Goal: Communication & Community: Share content

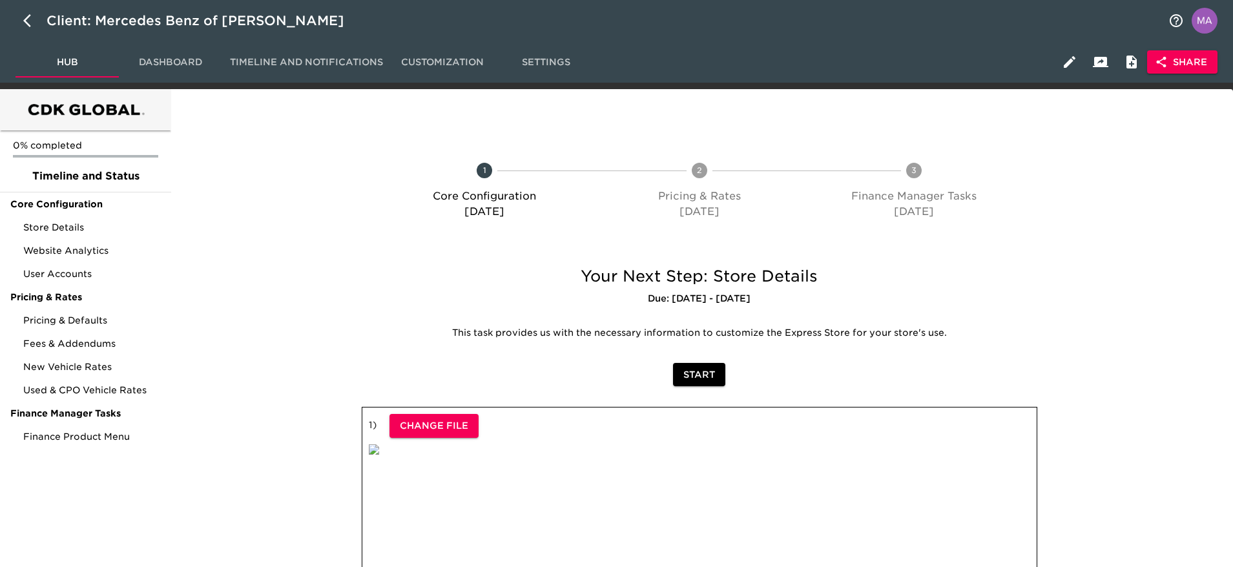
click at [211, 178] on div at bounding box center [261, 193] width 176 height 119
click at [21, 18] on button "button" at bounding box center [31, 20] width 31 height 31
select select "10"
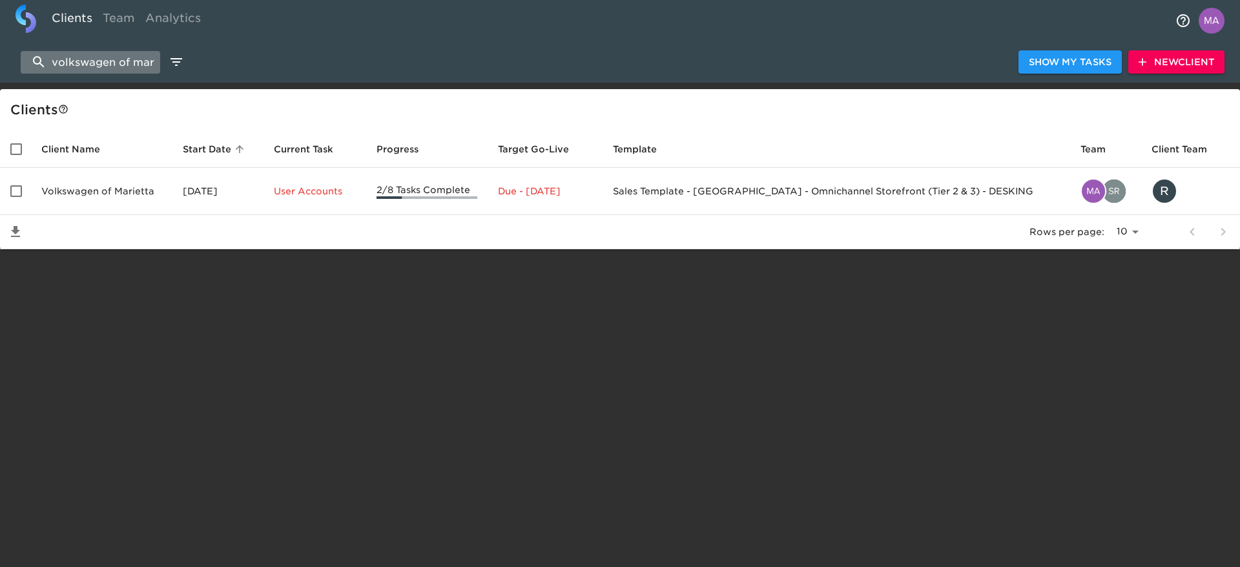
click at [88, 63] on input "volkswagen of marietta" at bounding box center [91, 62] width 140 height 23
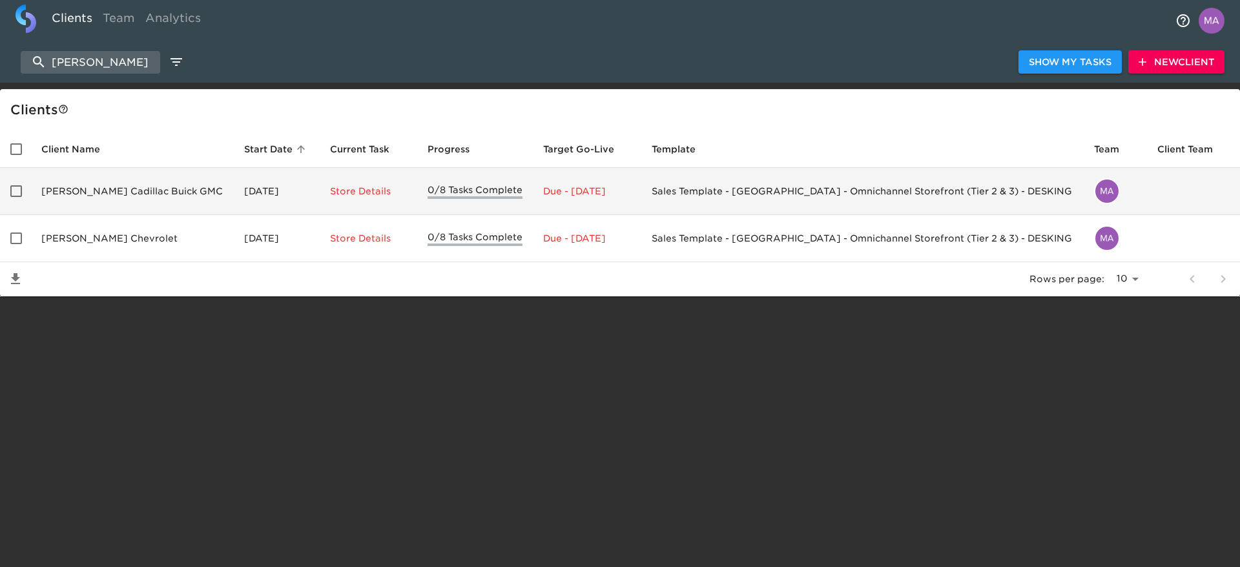
type input "[PERSON_NAME]"
click at [76, 189] on td "[PERSON_NAME] Cadillac Buick GMC" at bounding box center [132, 191] width 203 height 47
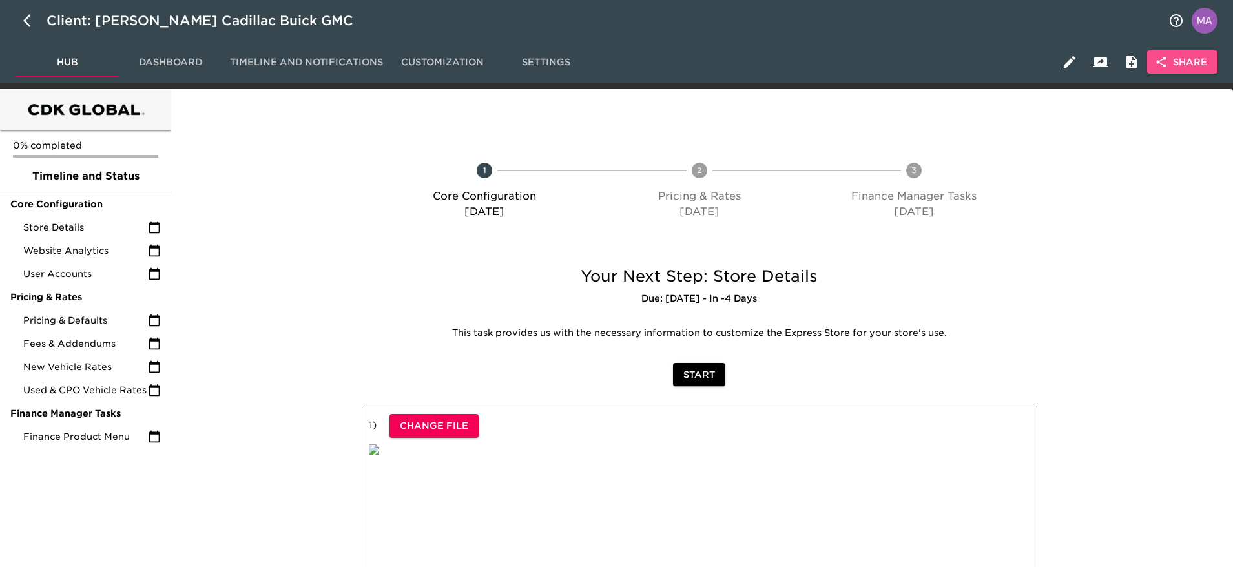
click at [1176, 61] on span "Share" at bounding box center [1183, 62] width 50 height 16
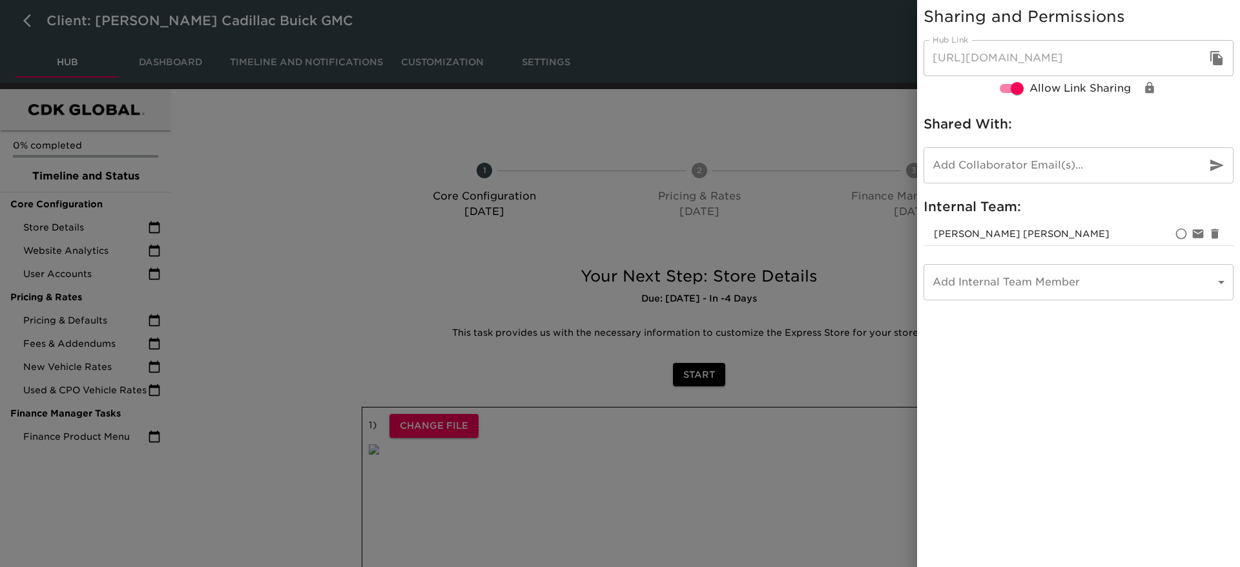
click at [1226, 56] on button "button" at bounding box center [1217, 58] width 31 height 31
click at [1224, 61] on icon "button" at bounding box center [1217, 58] width 16 height 16
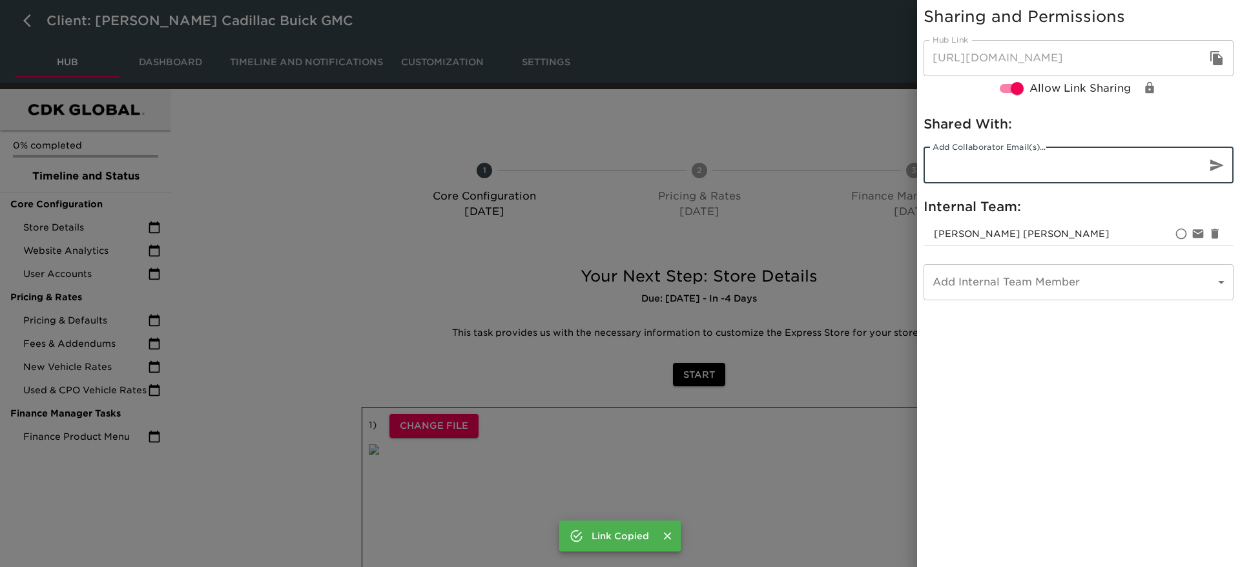
click at [1001, 169] on input "email" at bounding box center [1060, 165] width 273 height 36
paste input "[EMAIL_ADDRESS][DOMAIN_NAME]"
type input "[EMAIL_ADDRESS][DOMAIN_NAME]"
click at [1214, 165] on icon "button" at bounding box center [1217, 166] width 16 height 16
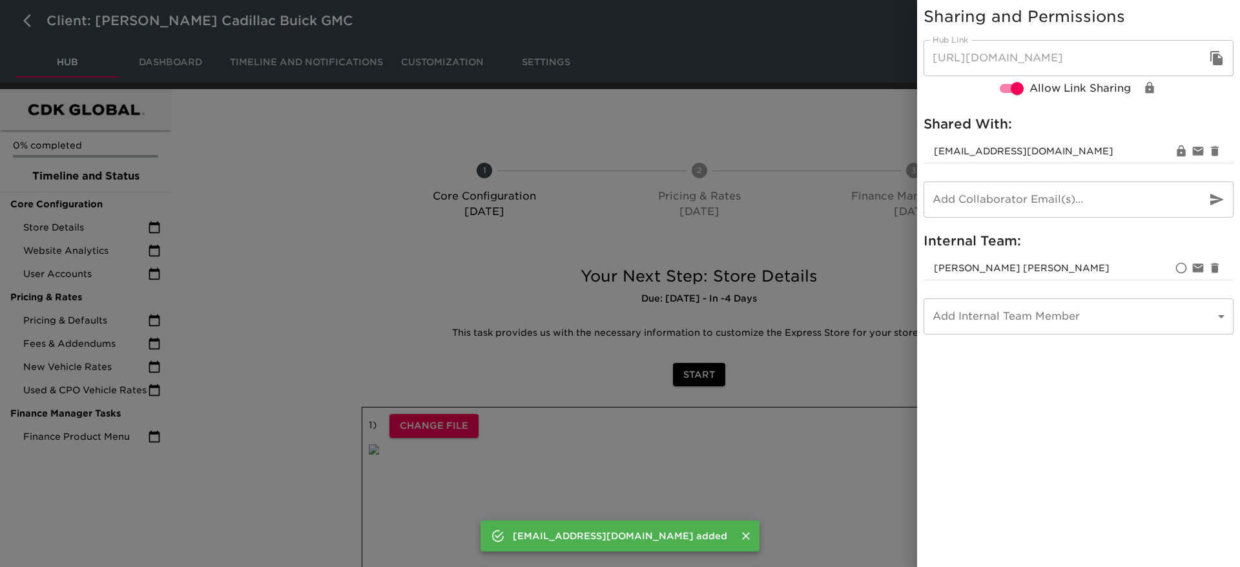
click at [1022, 204] on input "email" at bounding box center [1060, 200] width 273 height 36
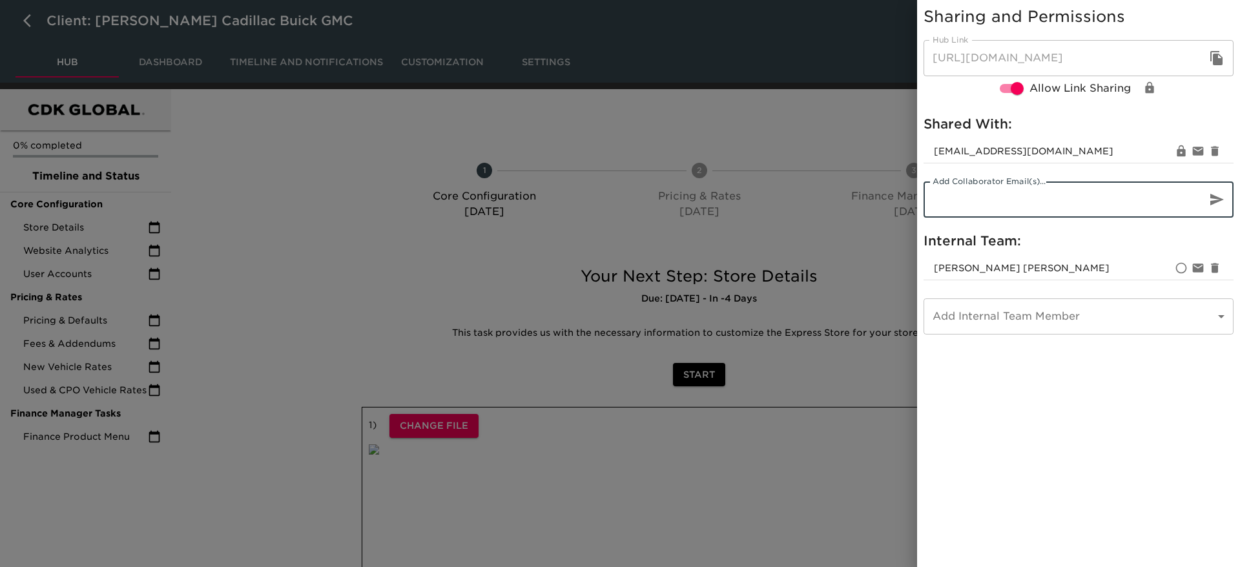
paste input "[EMAIL_ADDRESS][DOMAIN_NAME]"
type input "[EMAIL_ADDRESS][DOMAIN_NAME]"
click at [1011, 315] on body "Client: [PERSON_NAME] Cadillac Buick GMC Hub Dashboard Timeline and Notificatio…" at bounding box center [620, 387] width 1240 height 775
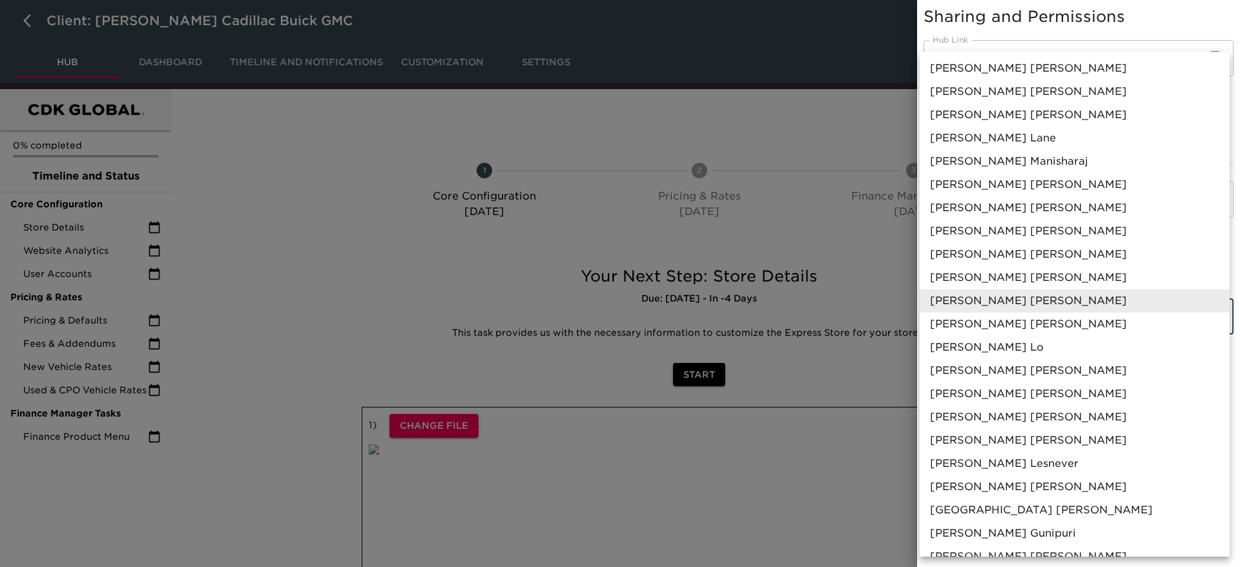
click at [1096, 14] on div at bounding box center [620, 283] width 1240 height 567
click at [987, 312] on body "Client: [PERSON_NAME] Cadillac Buick GMC Hub Dashboard Timeline and Notificatio…" at bounding box center [620, 387] width 1240 height 775
click at [1164, 8] on div at bounding box center [620, 283] width 1240 height 567
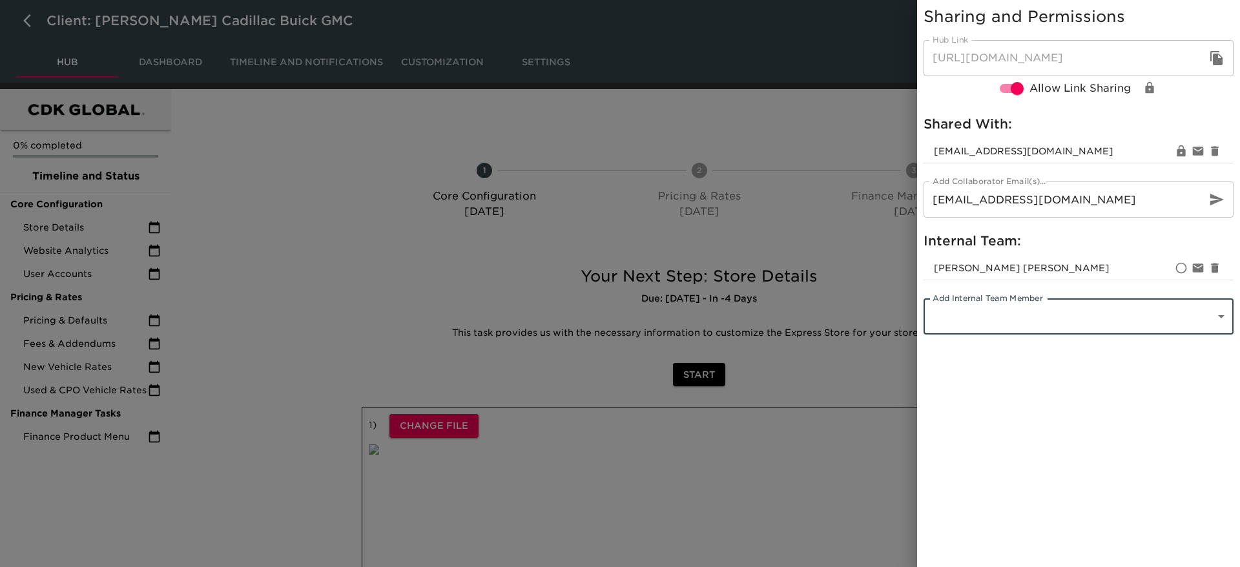
click at [1209, 198] on button "button" at bounding box center [1217, 199] width 31 height 31
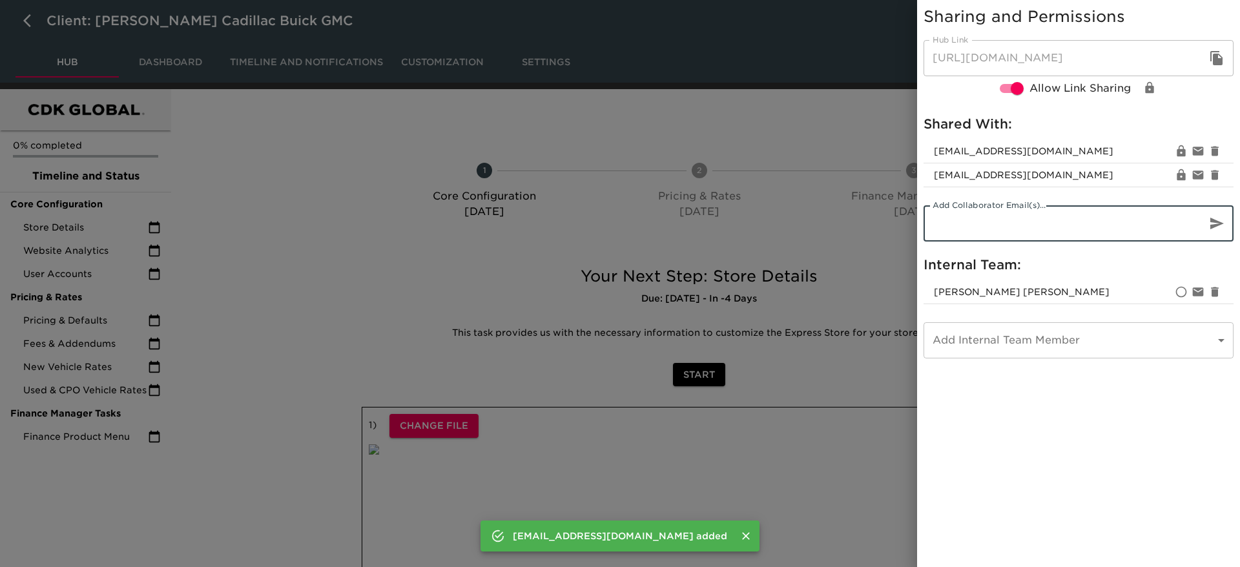
click at [1142, 239] on input "email" at bounding box center [1060, 223] width 273 height 36
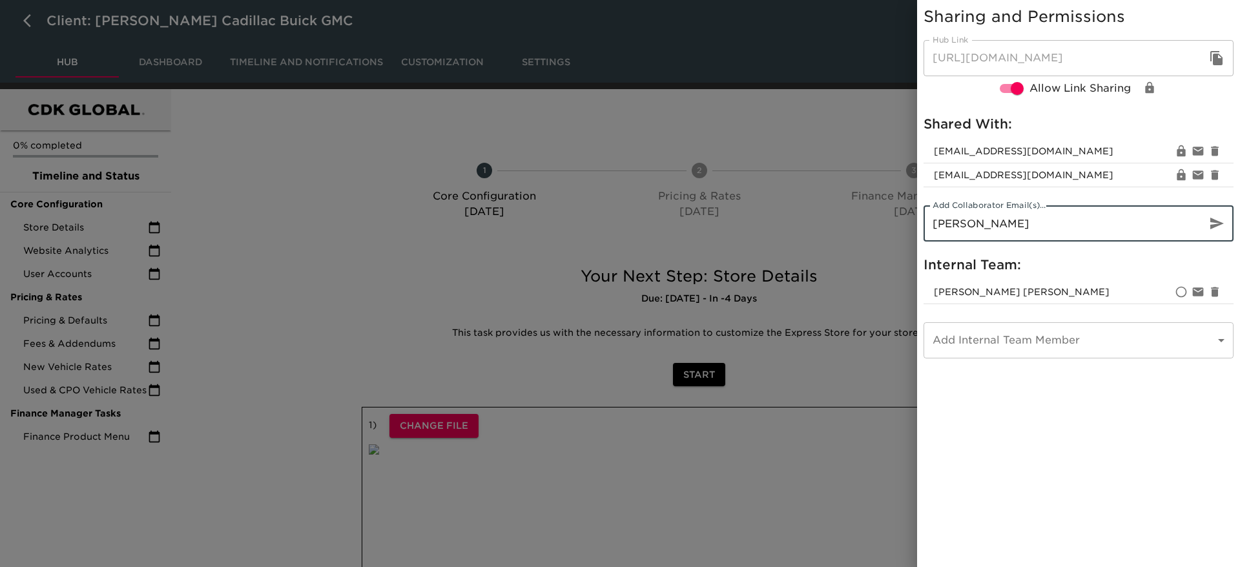
click at [1069, 219] on input "[PERSON_NAME]" at bounding box center [1060, 223] width 273 height 36
paste input "[PERSON_NAME][EMAIL_ADDRESS][PERSON_NAME][DOMAIN_NAME]"
type input "[PERSON_NAME][EMAIL_ADDRESS][PERSON_NAME][DOMAIN_NAME]"
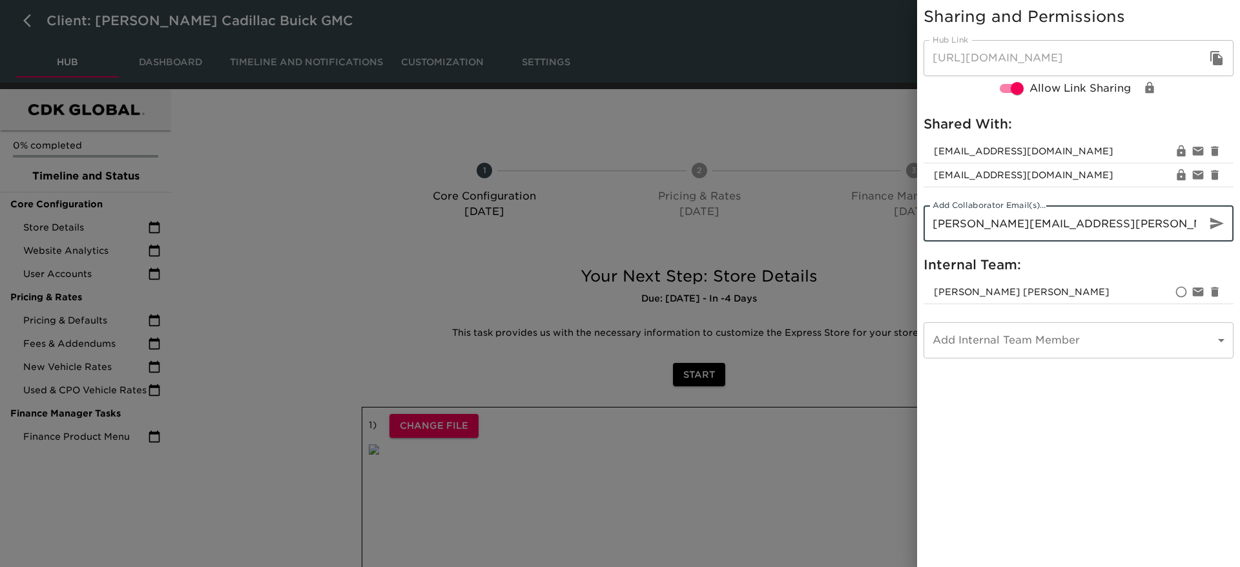
click at [1206, 226] on button "button" at bounding box center [1217, 223] width 31 height 31
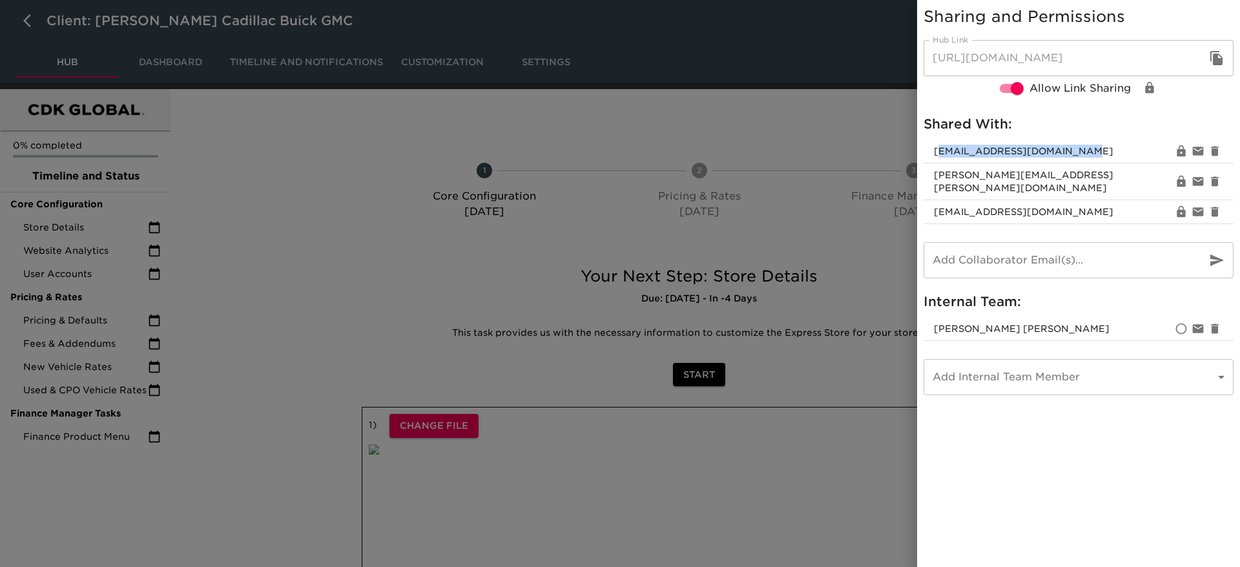
drag, startPoint x: 1087, startPoint y: 154, endPoint x: 937, endPoint y: 151, distance: 149.9
click at [937, 151] on span "[EMAIL_ADDRESS][DOMAIN_NAME]" at bounding box center [1053, 151] width 239 height 13
copy span "[EMAIL_ADDRESS][DOMAIN_NAME]"
drag, startPoint x: 1068, startPoint y: 198, endPoint x: 926, endPoint y: 198, distance: 141.5
click at [923, 198] on div "Sharing and Permissions Hub Link [URL][DOMAIN_NAME] Hub Link Allow Link Sharing…" at bounding box center [1078, 201] width 323 height 402
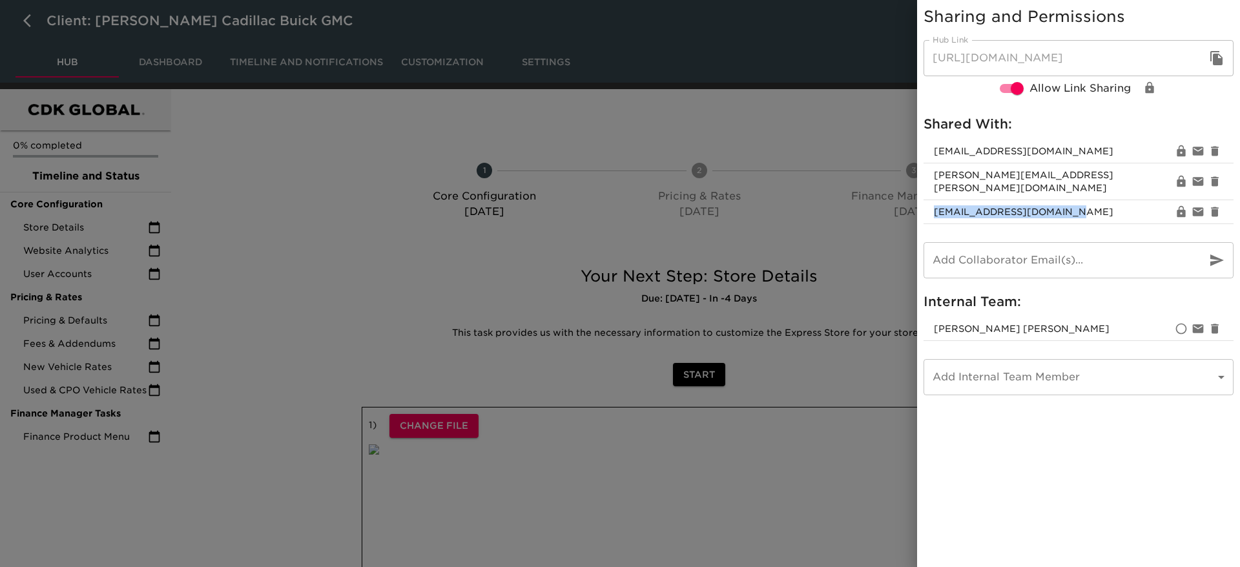
copy span "[EMAIL_ADDRESS][DOMAIN_NAME]"
click at [1217, 67] on button "button" at bounding box center [1217, 58] width 31 height 31
click at [1213, 63] on icon "button" at bounding box center [1217, 58] width 16 height 16
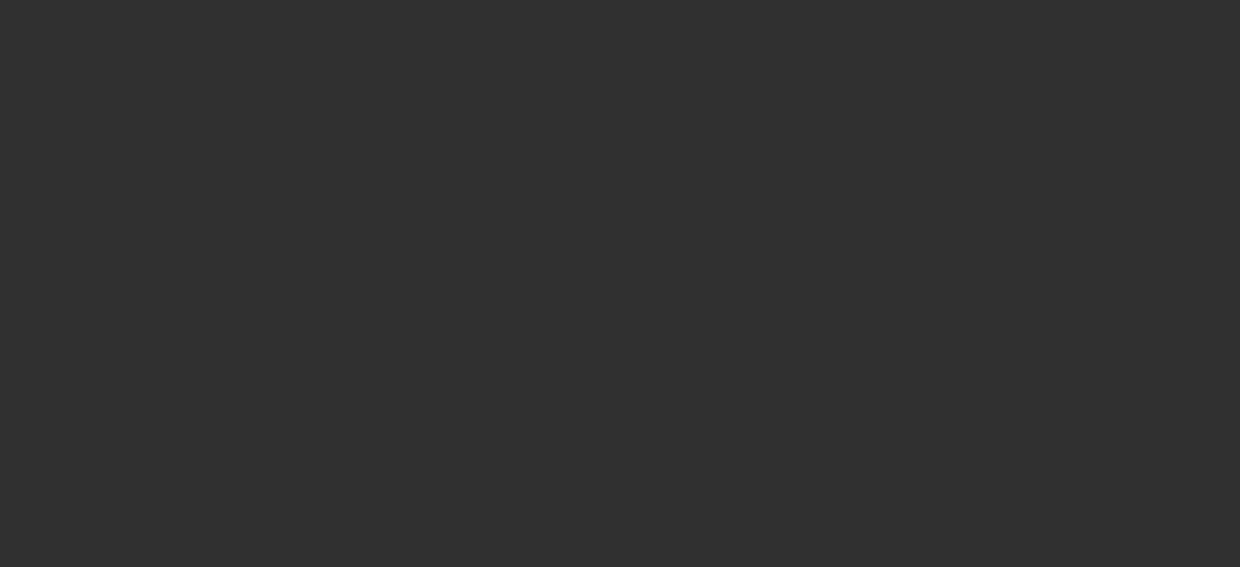
select select "10"
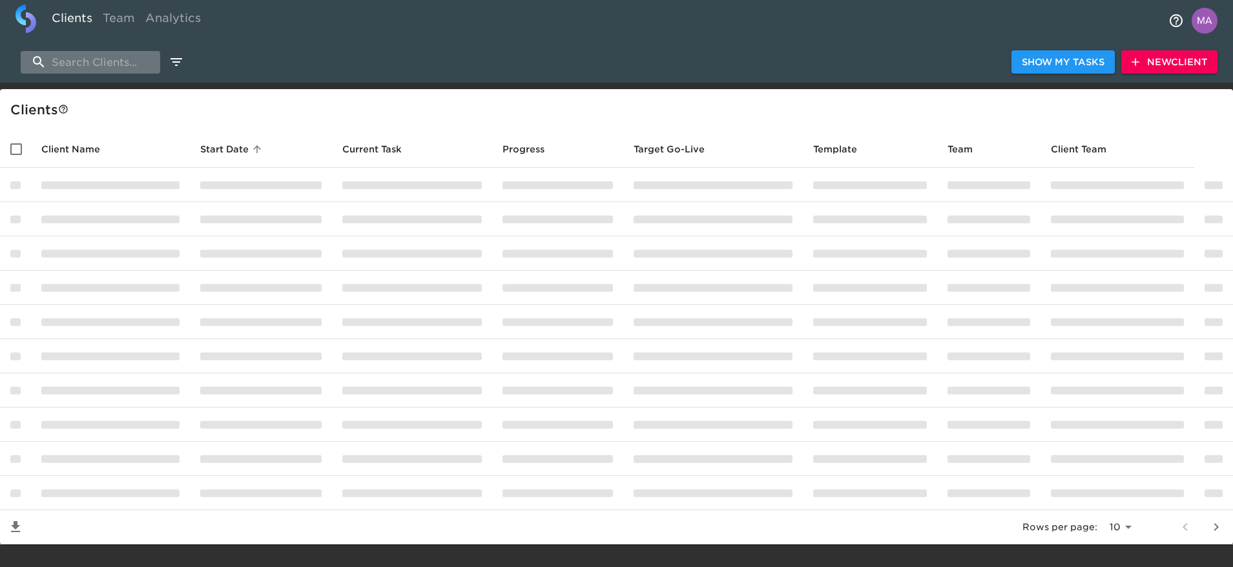
click at [120, 61] on input "search" at bounding box center [91, 62] width 140 height 23
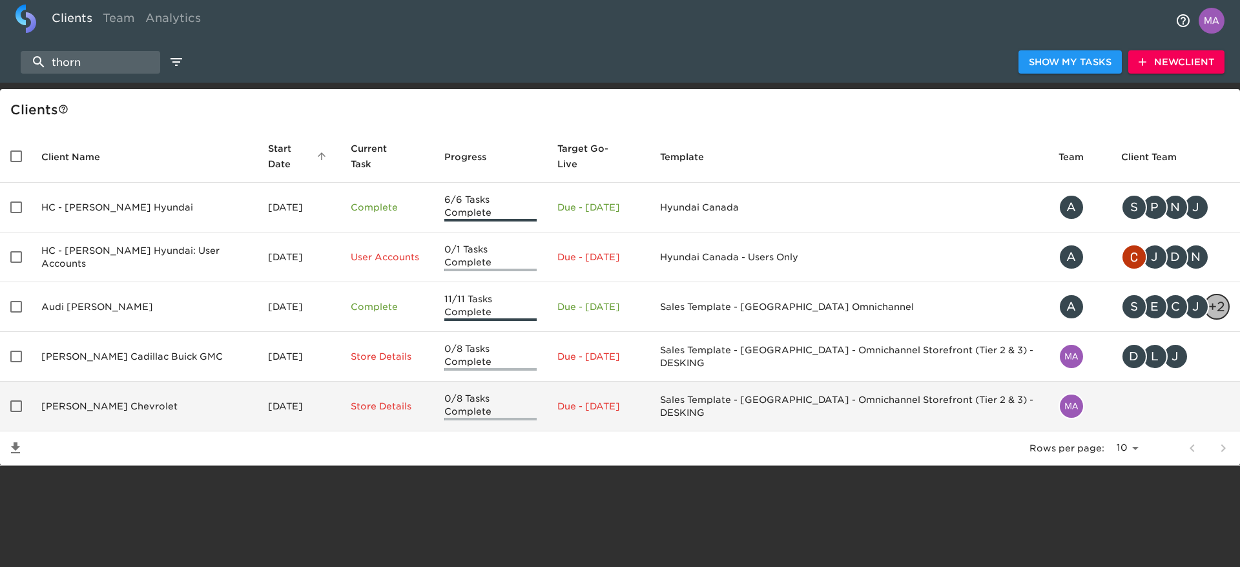
type input "thorn"
click at [117, 382] on td "[PERSON_NAME] Chevrolet" at bounding box center [144, 407] width 227 height 50
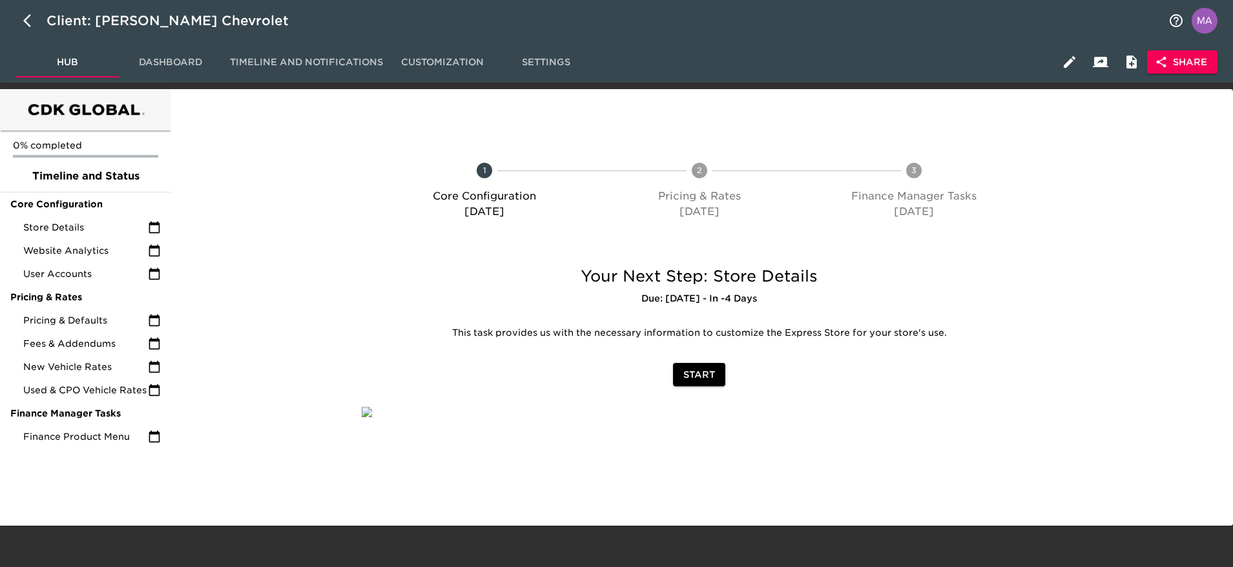
click at [1174, 63] on span "Share" at bounding box center [1183, 62] width 50 height 16
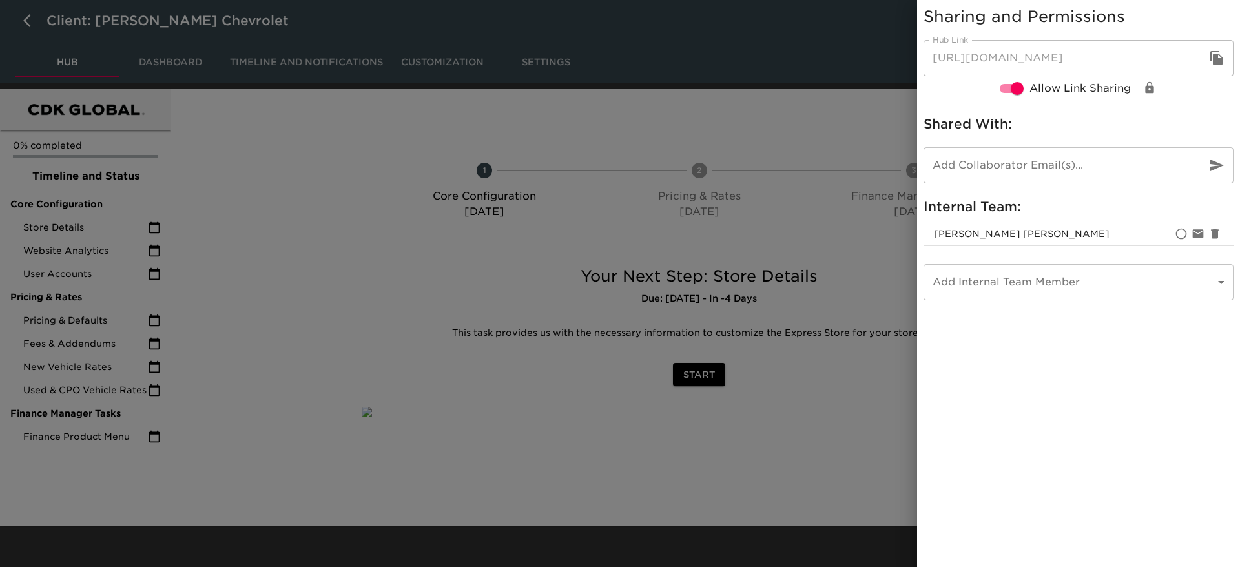
click at [1069, 157] on input "email" at bounding box center [1060, 165] width 273 height 36
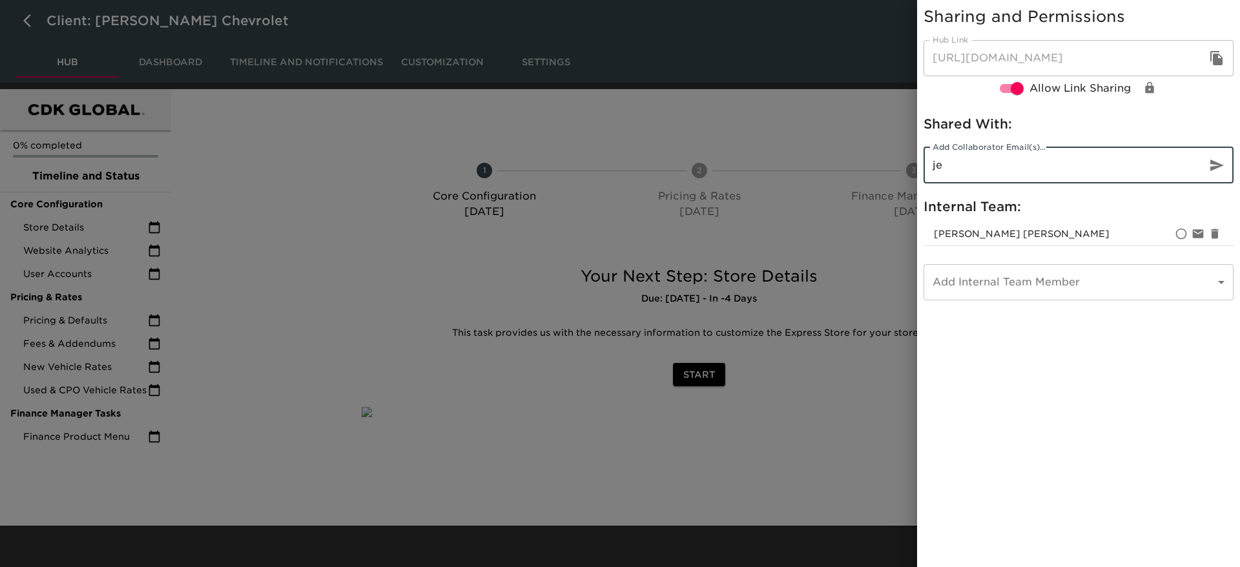
type input "j"
paste input "[PERSON_NAME][EMAIL_ADDRESS][PERSON_NAME][DOMAIN_NAME]"
type input "[PERSON_NAME][EMAIL_ADDRESS][PERSON_NAME][DOMAIN_NAME]"
click at [1215, 158] on icon "button" at bounding box center [1217, 166] width 16 height 16
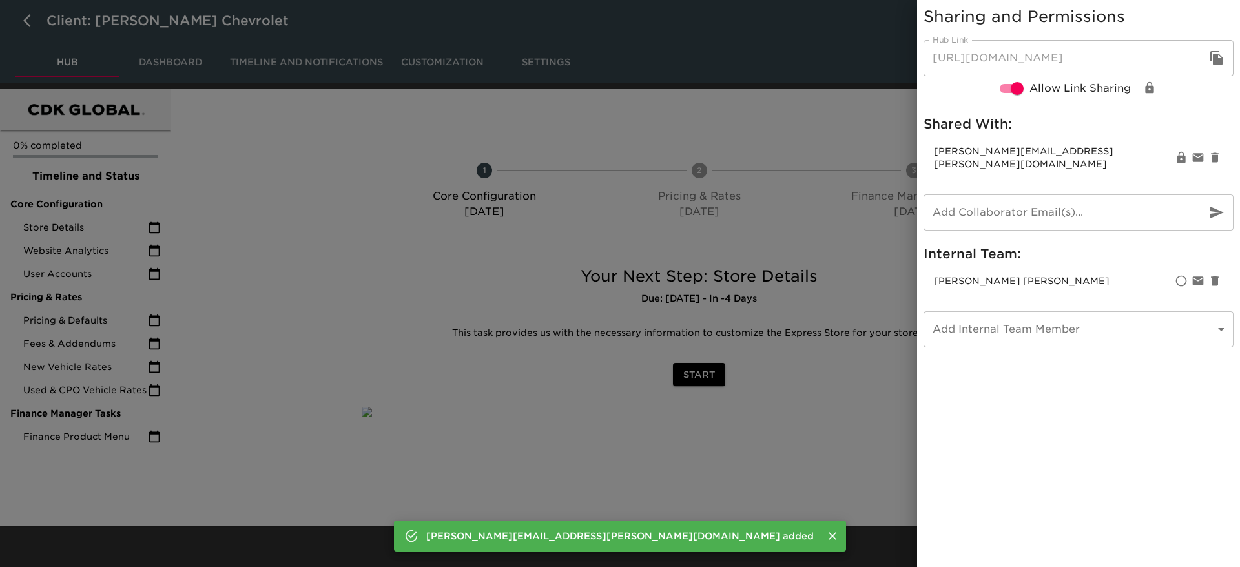
click at [976, 194] on input "email" at bounding box center [1060, 212] width 273 height 36
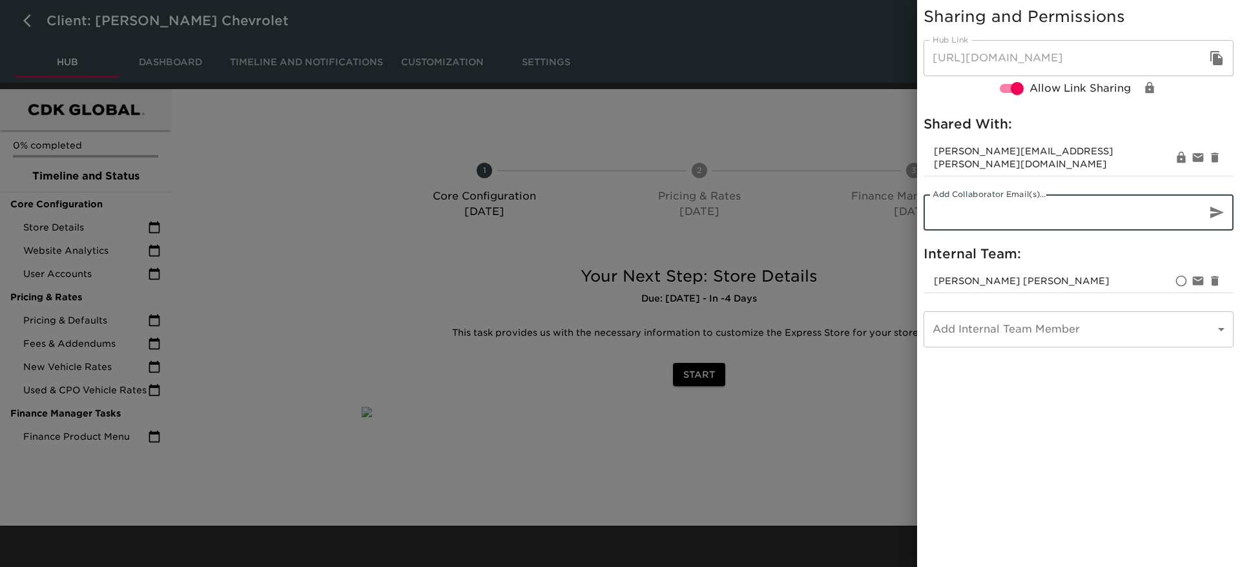
paste input "[EMAIL_ADDRESS][DOMAIN_NAME]"
type input "[EMAIL_ADDRESS][DOMAIN_NAME]"
click at [1217, 207] on icon "button" at bounding box center [1218, 213] width 14 height 12
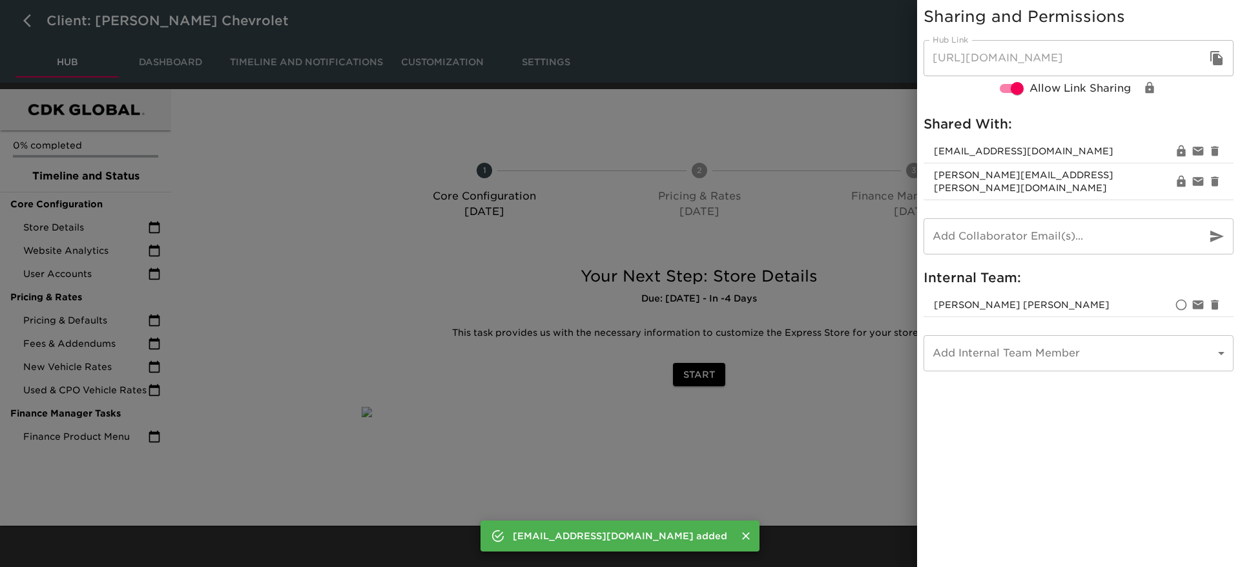
click at [977, 227] on input "email" at bounding box center [1060, 236] width 273 height 36
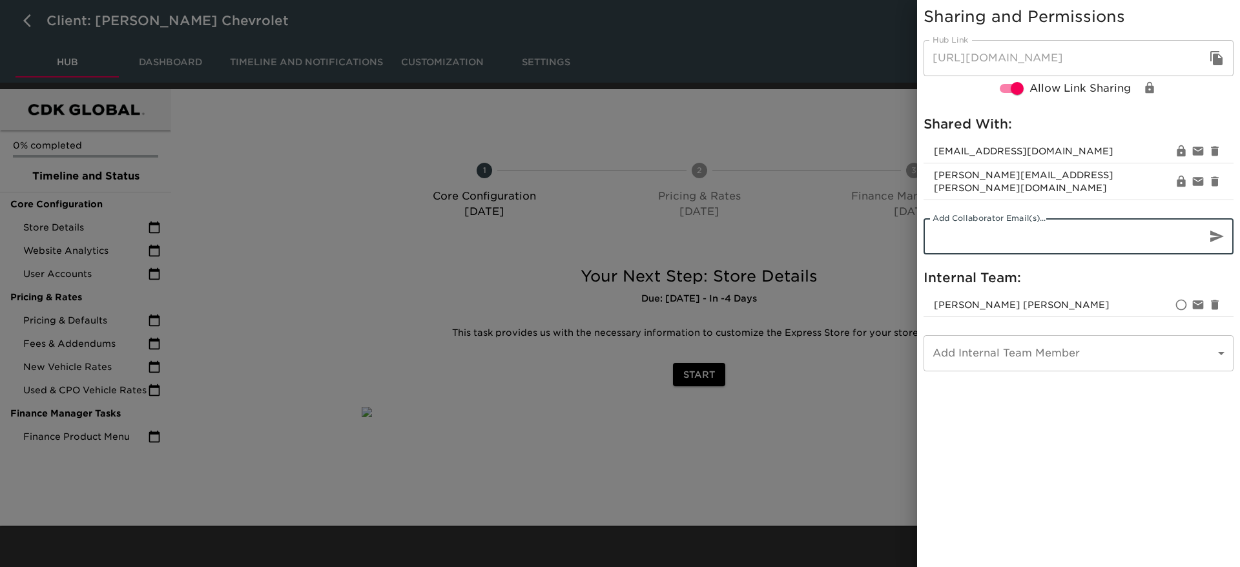
paste input "[EMAIL_ADDRESS][DOMAIN_NAME]"
type input "[EMAIL_ADDRESS][DOMAIN_NAME]"
click at [1222, 231] on icon "button" at bounding box center [1218, 237] width 14 height 12
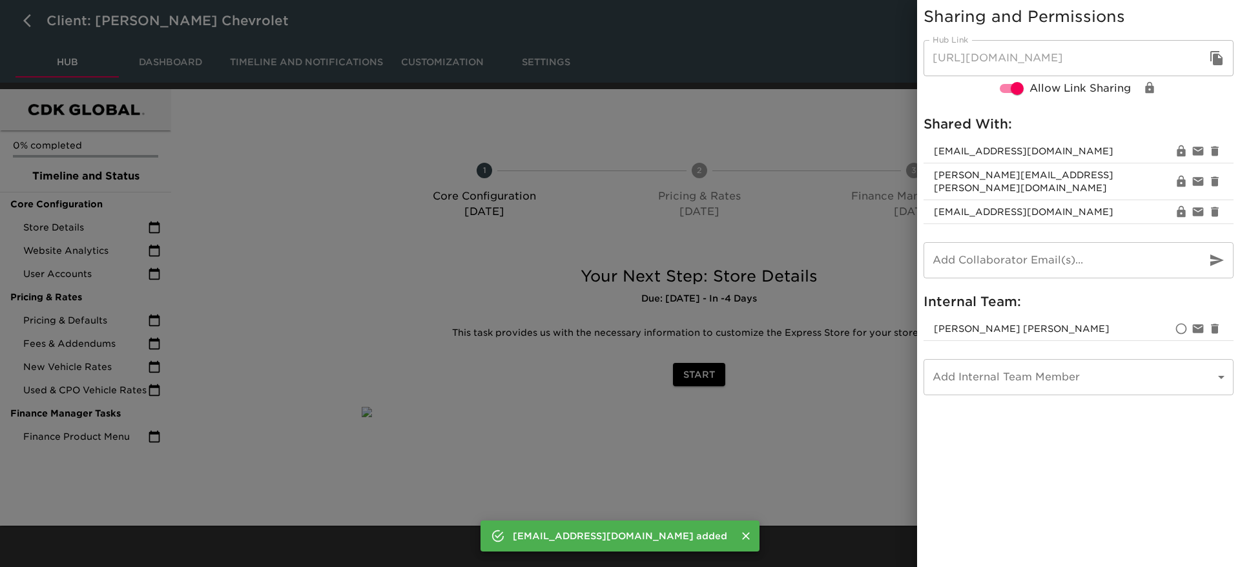
click at [324, 291] on div at bounding box center [620, 283] width 1240 height 567
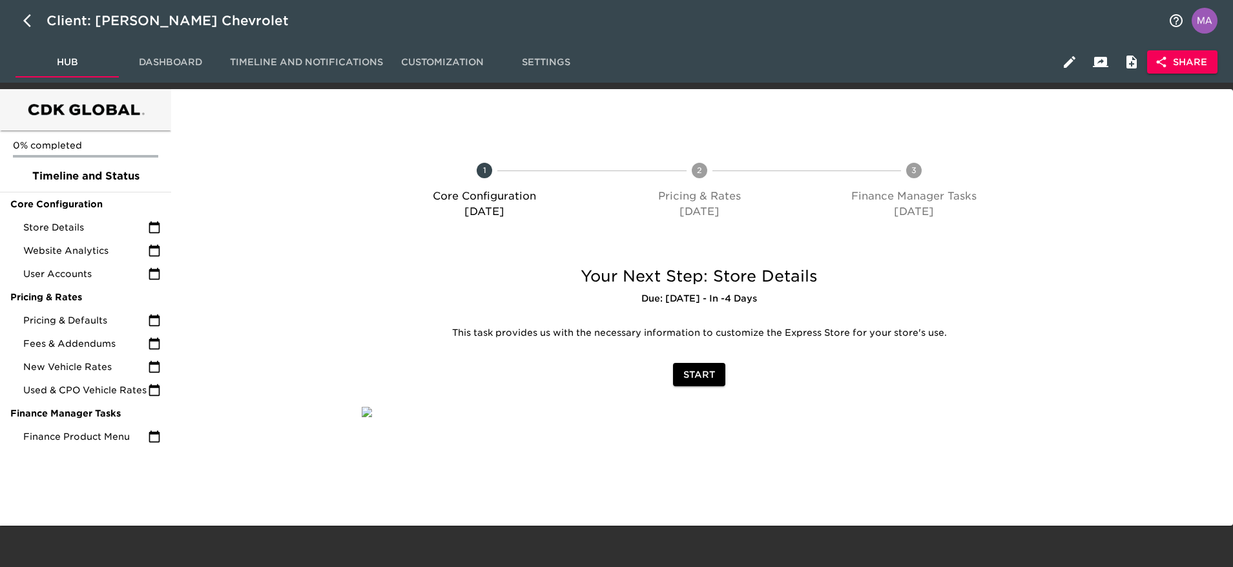
click at [1072, 54] on icon "button" at bounding box center [1070, 62] width 16 height 16
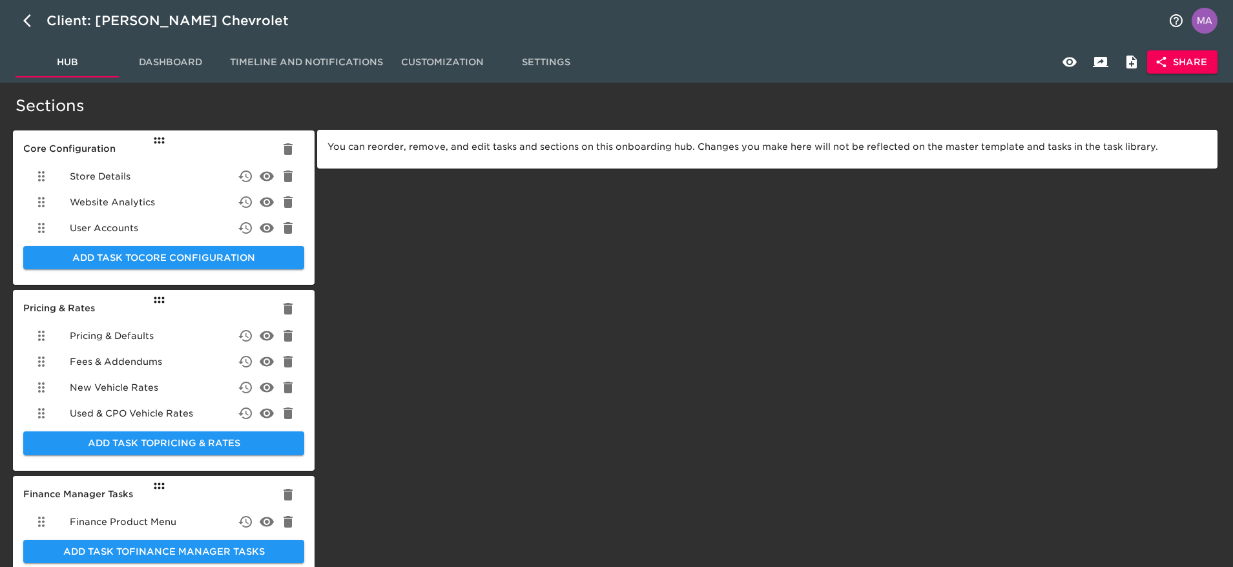
click at [83, 181] on span "Store Details" at bounding box center [100, 176] width 61 height 13
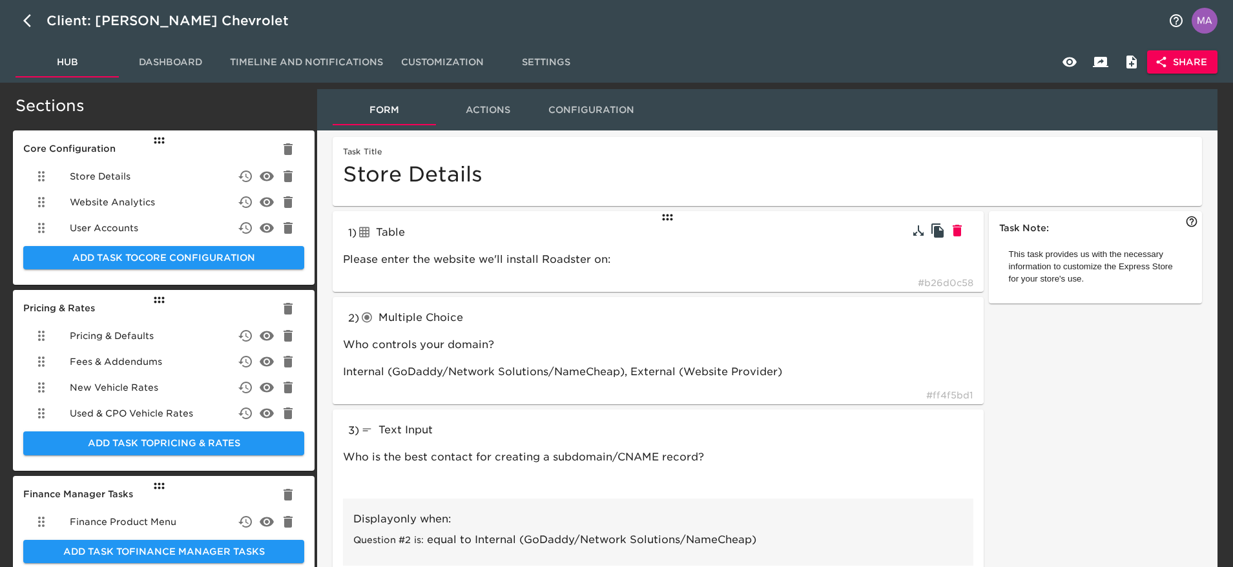
click at [957, 235] on icon "button" at bounding box center [957, 231] width 9 height 12
type input "radioButtons"
type input "Who controls your domain?"
type input "textInput"
type input "Who is the best contact for creating a subdomain/CNAME record?"
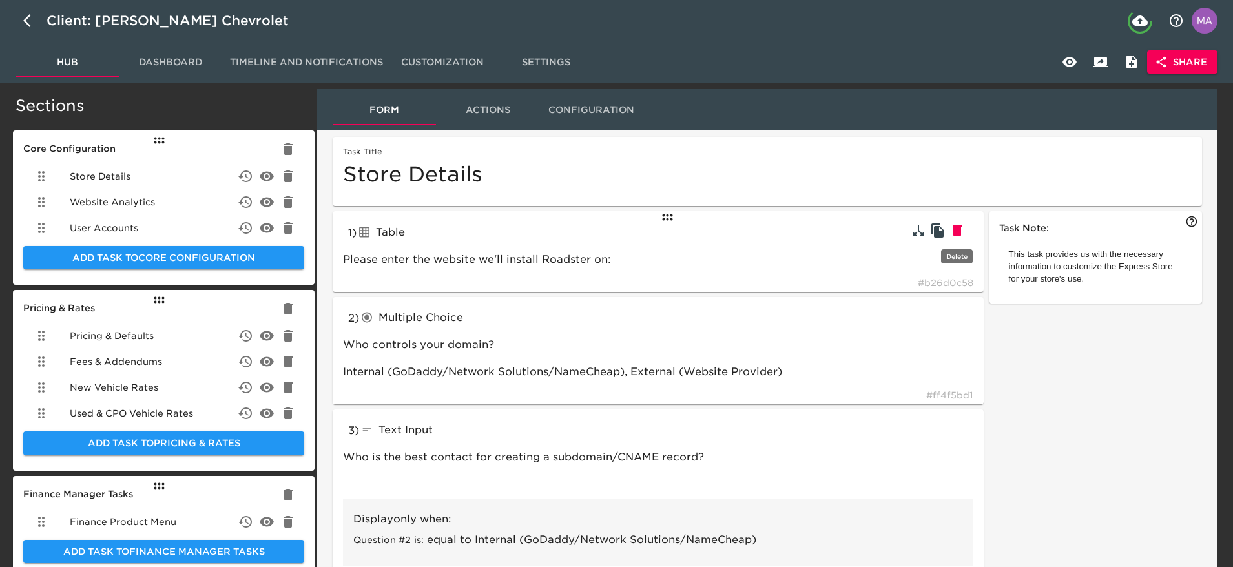
type input "dropdown"
type input "Which inventory feed provider do you use?"
type input "Not listed, More than one, ---, ASN Software,Auction 123,AutoBase, AutoFusion, …"
type input "radioButtons"
type input "{{ @Task.a9d5a4f4.Value }} requires your approval to send inventory data to Roa…"
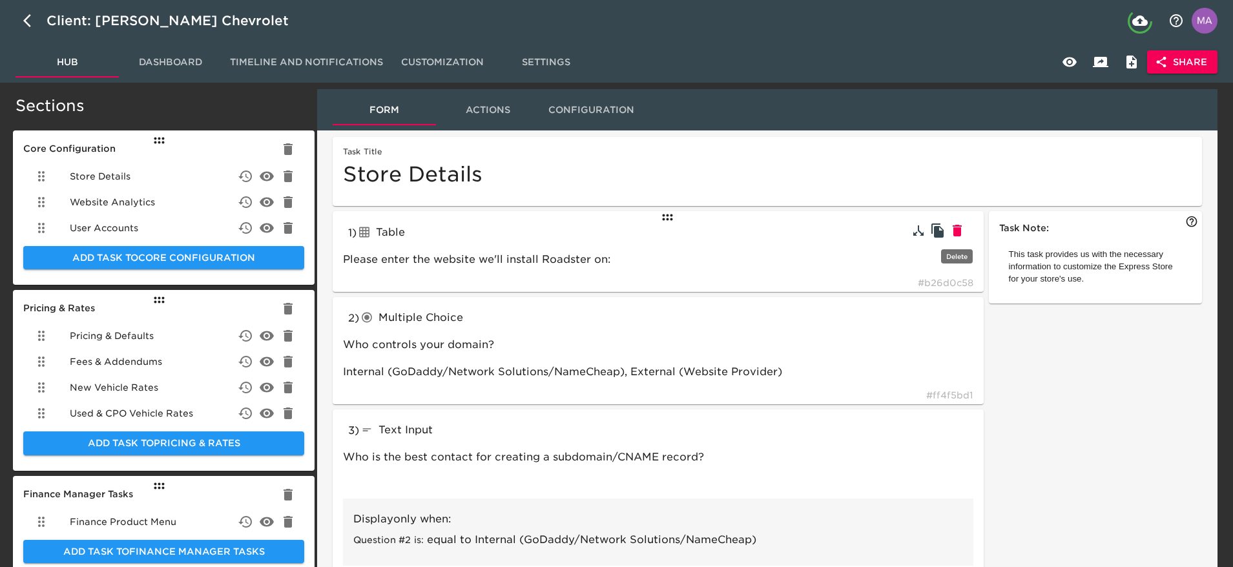
type input "Yes - I approve {{ @Task.a9d5a4f4.Value }} to send Roadster all inventory detai…"
type input "textInput"
type input "We can integrate a new inventory provider, but it can sometimes take a little l…"
type input "Enter your new inventory feed provider here"
type input "Not listed"
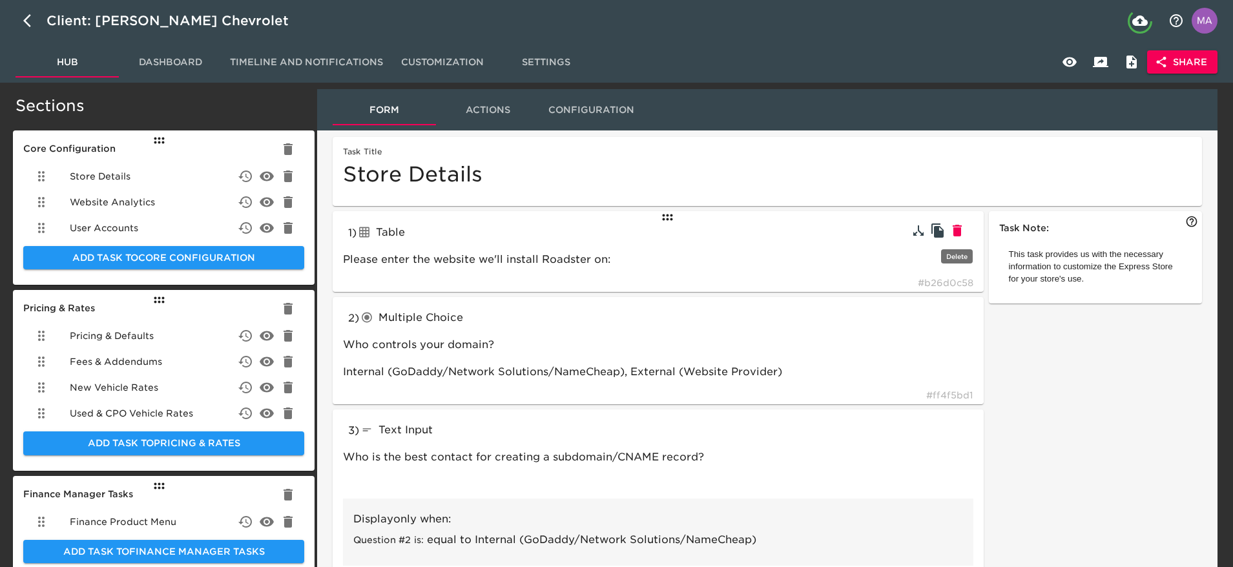
type input "Can you provide more details regarding how you use multiple feeds?"
type input "vAuto for pricing and Dominion for images"
type input "More than one"
type input "radioButtons"
type input "Which CRM do you use?"
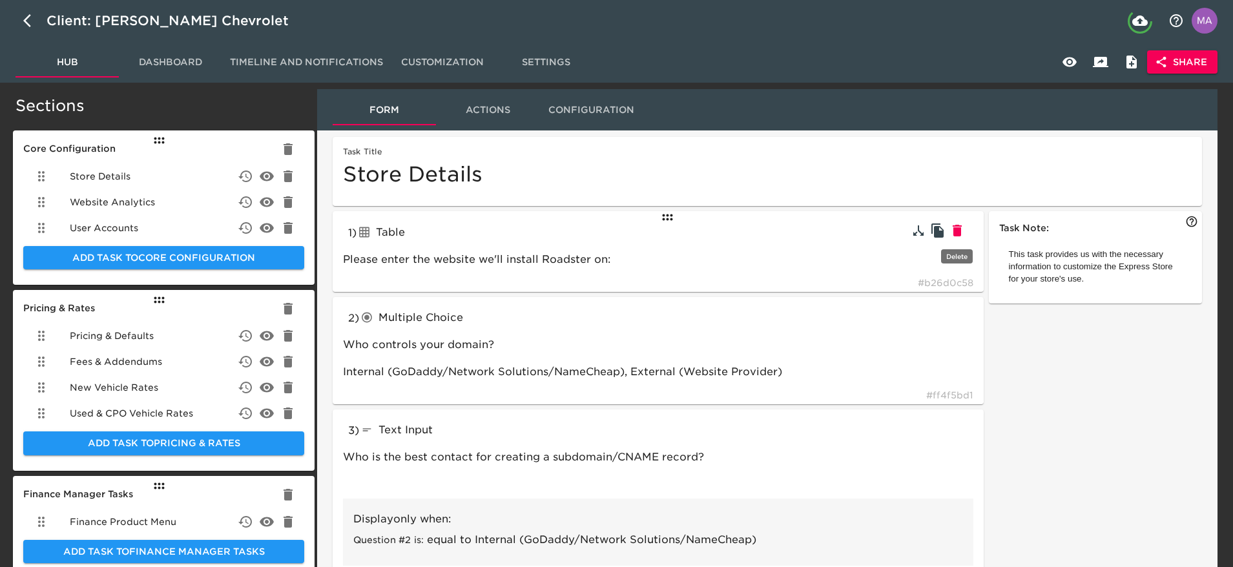
type input "DealerSocket, Dealertrack, DriveCentric, eLead, ProMax, Reynolds & Reynolds, Vi…"
type input "textInput"
type input "Enter your store's CRM Site ID#:"
type input "123 or 2523 or 11542_2"
type input "If your CRM is not listed, please add it below."
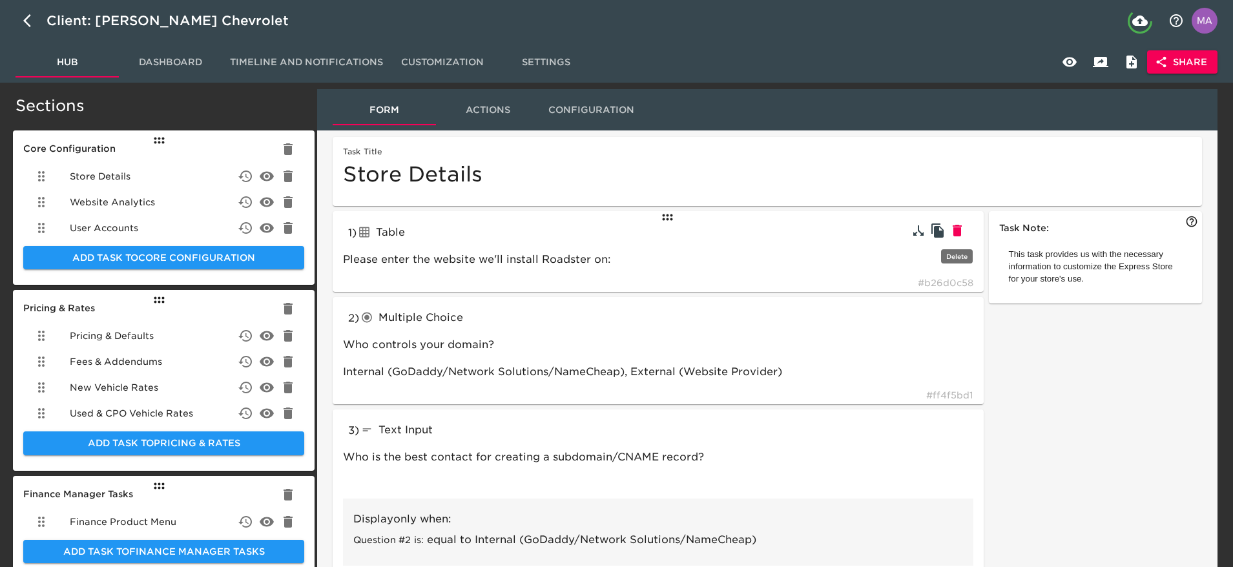
type input "SalesForce"
type input "Other / not listed"
type input "What is your ADF email for your CRM?"
type input "store_leads@my_leads_CRM.com"
type input "radioButtons"
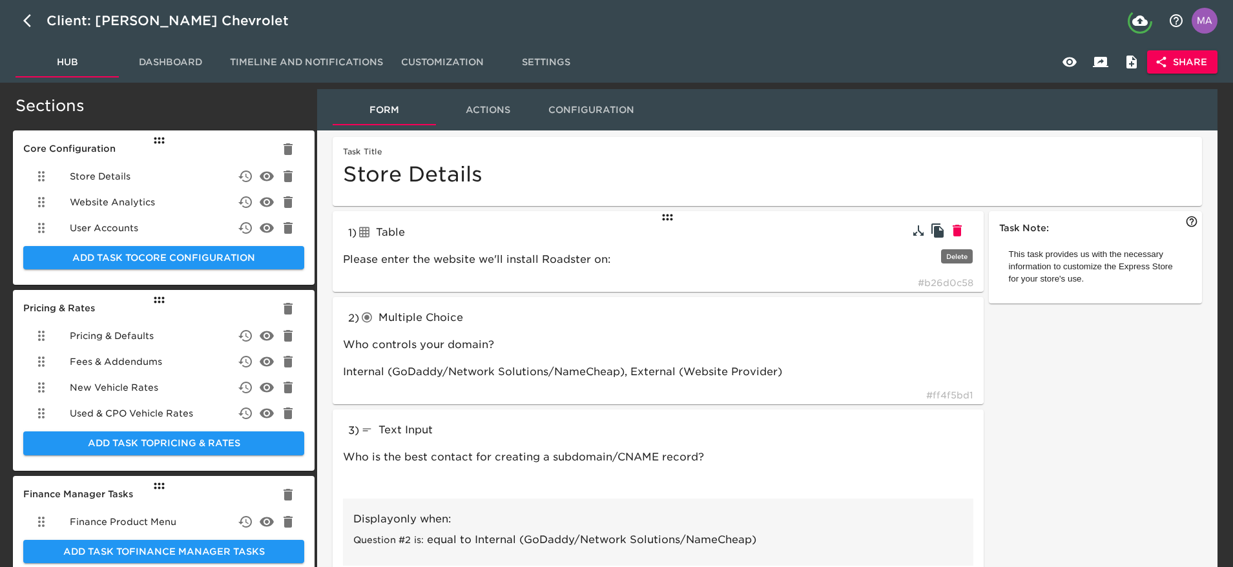
type input "What DMS do you use?"
type input "Advent, Autosoft, CDK, DealerBuilt, Dealertrack, Remora, Reynolds & Reynolds, S…"
type input "textInput"
type input "If your DMS is not listed, please add it below."
type input "Dominion"
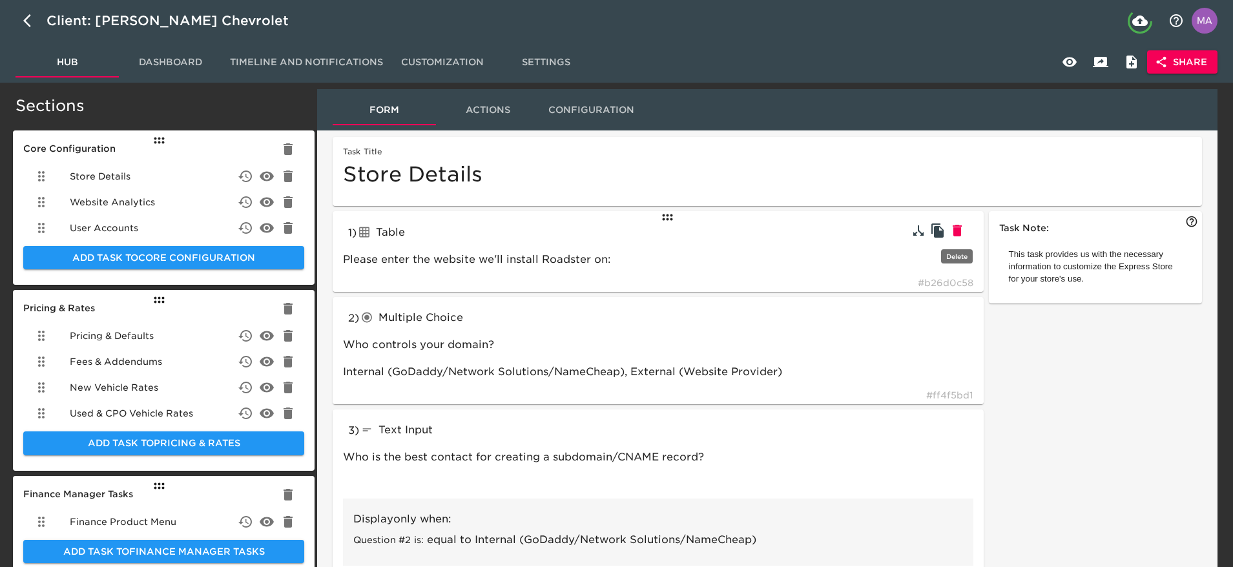
type input "radioButtons"
type input "If applicable, which credit processing system do you use?"
type input "eLEND, CBC, RouteOne, Dealertrack, Other"
type input "textInput"
type input "Enter your eLEND ID here:"
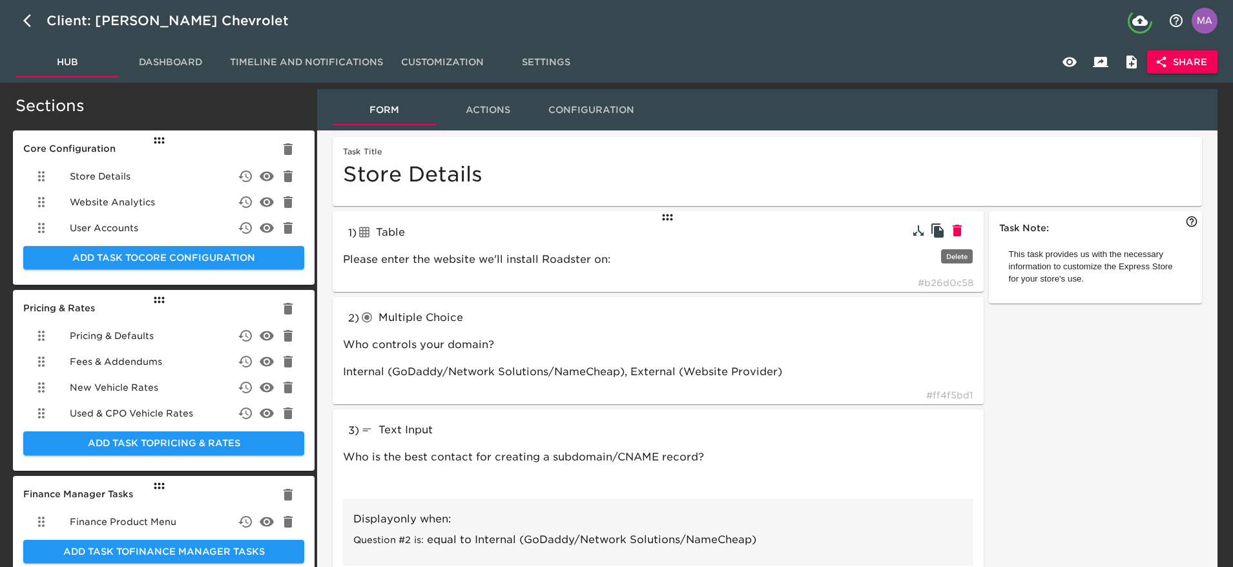
type input "010101"
type input "Enter your CBC ID here:"
type input "CBC"
type input "Enter your RouteOne ID here:"
type input "RouteOne"
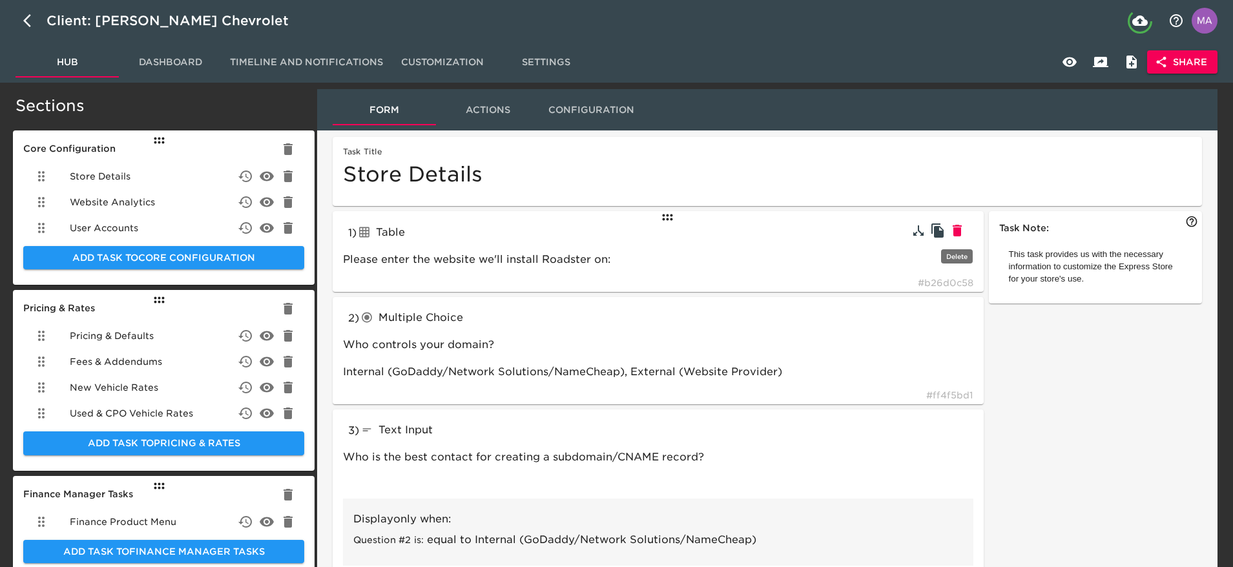
type input "Enter your Dealertrack ID here:"
type input "Dealertrack"
type input "Enter your Credit Processor here:"
type input "Other"
type input "tableInput"
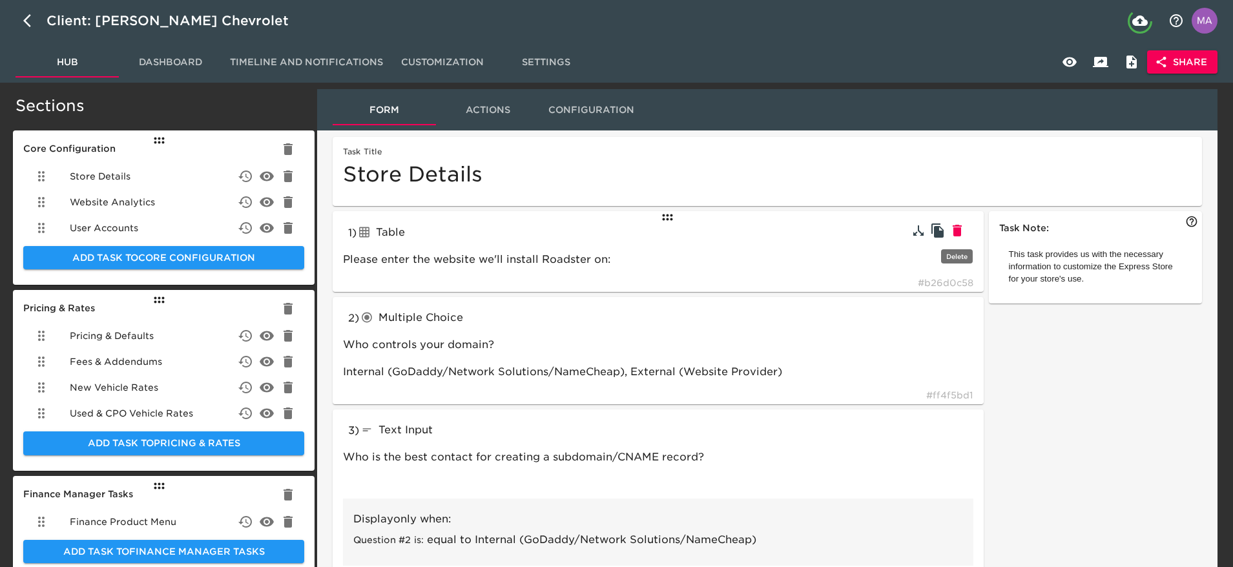
type input "How many years of residence and employment history do you collect?"
type input "radioButtons"
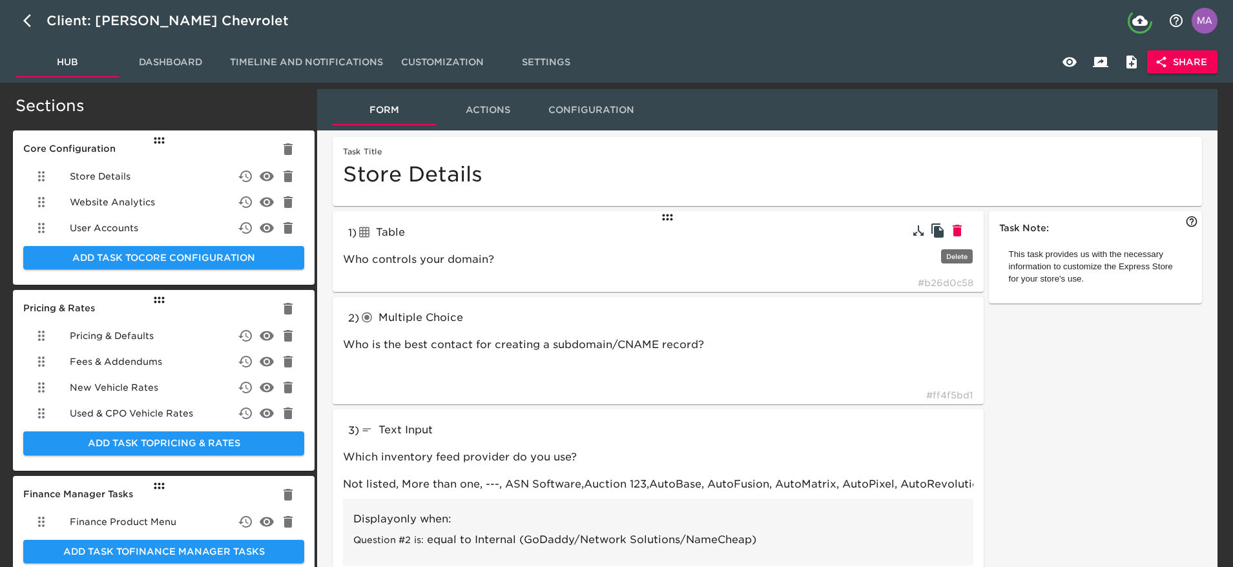
type input "Would you like to use 700Credit for soft credit pulls?"
type input "link"
type input "Complete this form to set up soft credit pulls with 700Credit"
type input "https://www.700credit.com/cdk/"
type input "checkboxes"
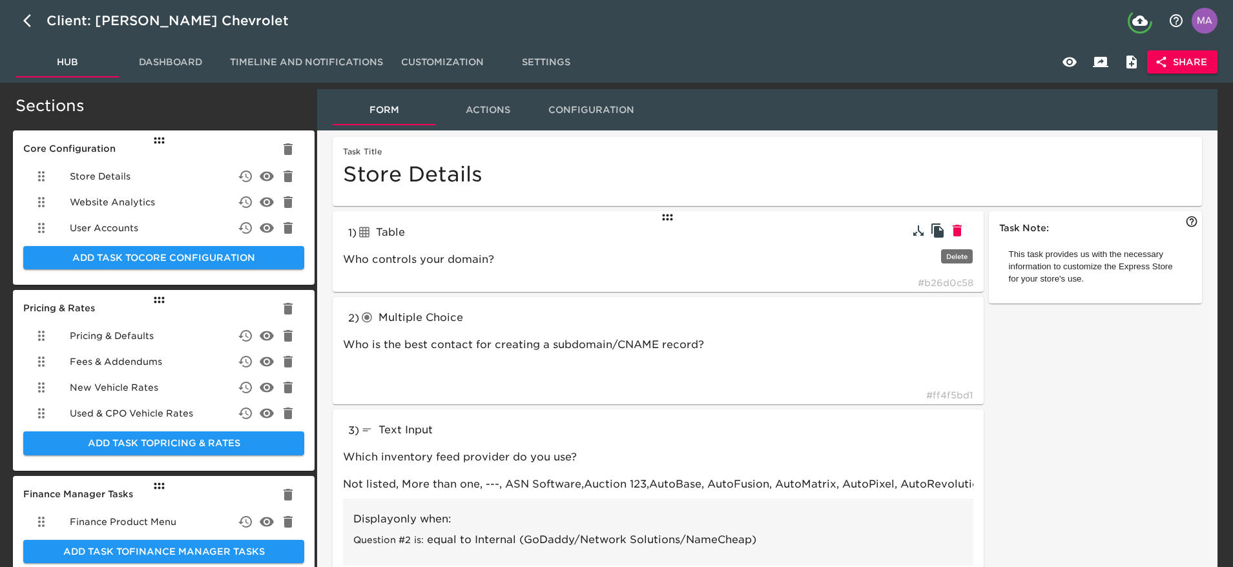
type input "We work with some 3rd parties to provide additional functionality. Please selec…"
type input "CarFax, AutoCheck, vAuto Provision (trade valuation tool), SpinCar 360°, Monron…"
type input "textInput"
type input "What's your AutoCheck ID?"
type input "987654"
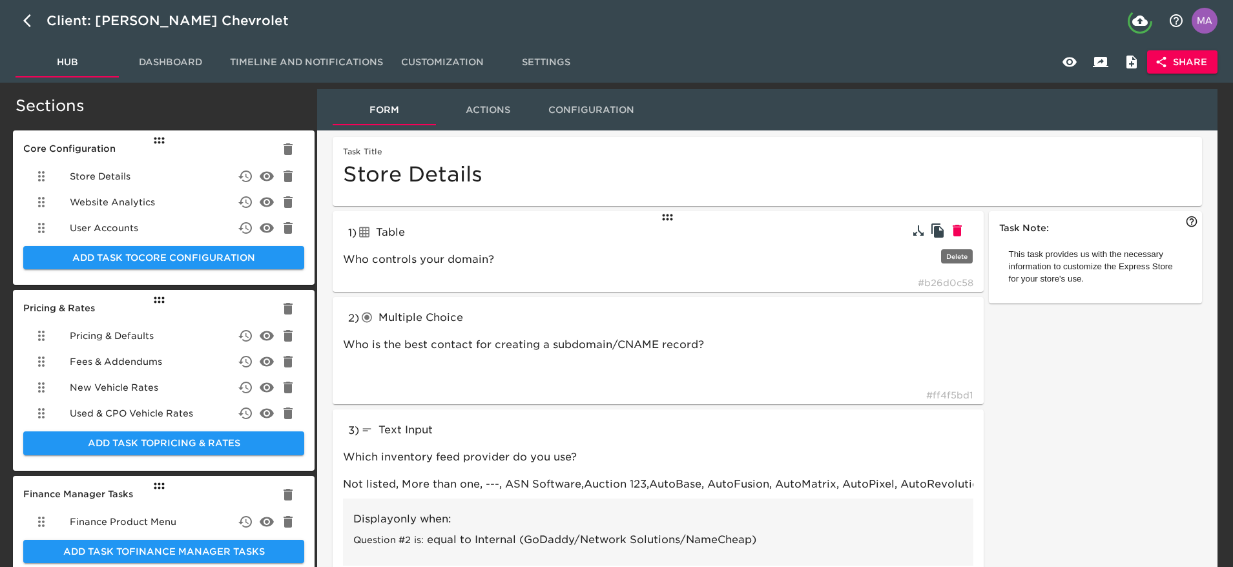
type input "What's your MonroneyLabels.com ID?"
type input "MonroneyLabels.com"
type input "radioButtons"
type input "How do you refer to your sales team?"
type input "Product Specialist, Personal Concierge, Internet Manager, Sales Representative,…"
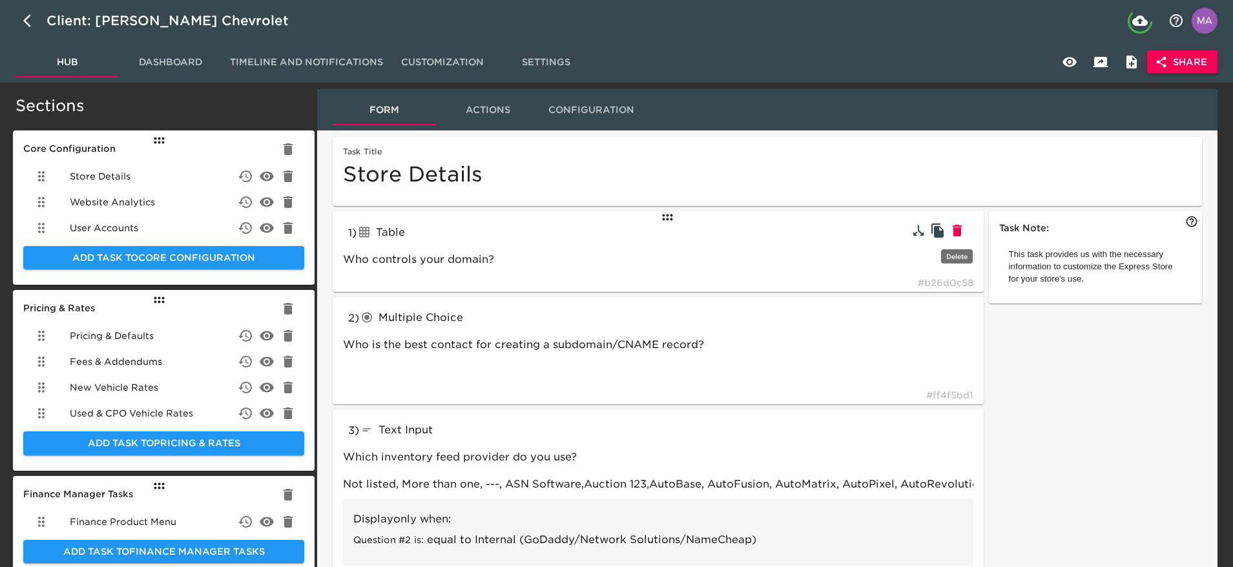
type input "textInput"
type input "What term do you use for your sales staff?"
type input "Brand Specialist"
type input "What is your accessory labor rate per hour?"
type input "$120"
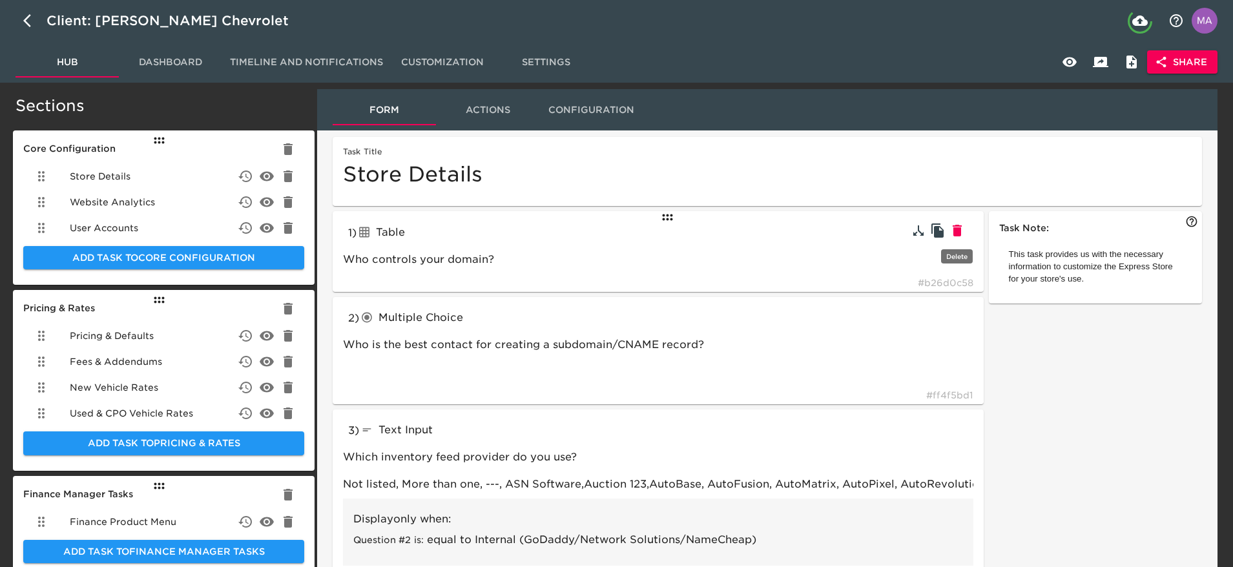
type input "radioButtons"
type input "Do you want to offer a Spanish Language option?"
type input "Yes,No"
type input "Do you use any of the following 3rd party trade tools?"
type input "Kelly Blue Book Instant Cash Offer (ICO), Kelly Blue Book Instant Estimate / Le…"
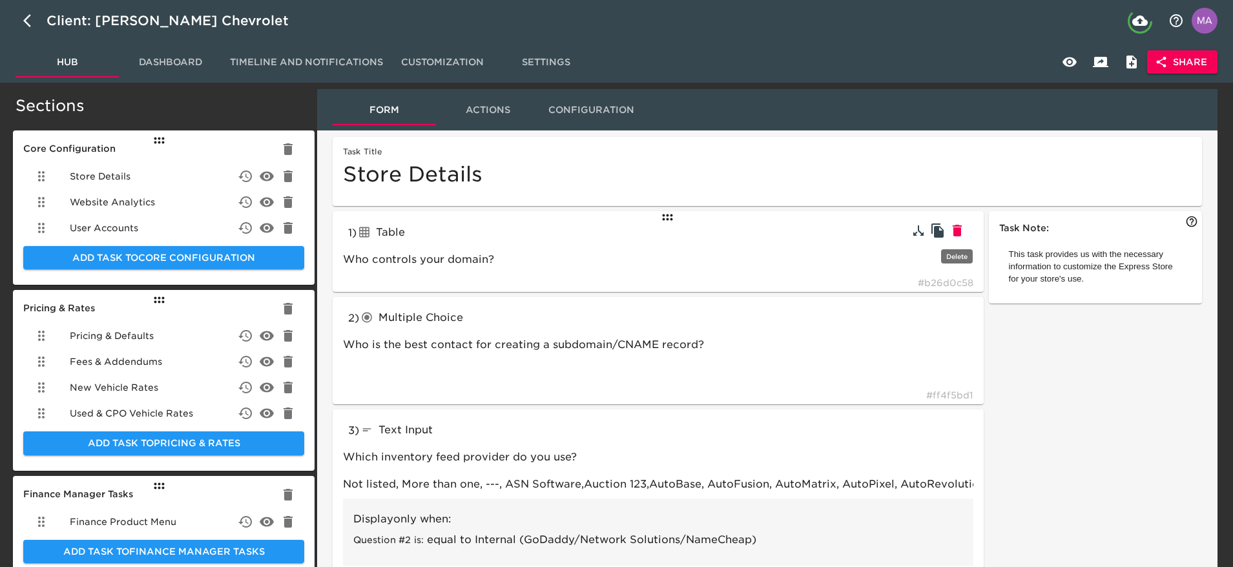
type input "textInput"
type input "Can you explain your online trade process in more detail?"
type input "No online trade tool"
type input "If available, add your dealership sales team's email:"
type input "salesteam@roadstertoyota.com"
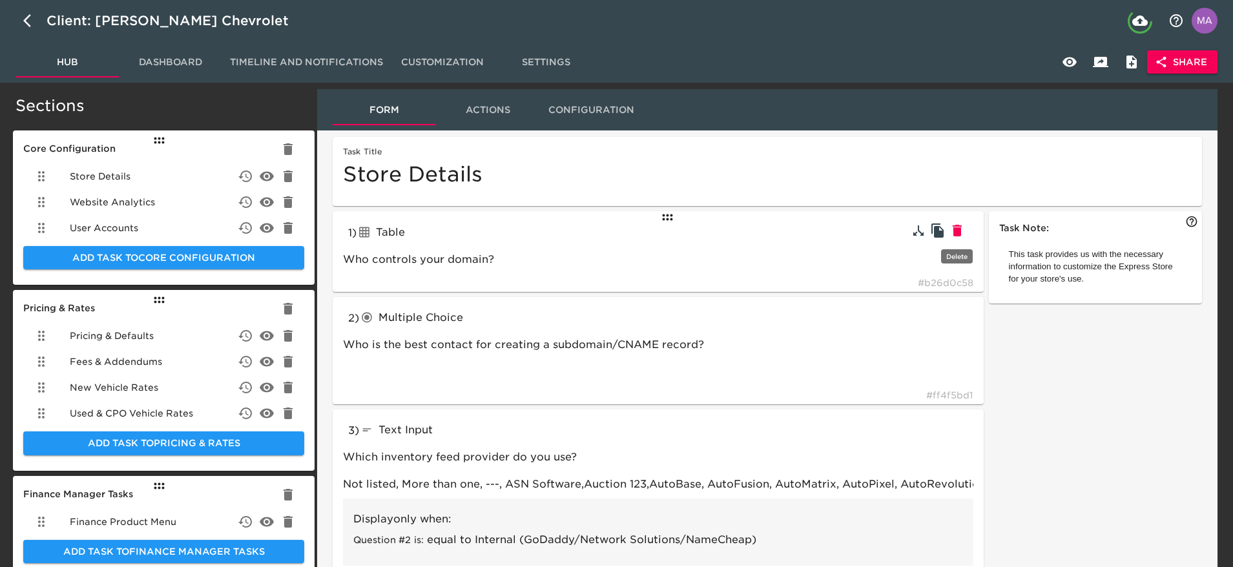
type input "radioButtons"
type input "Do you want to collect reservations and/or deposits using Stripe for Business?"
type input "Yes, No, I need more info"
type input "textBlock"
type input "tableInput"
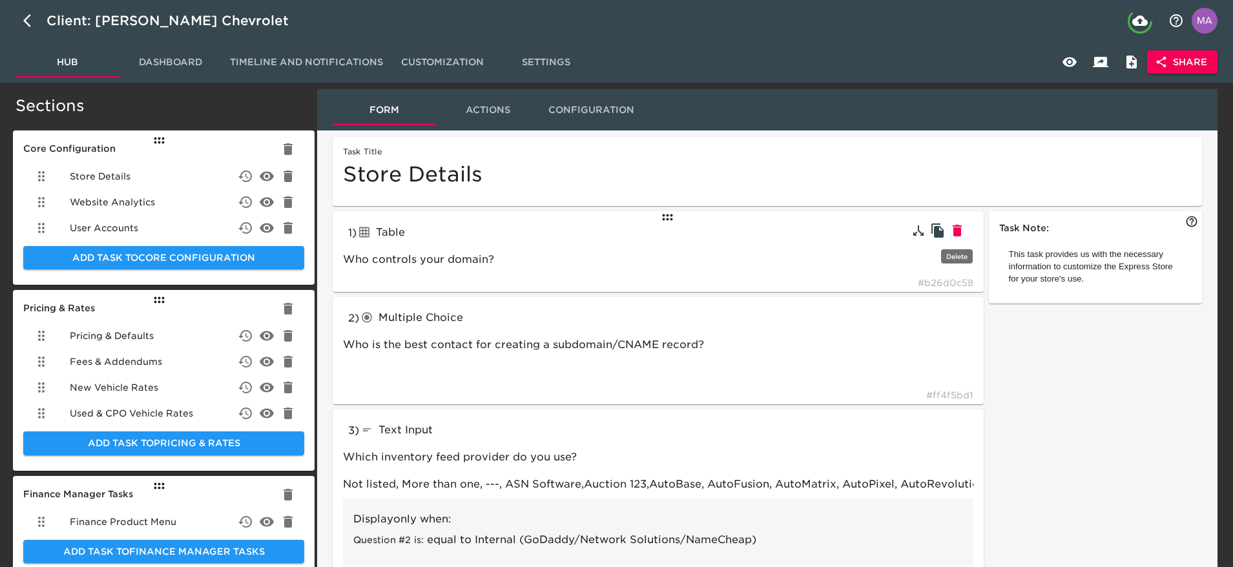
type input "Yes"
type input "radioButtons"
type input "Do you want to offer delivery as an option on the Express Store?"
type input "Do you want to price your delivery fees statically or dynamically via RunBuggy?"
type input "Statically, RunBuggy"
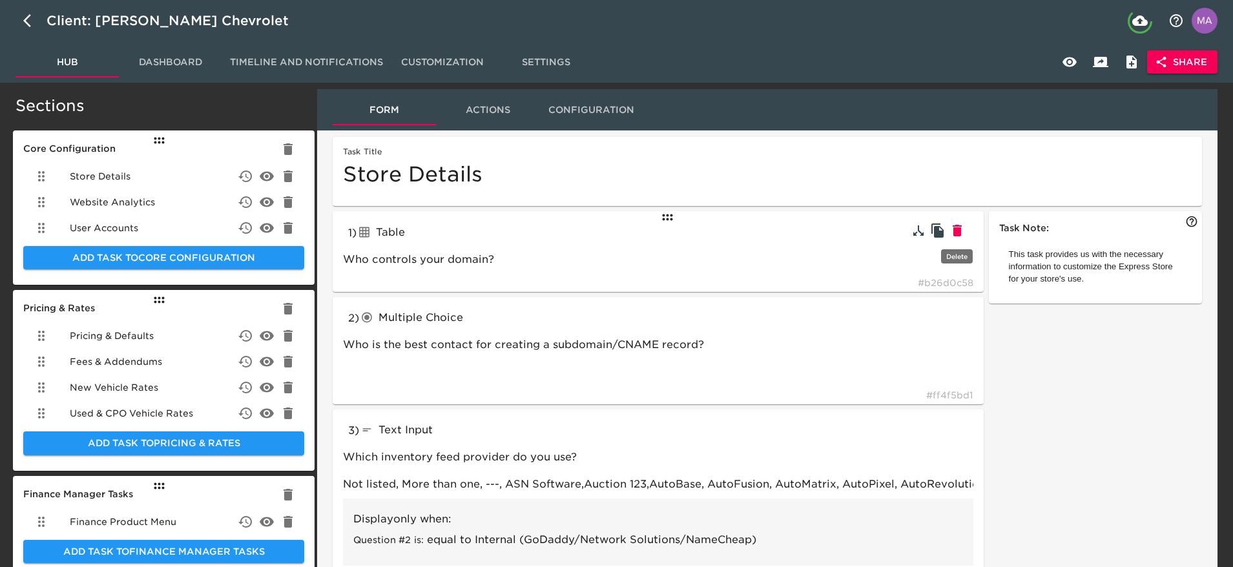
type input "tableInput"
type input "Please set delivery zones with corresponding prices to the customer. Delivery c…"
type input "Statically"
type input "textBlock"
type input "RunBuggy"
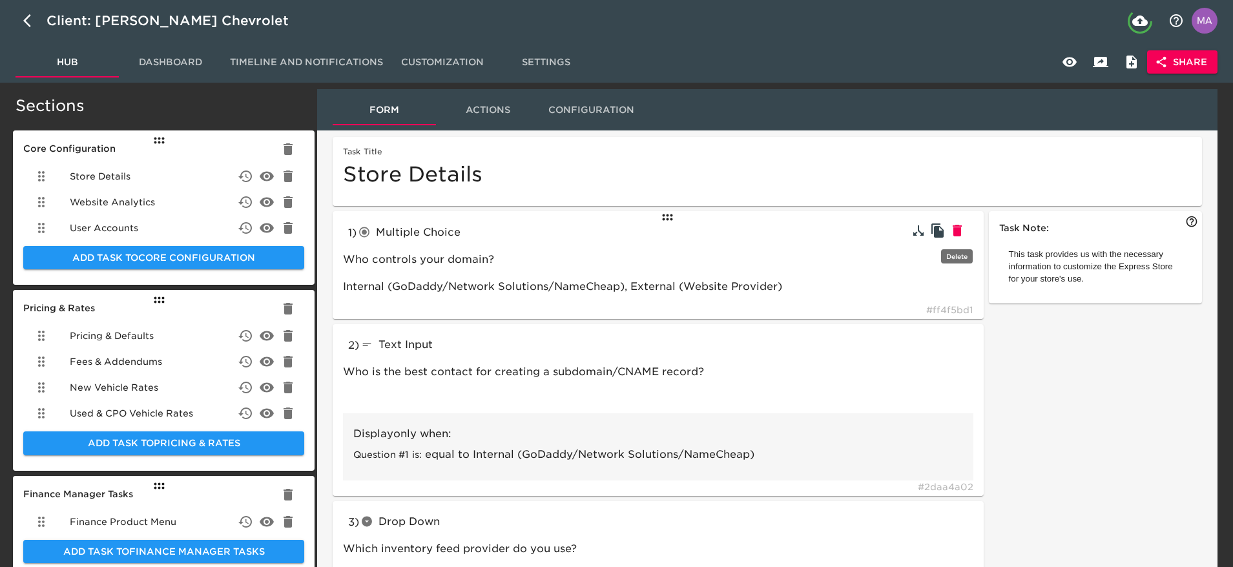
click at [957, 235] on icon "button" at bounding box center [957, 231] width 9 height 12
type input "textInput"
type input "Who is the best contact for creating a subdomain/CNAME record?"
type input "dropdown"
type input "Which inventory feed provider do you use?"
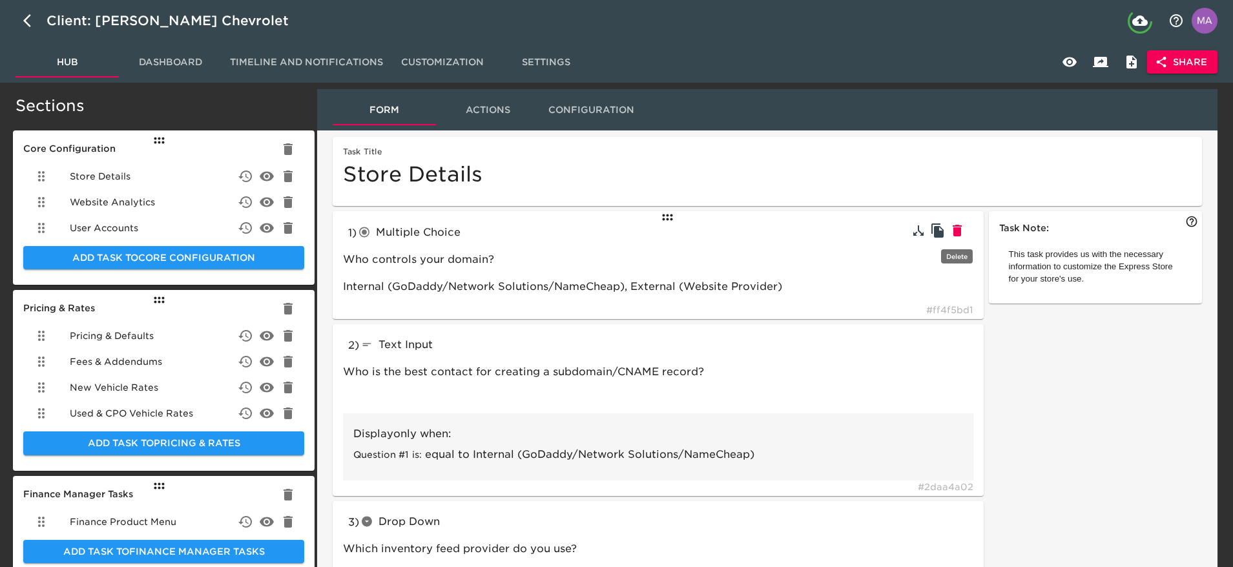
type input "Not listed, More than one, ---, ASN Software,Auction 123,AutoBase, AutoFusion, …"
type input "radioButtons"
type input "{{ @Task.a9d5a4f4.Value }} requires your approval to send inventory data to Roa…"
type input "Yes - I approve {{ @Task.a9d5a4f4.Value }} to send Roadster all inventory detai…"
type input "textInput"
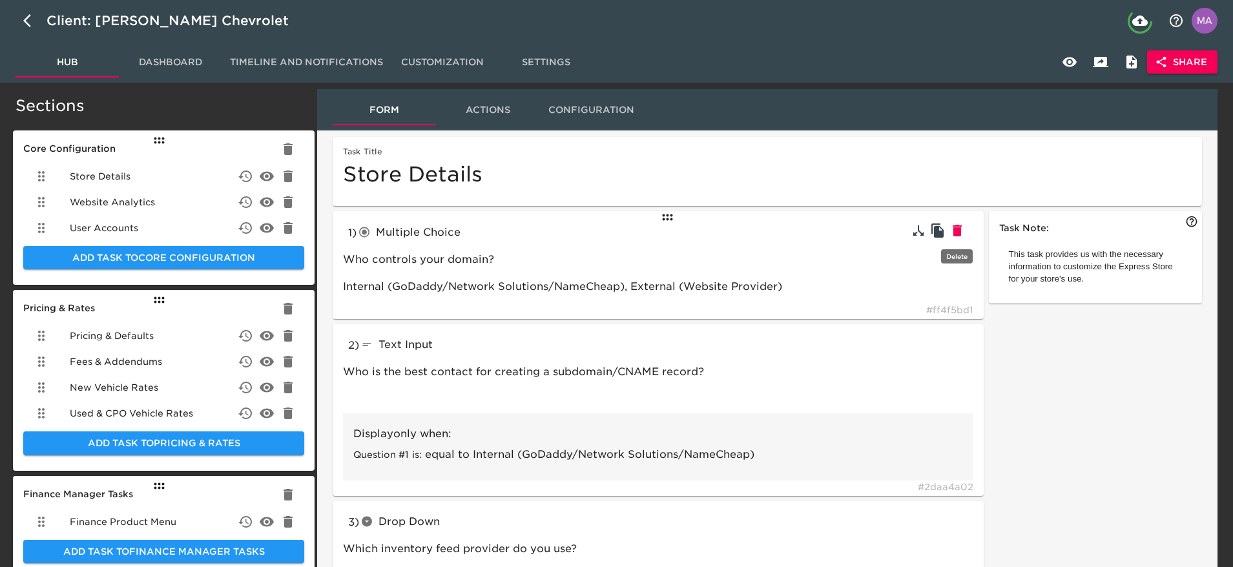
type input "We can integrate a new inventory provider, but it can sometimes take a little l…"
type input "Enter your new inventory feed provider here"
type input "Can you provide more details regarding how you use multiple feeds?"
type input "vAuto for pricing and Dominion for images"
type input "More than one"
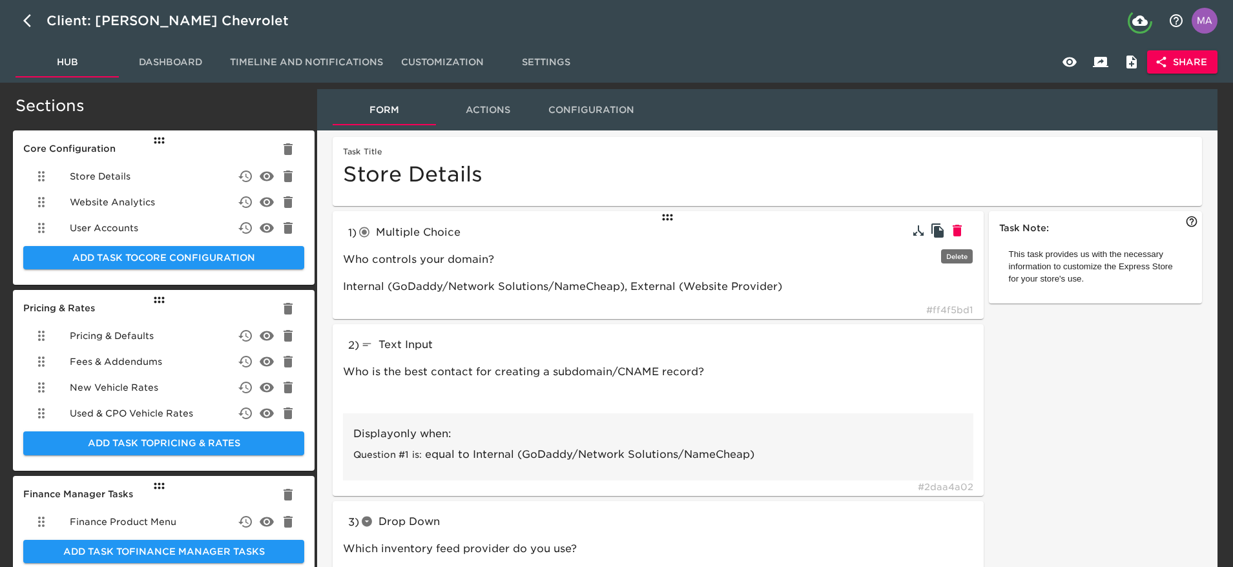
type input "radioButtons"
type input "Which CRM do you use?"
type input "DealerSocket, Dealertrack, DriveCentric, eLead, ProMax, Reynolds & Reynolds, Vi…"
type input "textInput"
type input "Enter your store's CRM Site ID#:"
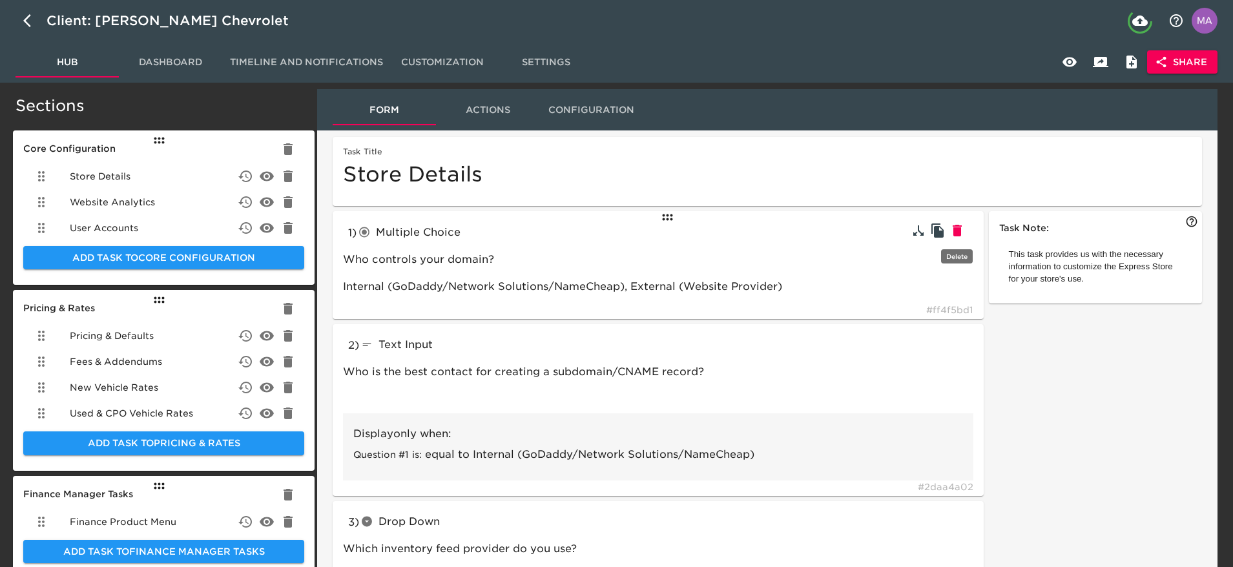
type input "123 or 2523 or 11542_2"
type input "If your CRM is not listed, please add it below."
type input "SalesForce"
type input "What is your ADF email for your CRM?"
type input "store_leads@my_leads_CRM.com"
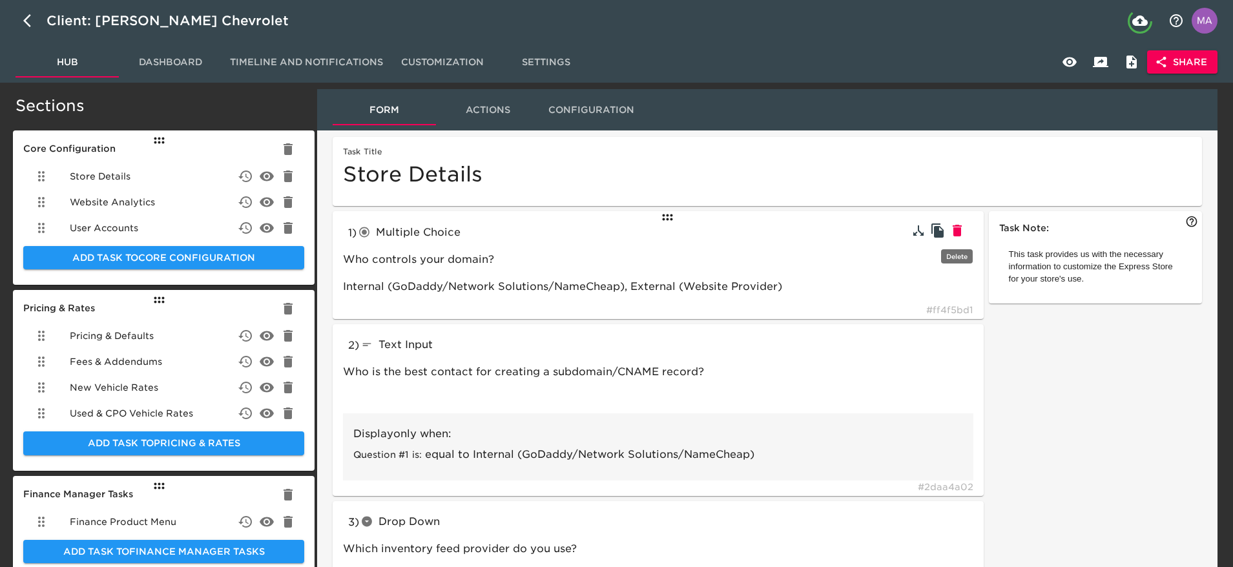
type input "radioButtons"
type input "What DMS do you use?"
type input "Advent, Autosoft, CDK, DealerBuilt, Dealertrack, Remora, Reynolds & Reynolds, S…"
type input "textInput"
type input "If your DMS is not listed, please add it below."
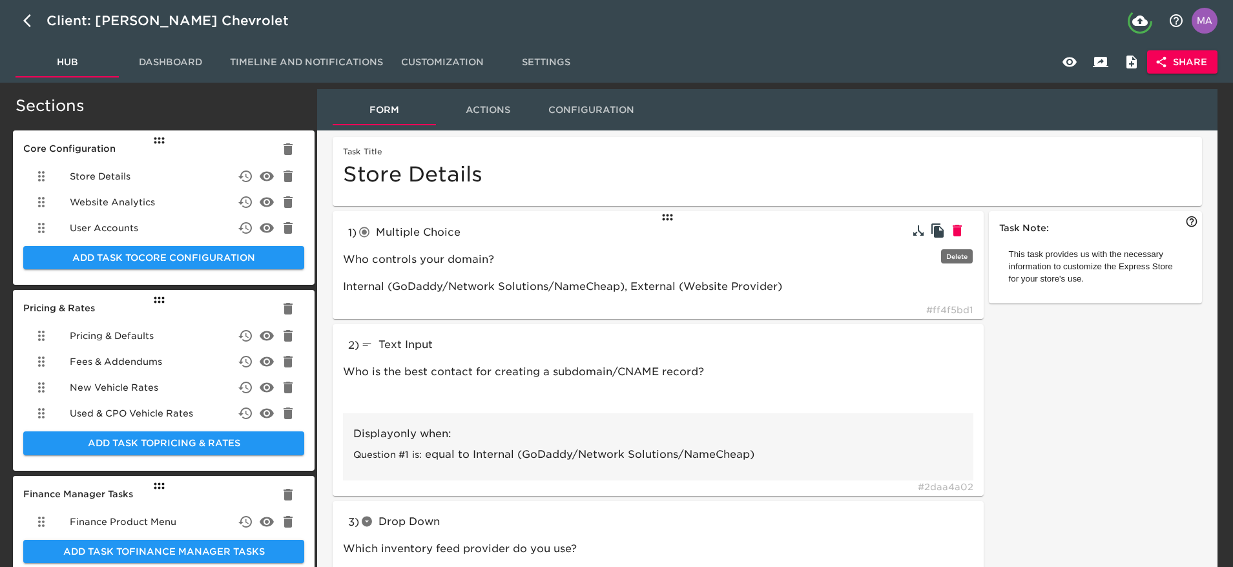
type input "Dominion"
type input "radioButtons"
type input "If applicable, which credit processing system do you use?"
type input "eLEND, CBC, RouteOne, Dealertrack, Other"
type input "textInput"
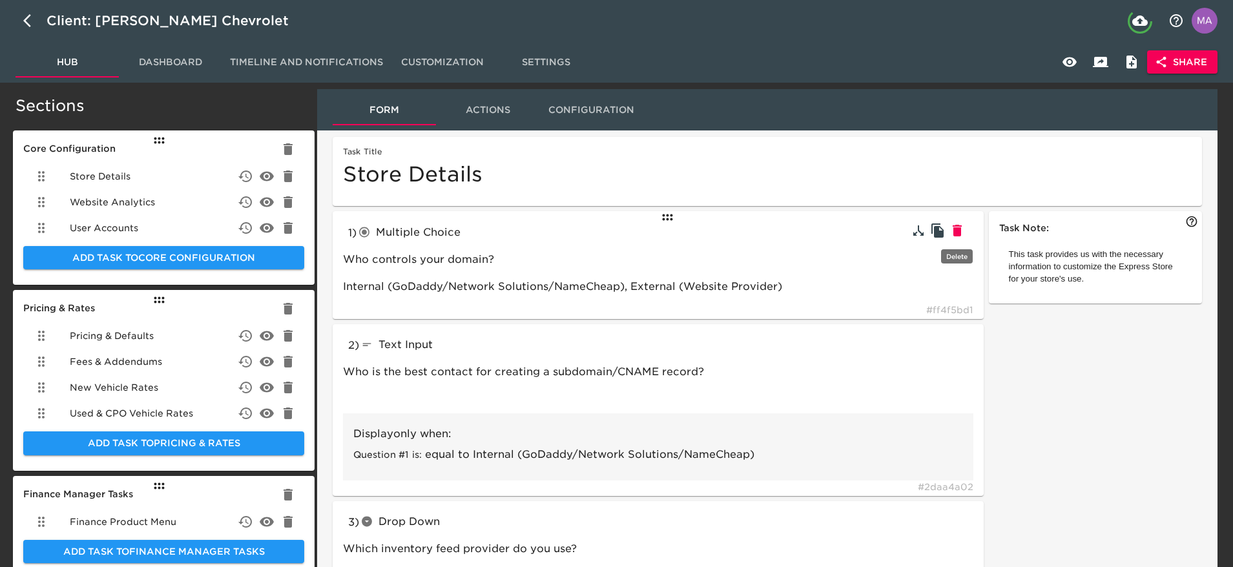
type input "Enter your eLEND ID here:"
type input "010101"
type input "Enter your CBC ID here:"
type input "Enter your RouteOne ID here:"
type input "RouteOne"
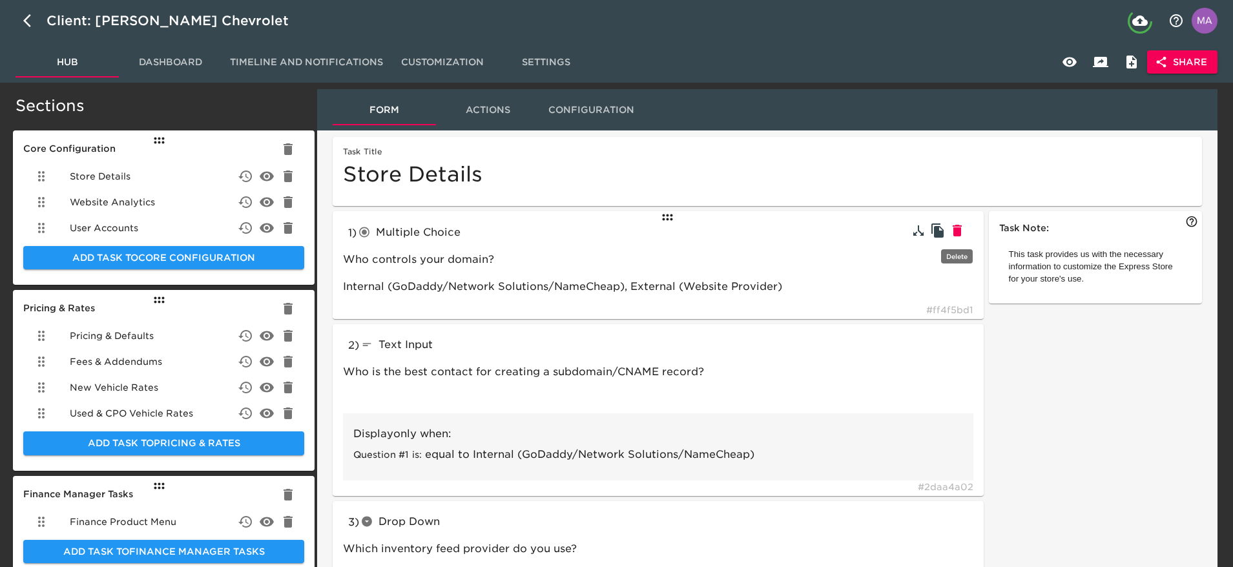
type input "Enter your Dealertrack ID here:"
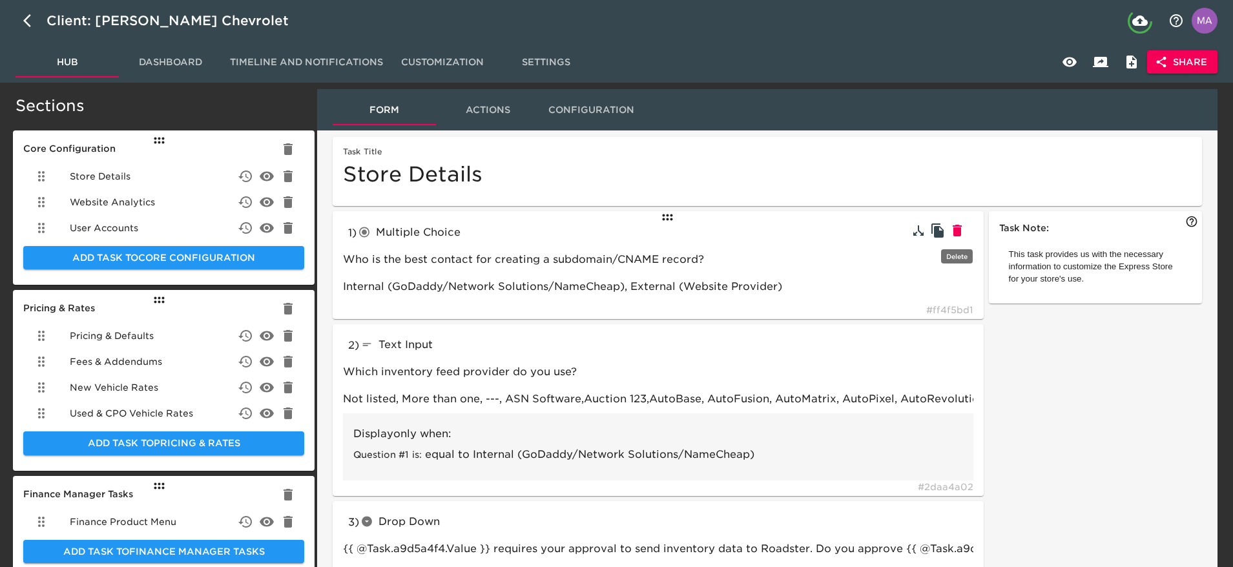
type input "Dealertrack"
type input "Enter your Credit Processor here:"
type input "Other"
type input "tableInput"
type input "How many years of residence and employment history do you collect?"
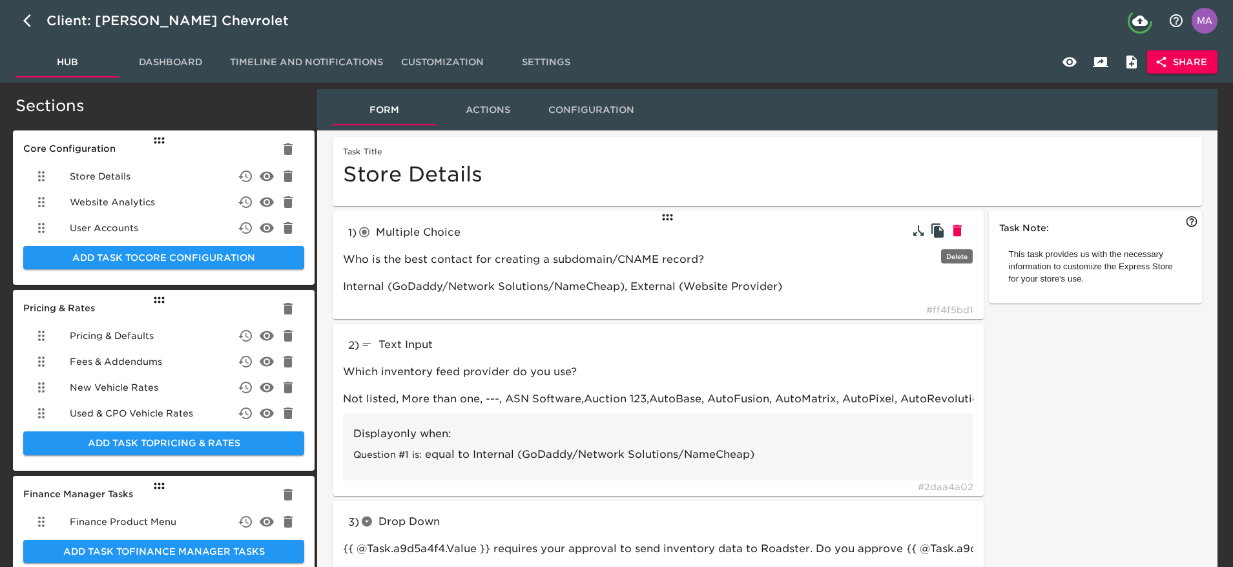
type input "radioButtons"
type input "Would you like to use 700Credit for soft credit pulls?"
type input "link"
type input "Complete this form to set up soft credit pulls with 700Credit"
type input "checkboxes"
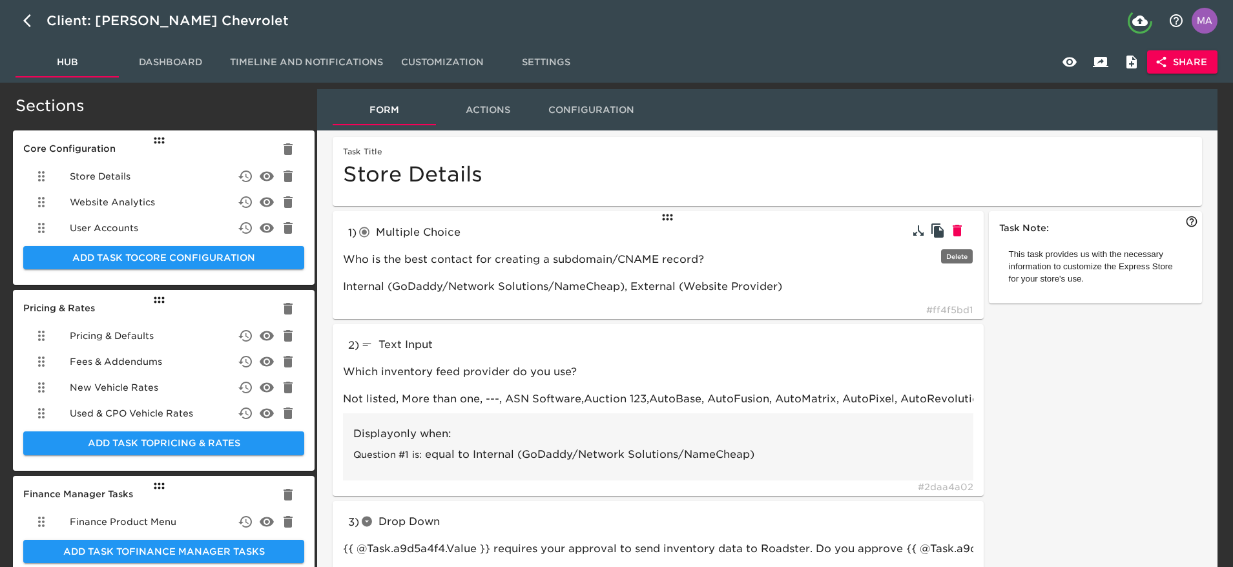
type input "We work with some 3rd parties to provide additional functionality. Please selec…"
type input "CarFax, AutoCheck, vAuto Provision (trade valuation tool), SpinCar 360°, Monron…"
type input "textInput"
type input "What's your AutoCheck ID?"
type input "987654"
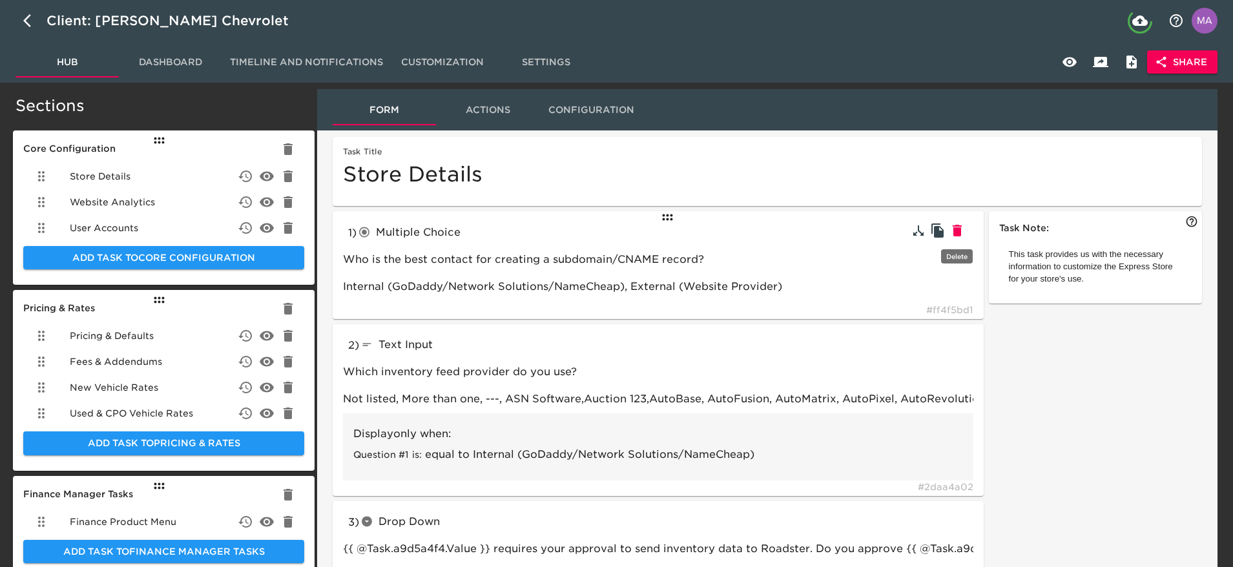
type input "What's your MonroneyLabels.com ID?"
type input "radioButtons"
type input "How do you refer to your sales team?"
type input "Product Specialist, Personal Concierge, Internet Manager, Sales Representative,…"
type input "textInput"
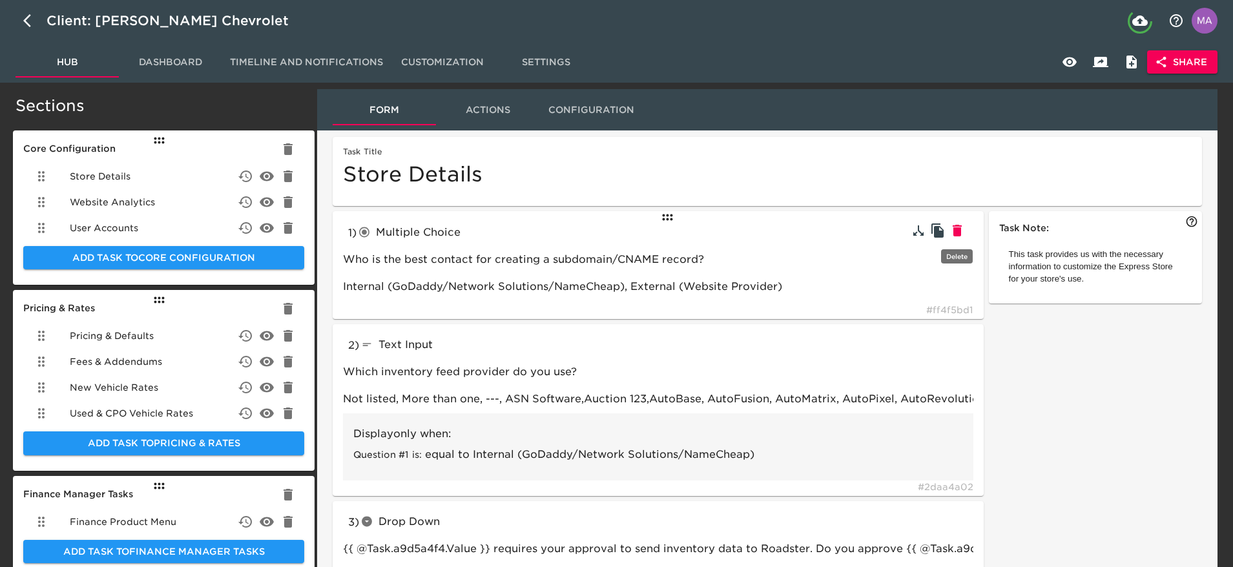
type input "What term do you use for your sales staff?"
type input "Brand Specialist"
type input "What is your accessory labor rate per hour?"
type input "$120"
type input "radioButtons"
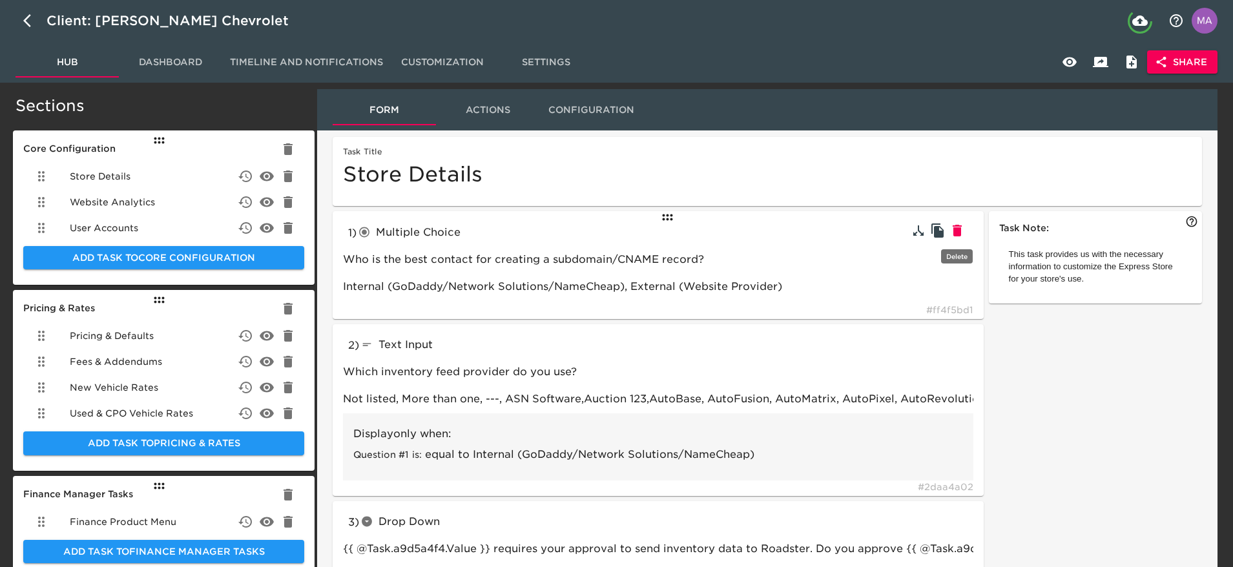
type input "Do you want to offer a Spanish Language option?"
type input "Yes,No"
type input "Do you use any of the following 3rd party trade tools?"
type input "Kelly Blue Book Instant Cash Offer (ICO), Kelly Blue Book Instant Estimate / Le…"
type input "textInput"
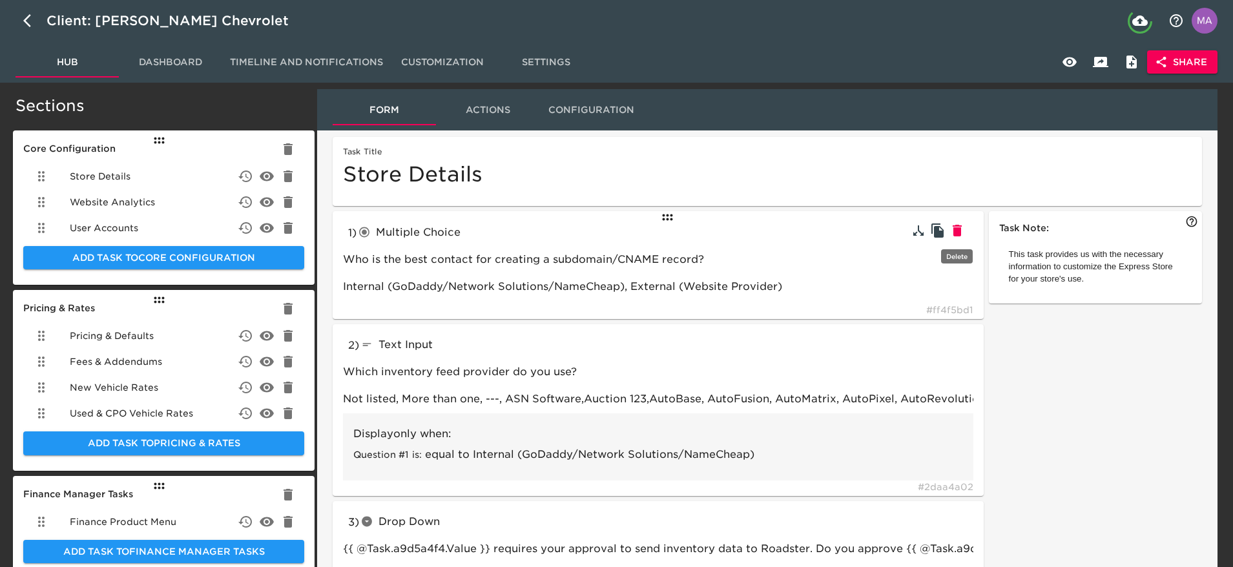
type input "Can you explain your online trade process in more detail?"
type input "No online trade tool"
type input "If available, add your dealership sales team's email:"
type input "salesteam@roadstertoyota.com"
type input "radioButtons"
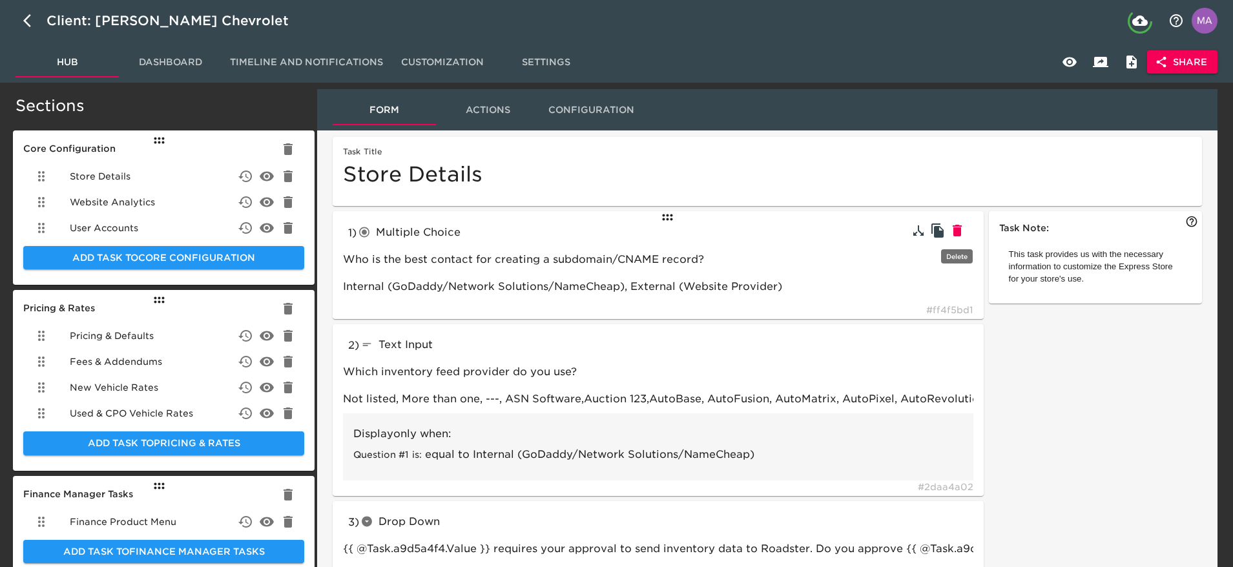
type input "Do you want to collect reservations and/or deposits using Stripe for Business?"
type input "Yes, No, I need more info"
type input "textBlock"
type input "tableInput"
type input "radioButtons"
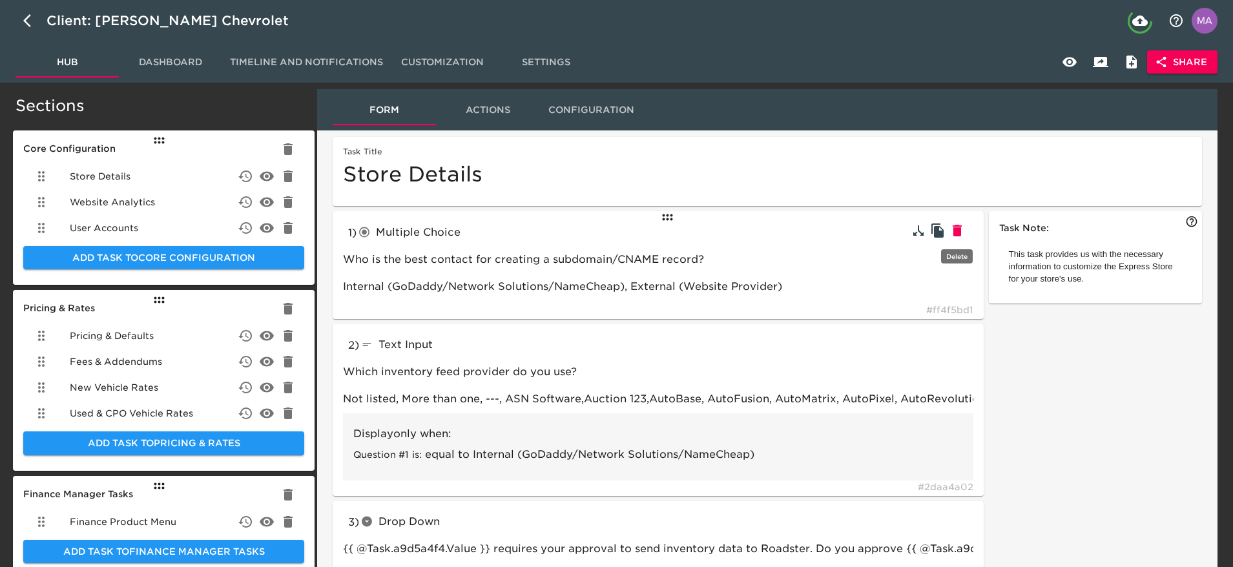
type input "Do you want to price your delivery fees statically or dynamically via RunBuggy?"
type input "tableInput"
type input "Please set delivery zones with corresponding prices to the customer. Delivery c…"
type input "textBlock"
type input "RunBuggy"
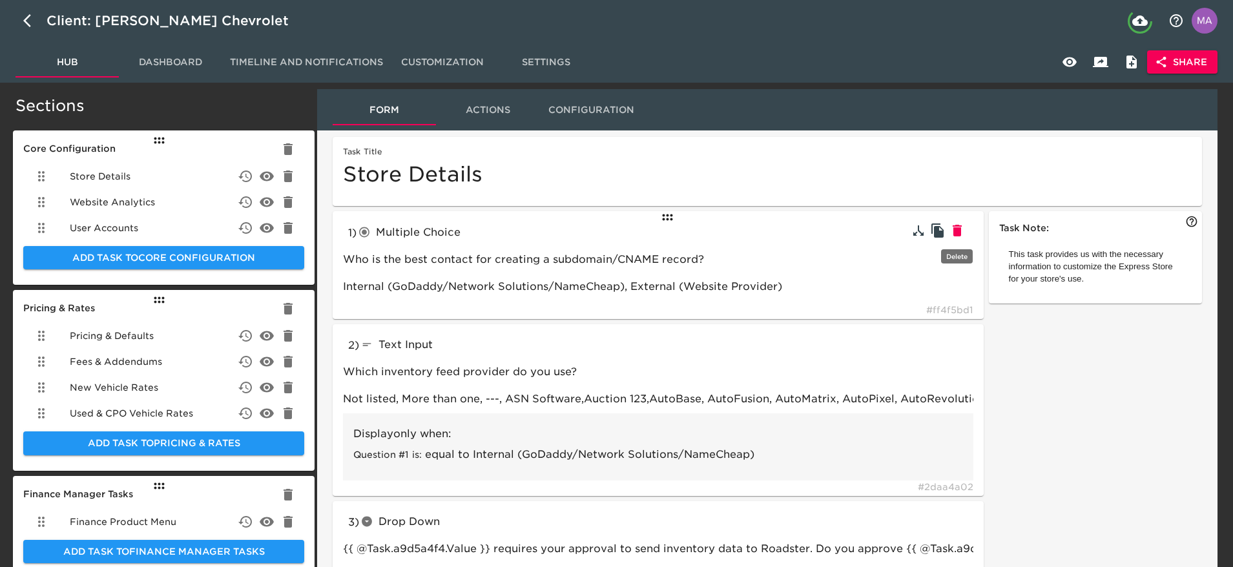
type input "Not listed"
type input "Other / not listed"
type input "CBC"
type input "https://www.700credit.com/cdk/"
type input "MonroneyLabels.com"
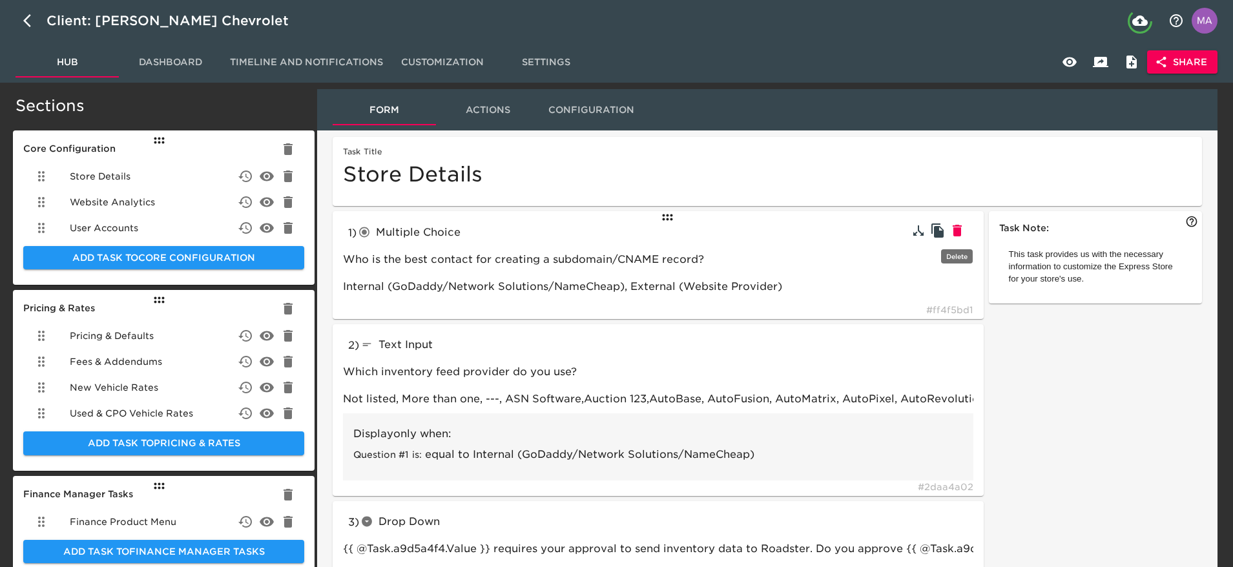
type input "Yes"
type input "Do you want to offer delivery as an option on the Express Store?"
type input "Statically, RunBuggy"
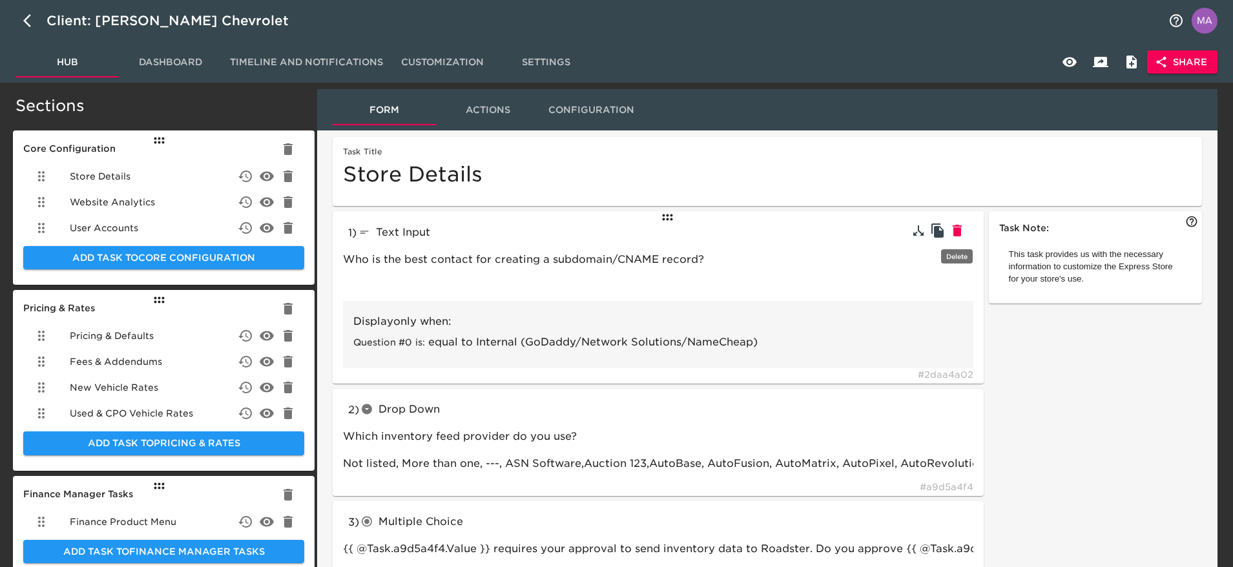
click at [957, 235] on icon "button" at bounding box center [957, 231] width 9 height 12
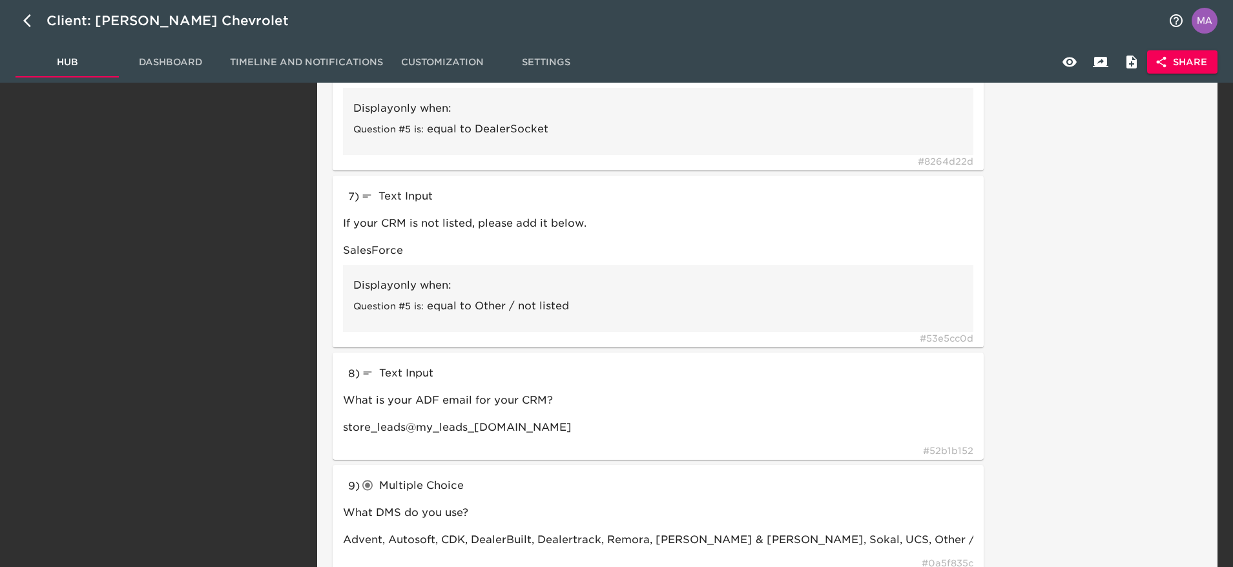
scroll to position [1066, 0]
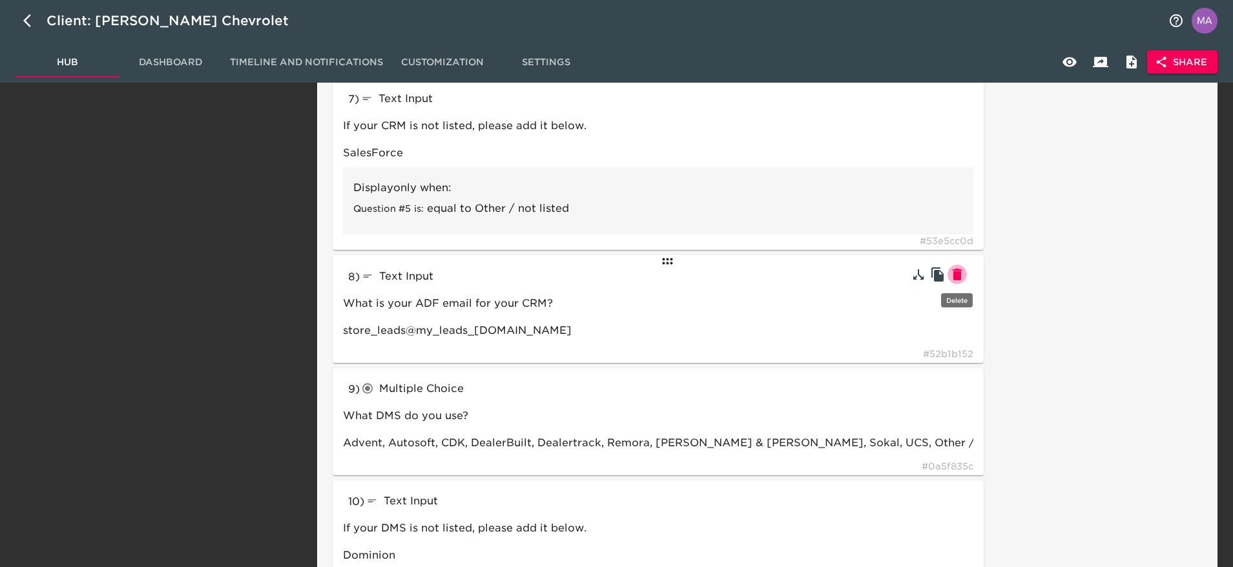
click at [962, 273] on icon "button" at bounding box center [958, 275] width 16 height 16
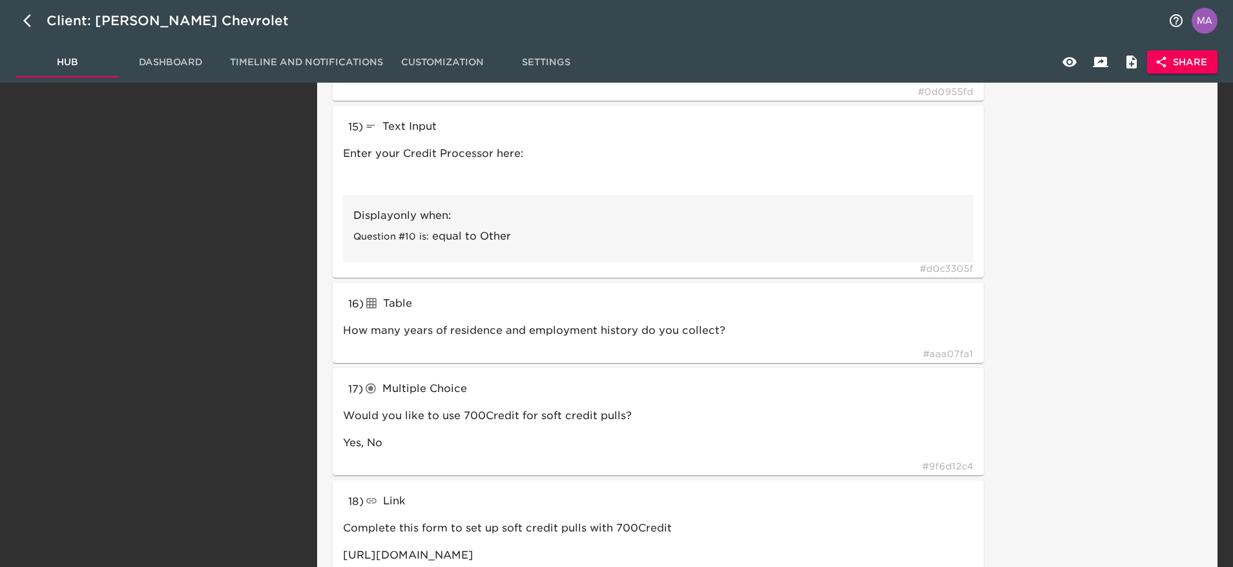
scroll to position [2423, 0]
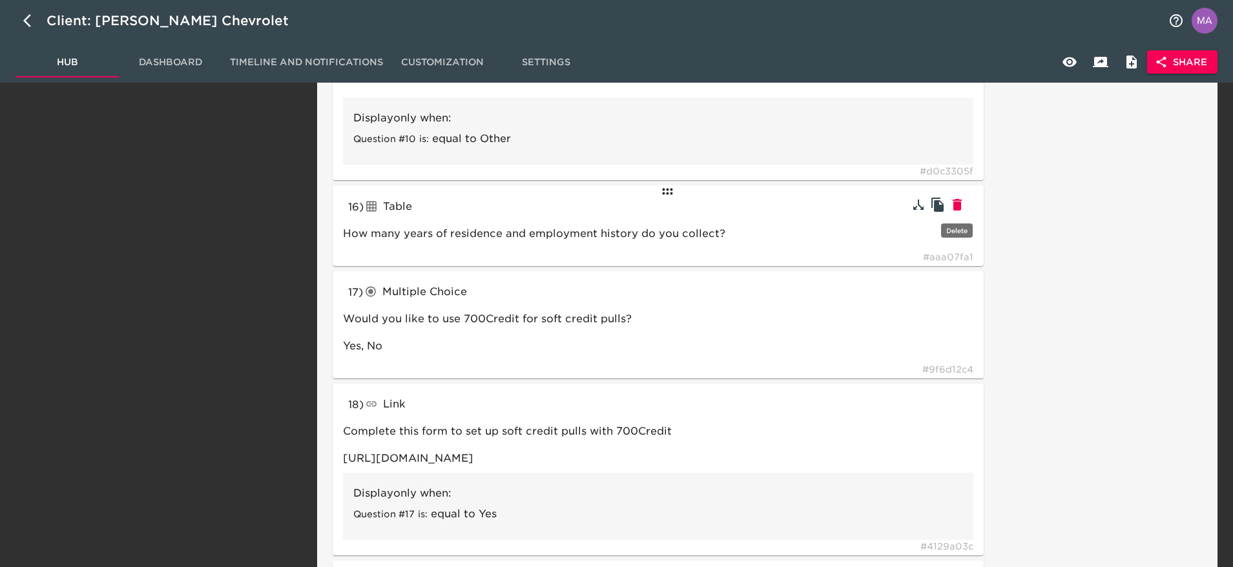
click at [965, 204] on icon "button" at bounding box center [958, 205] width 16 height 16
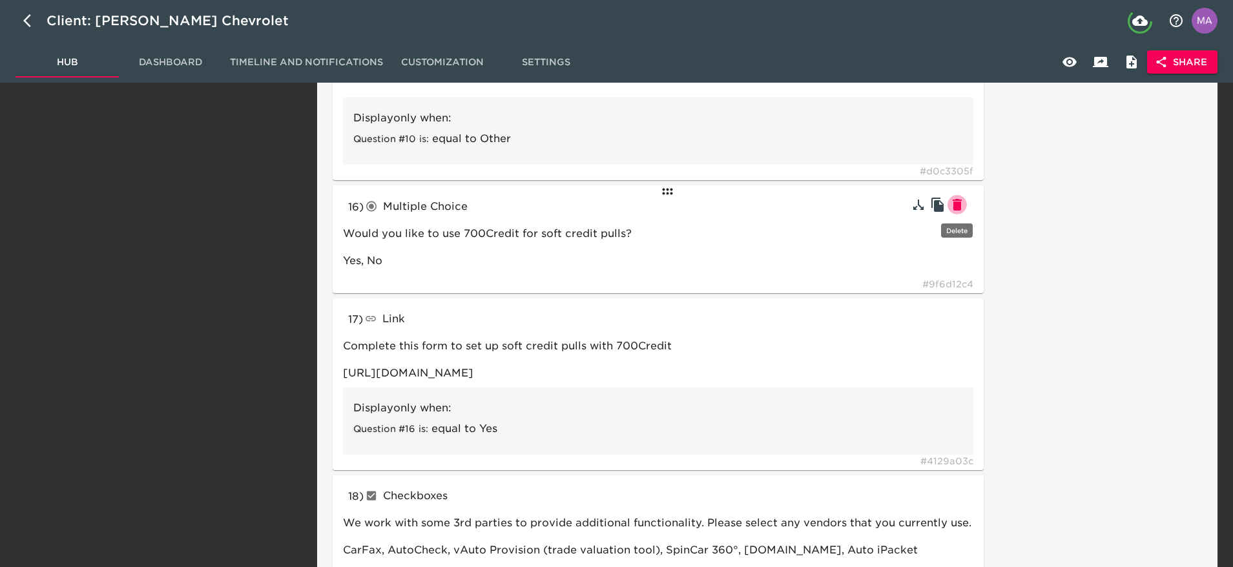
click at [965, 204] on icon "button" at bounding box center [958, 205] width 16 height 16
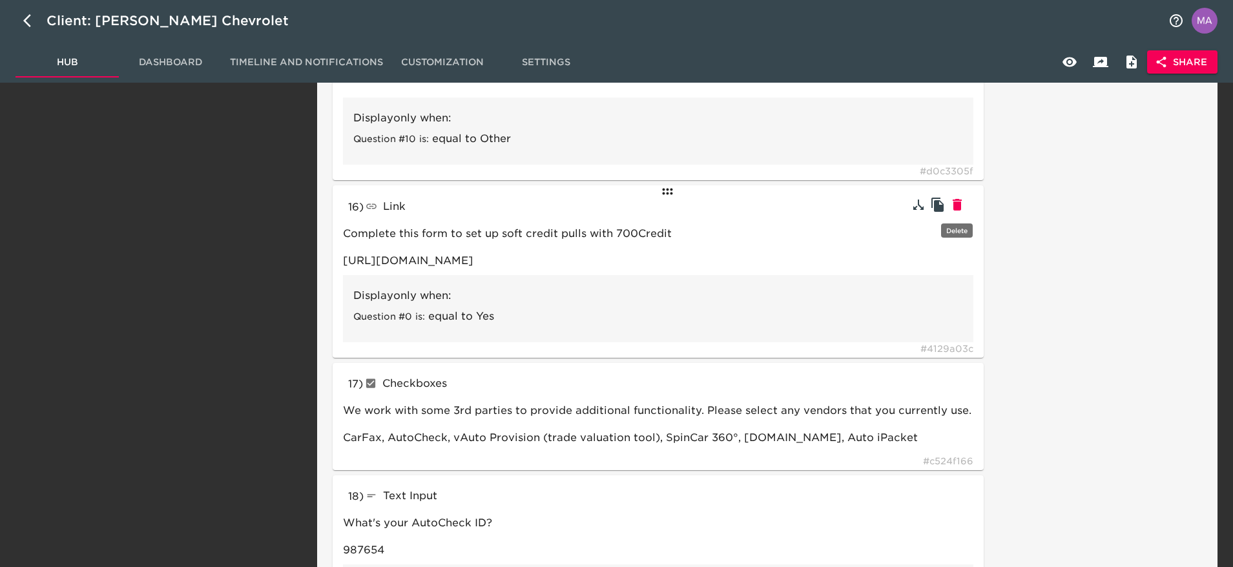
click at [965, 204] on icon "button" at bounding box center [958, 205] width 16 height 16
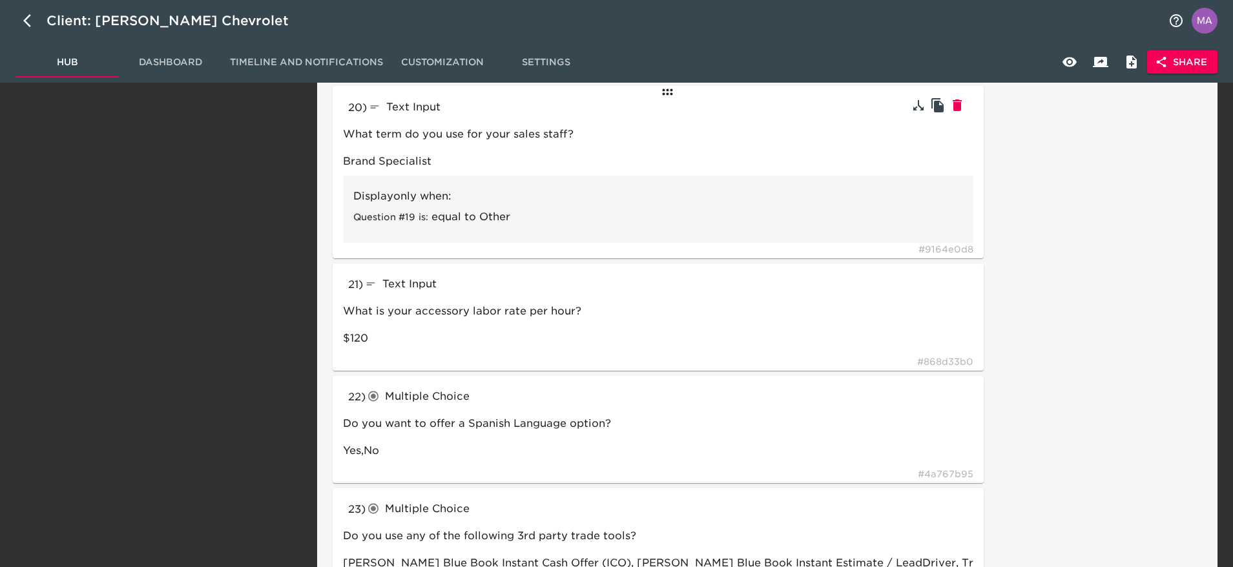
scroll to position [3198, 0]
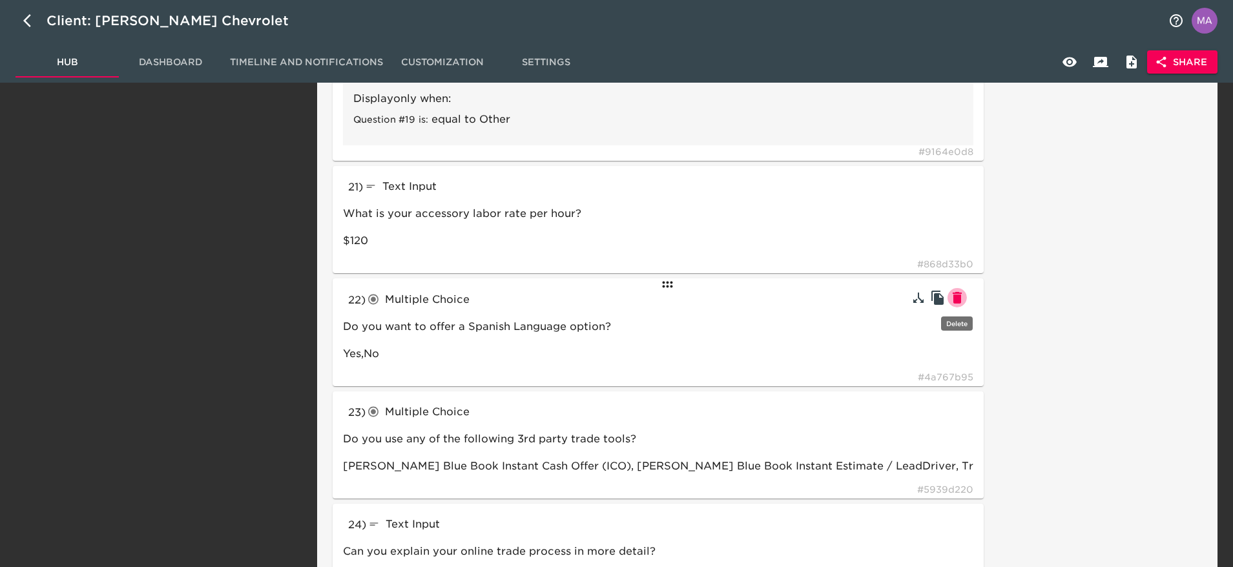
click at [961, 295] on icon "button" at bounding box center [957, 298] width 9 height 12
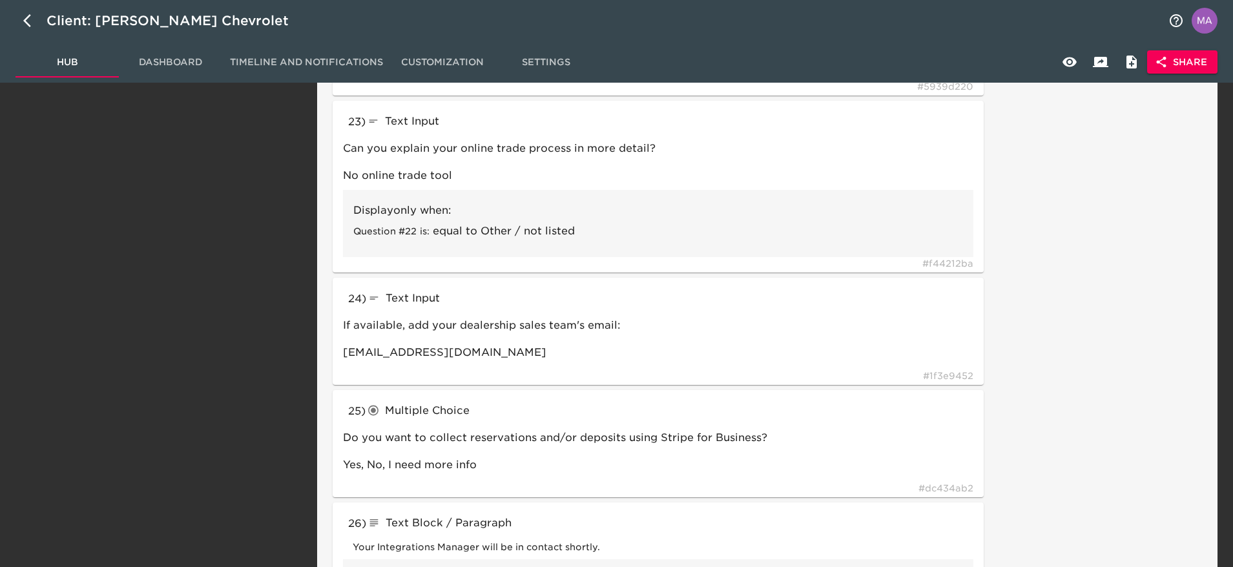
scroll to position [3586, 0]
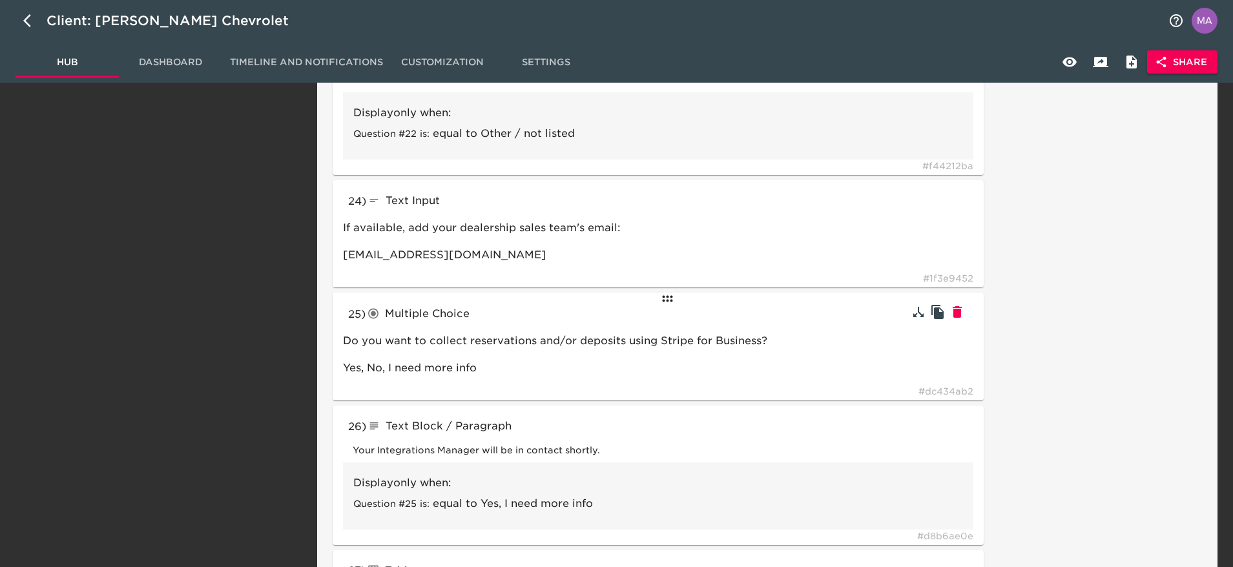
click at [961, 315] on icon "button" at bounding box center [957, 312] width 9 height 12
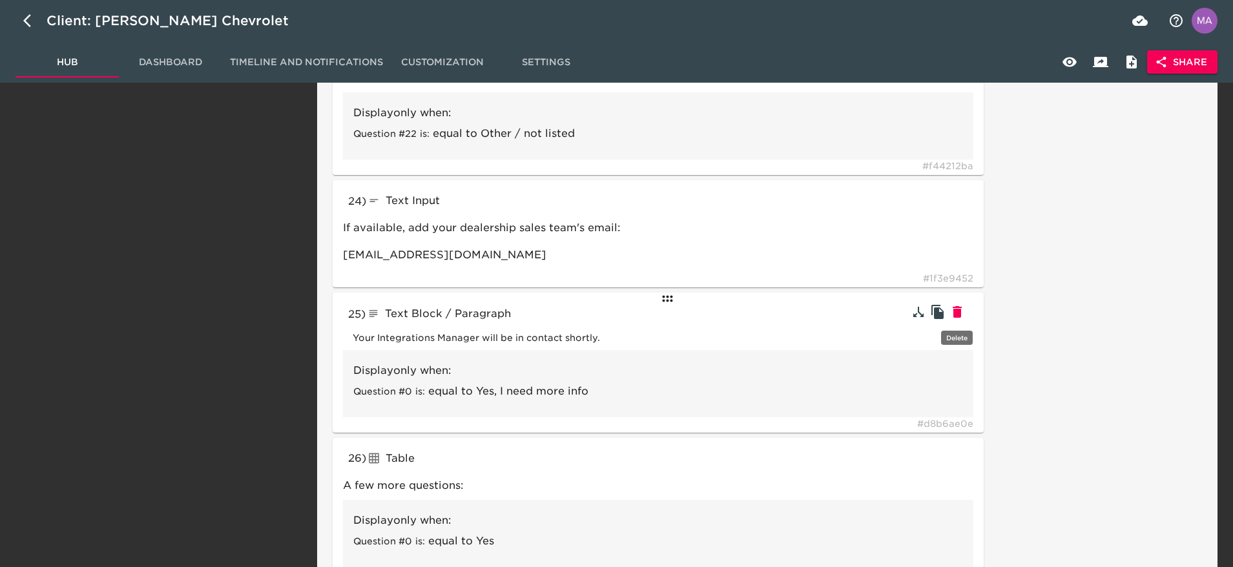
click at [961, 315] on icon "button" at bounding box center [957, 312] width 9 height 12
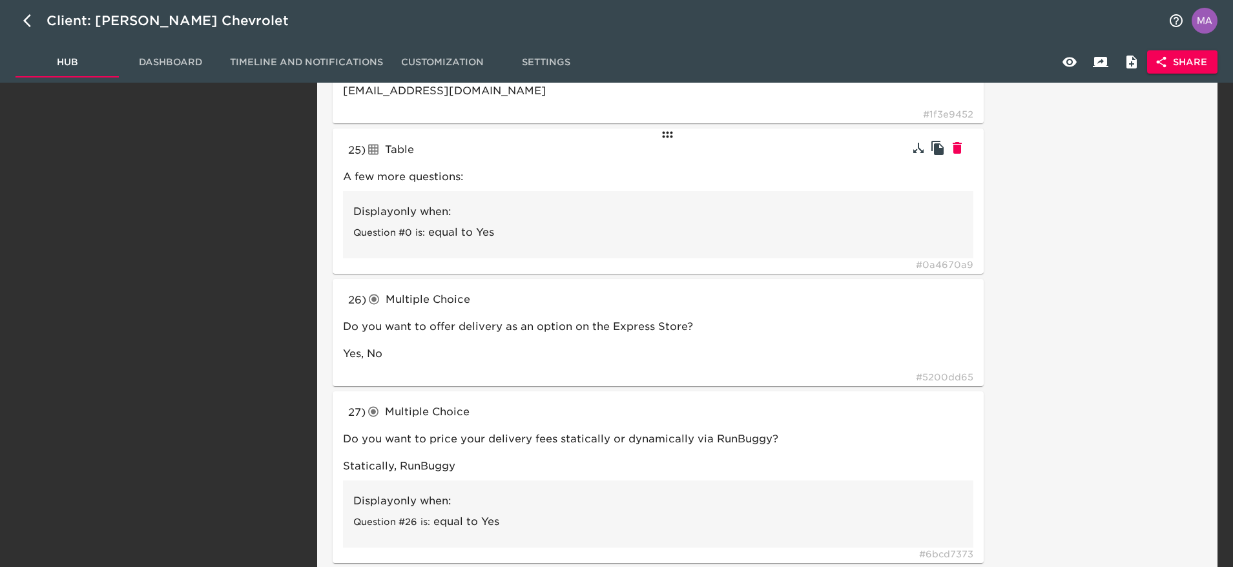
scroll to position [3779, 0]
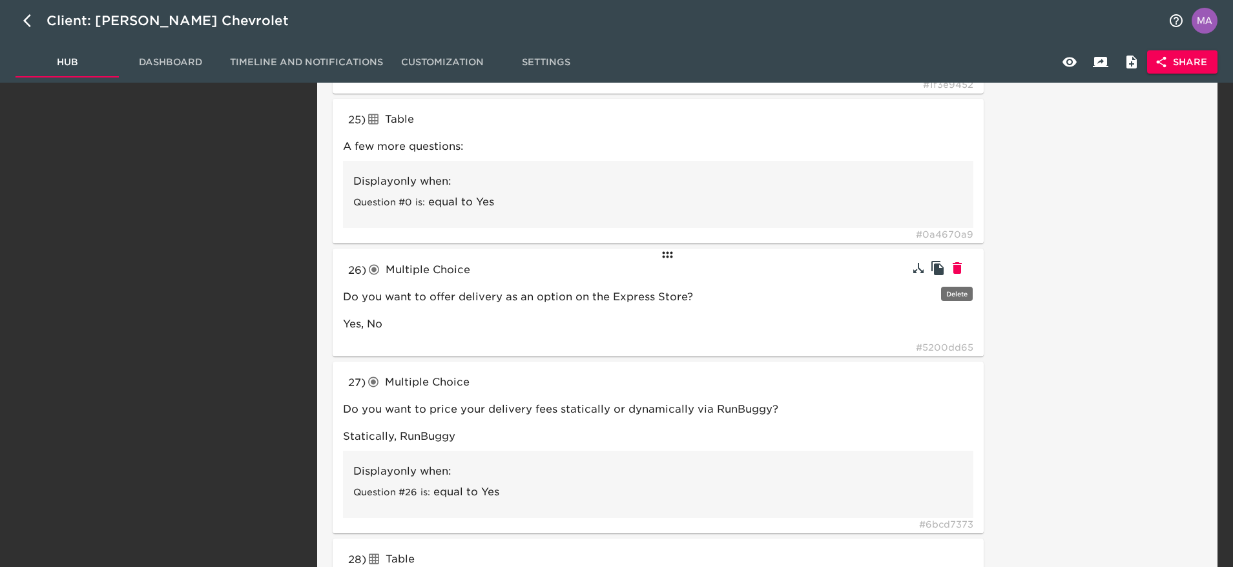
click at [963, 265] on icon "button" at bounding box center [958, 268] width 16 height 16
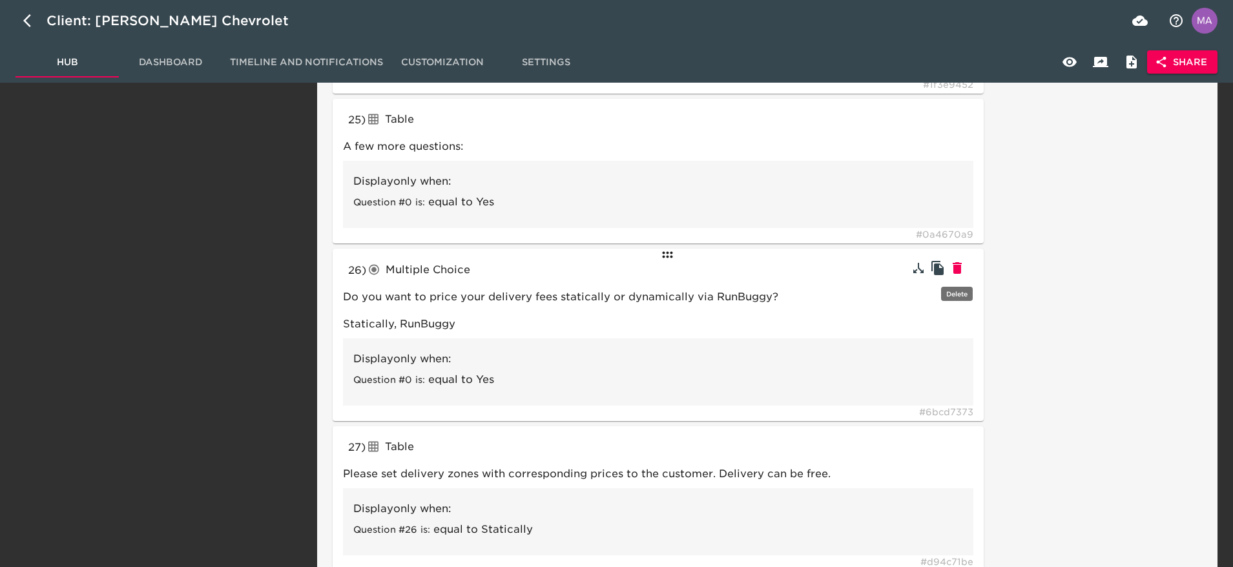
click at [963, 265] on icon "button" at bounding box center [958, 268] width 16 height 16
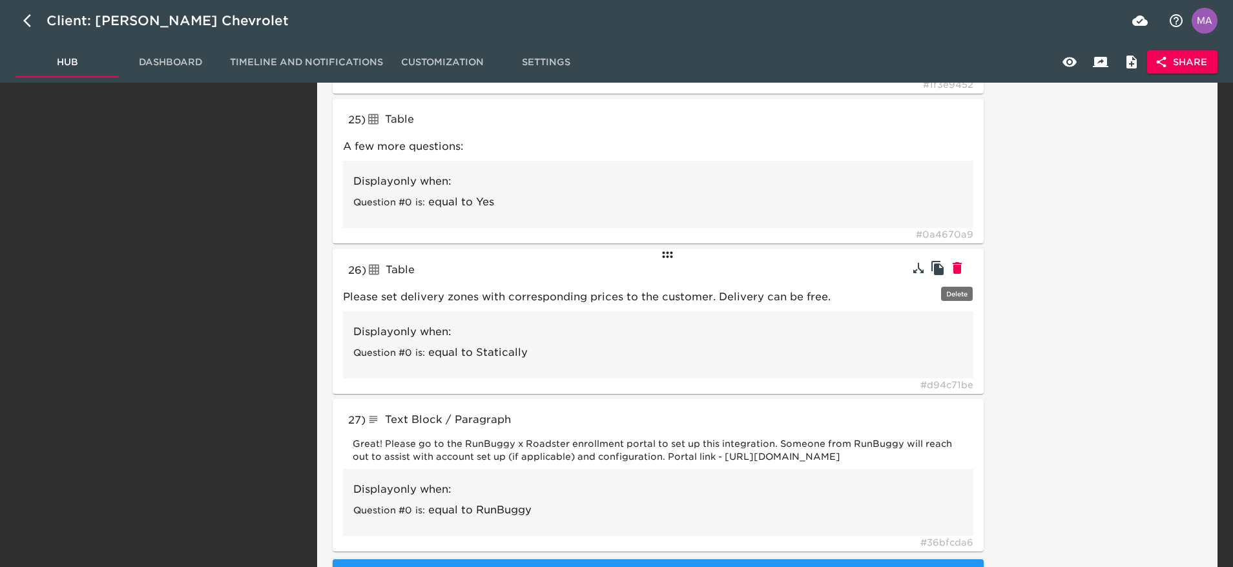
click at [963, 265] on icon "button" at bounding box center [958, 268] width 16 height 16
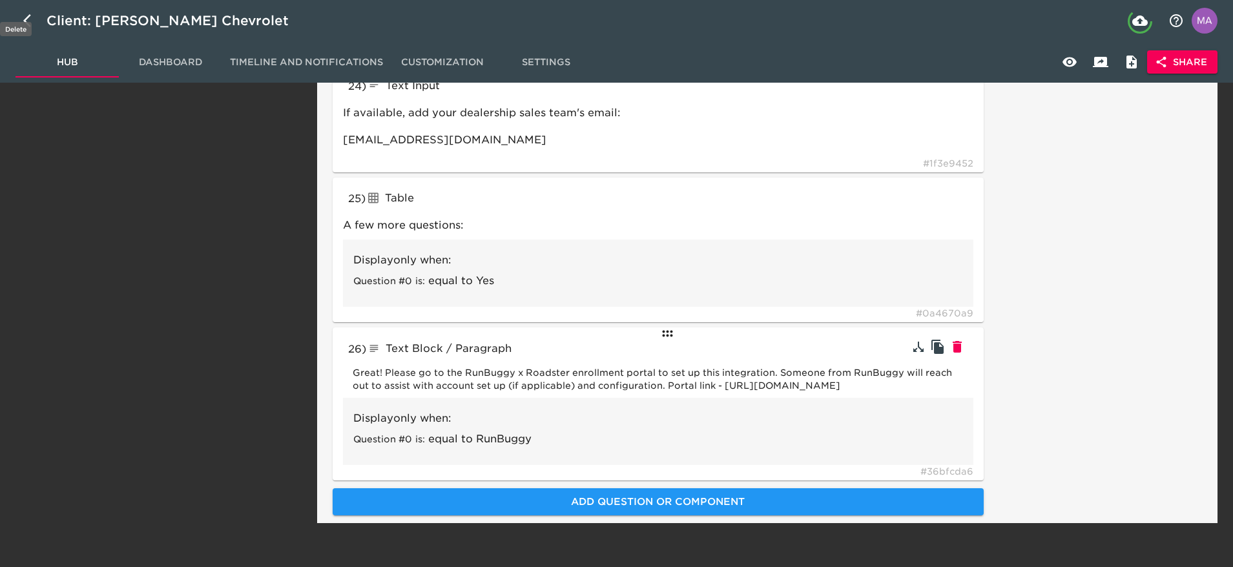
scroll to position [3714, 0]
click at [962, 339] on icon "button" at bounding box center [958, 347] width 16 height 16
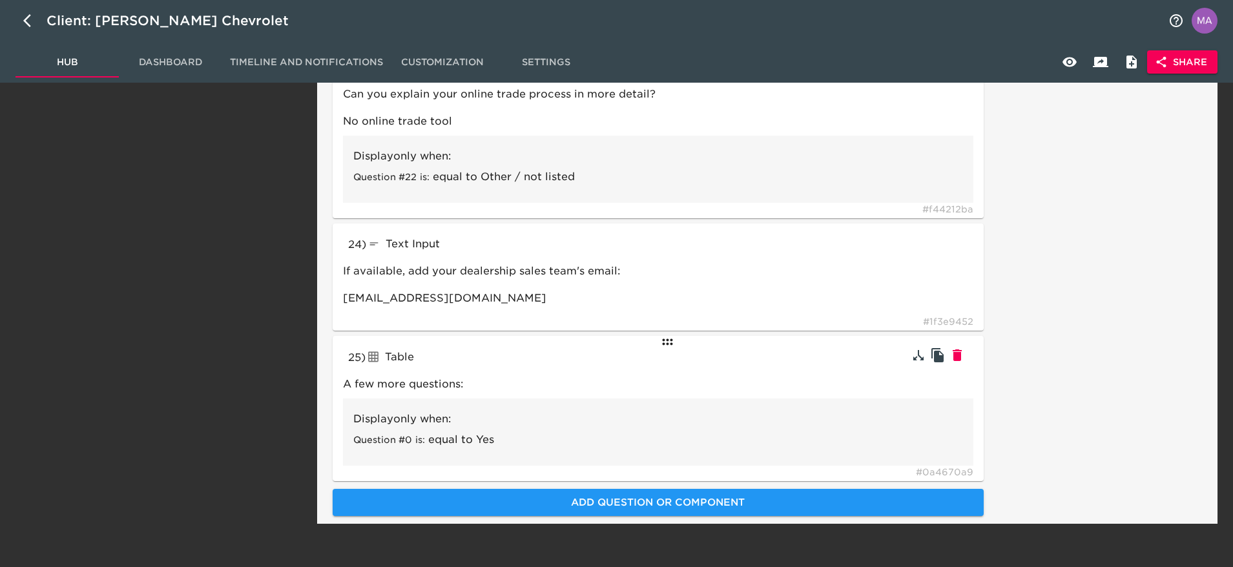
scroll to position [3543, 0]
click at [968, 357] on div "25 ) Table tableInput A few more questions: Display only when: Question #0 is: …" at bounding box center [658, 407] width 651 height 145
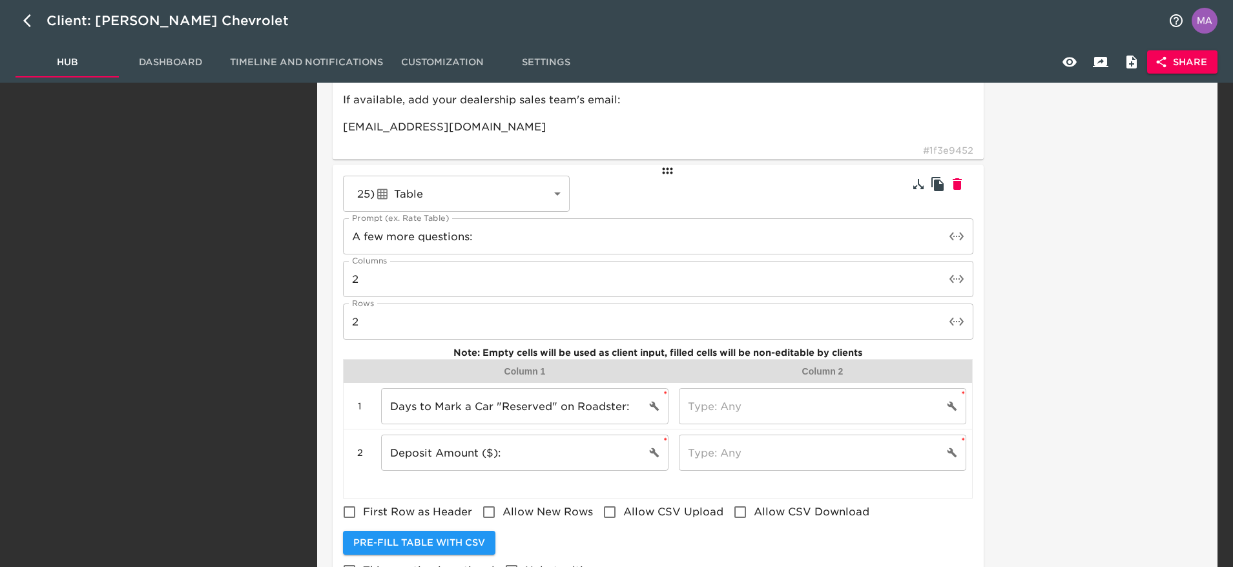
scroll to position [3617, 0]
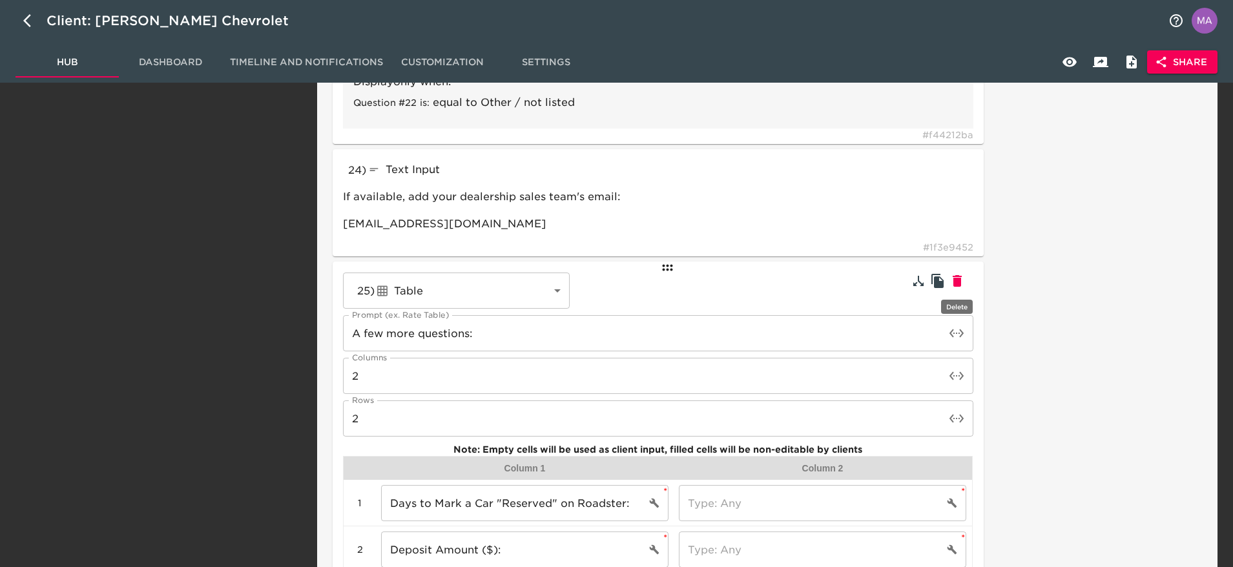
click at [961, 275] on icon "button" at bounding box center [958, 281] width 16 height 16
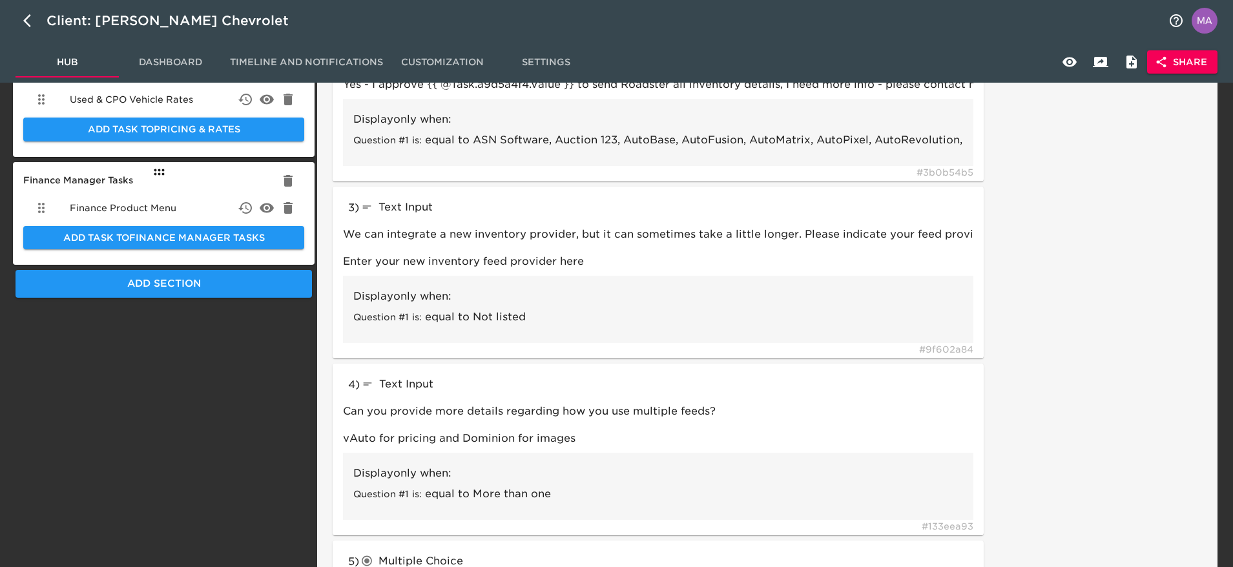
scroll to position [0, 0]
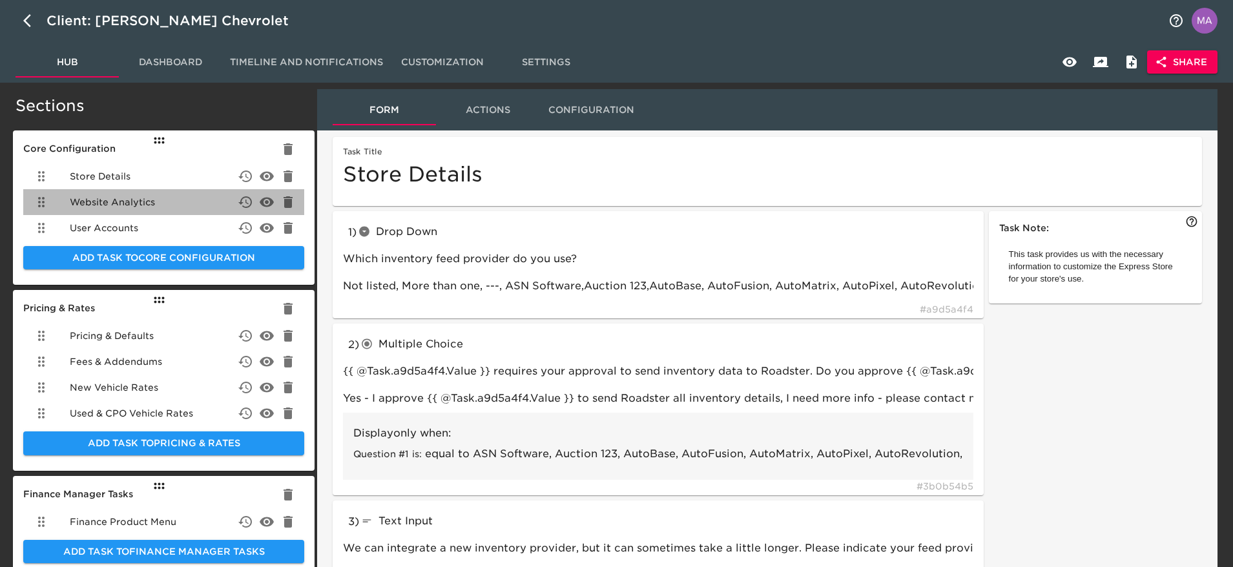
click at [141, 204] on span "Website Analytics" at bounding box center [112, 202] width 85 height 13
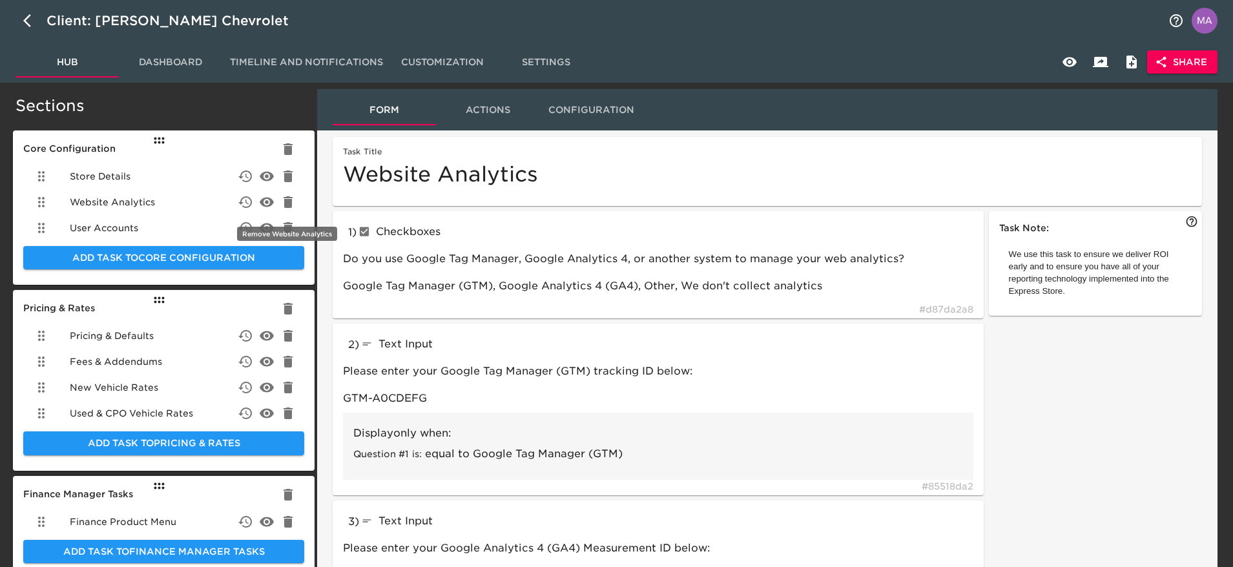
click at [294, 203] on icon "delete" at bounding box center [288, 202] width 16 height 16
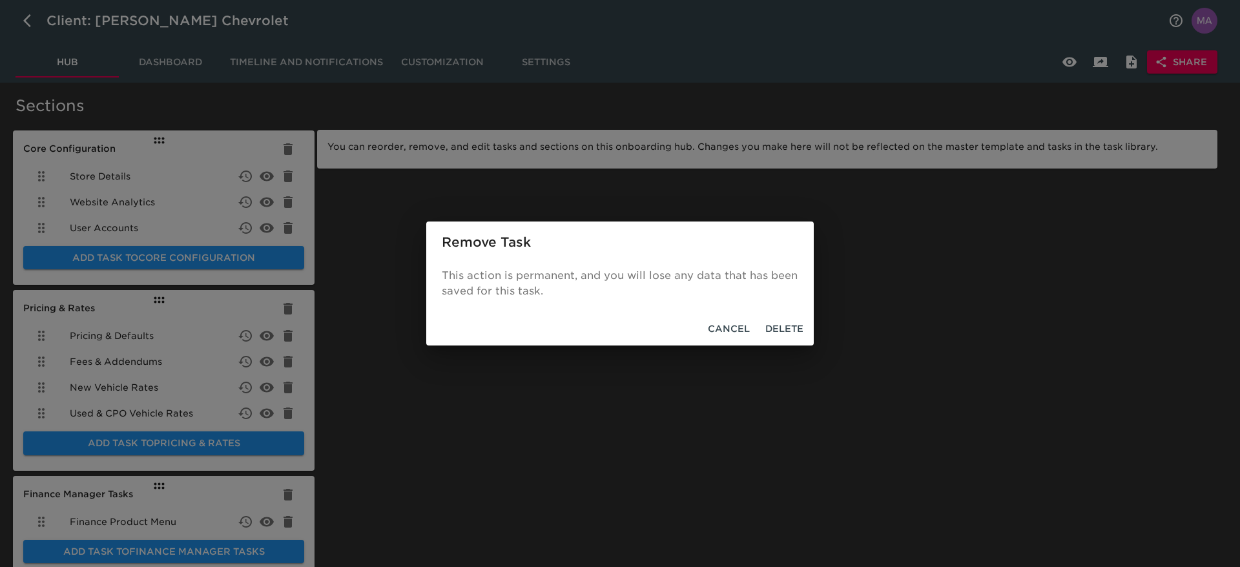
click at [799, 323] on span "Delete" at bounding box center [785, 329] width 38 height 16
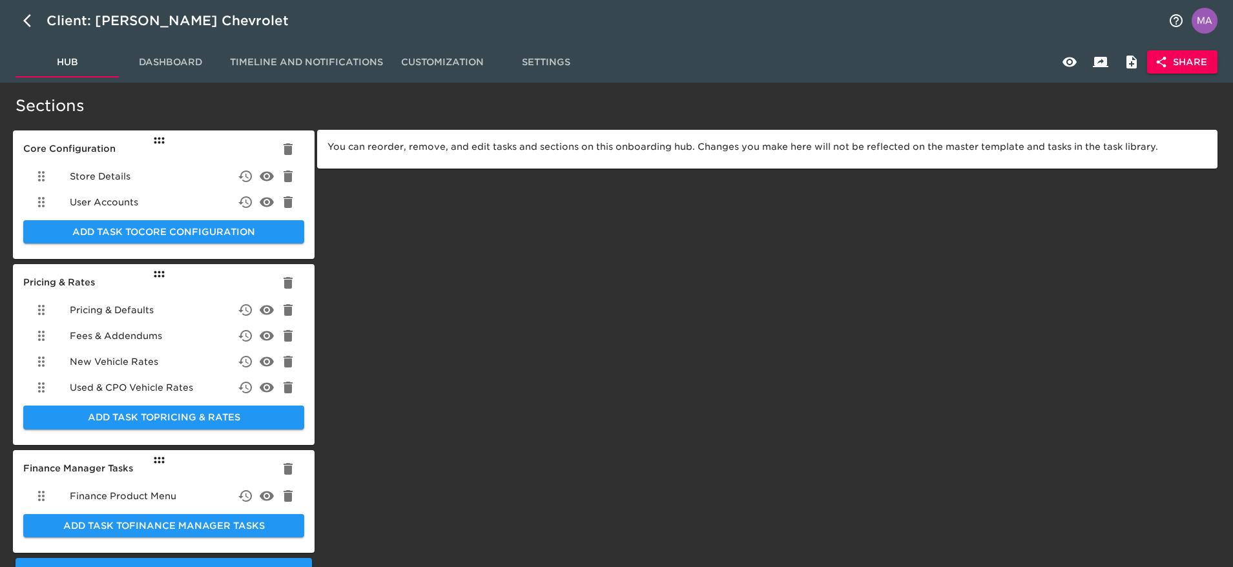
click at [185, 197] on div "User Accounts" at bounding box center [163, 202] width 281 height 26
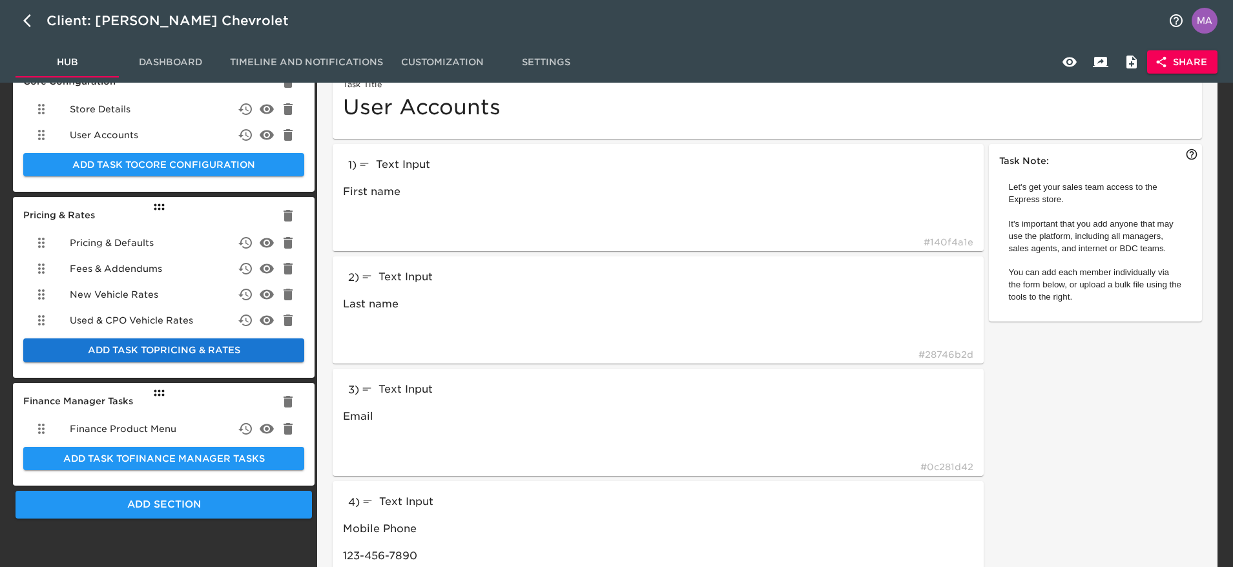
scroll to position [97, 0]
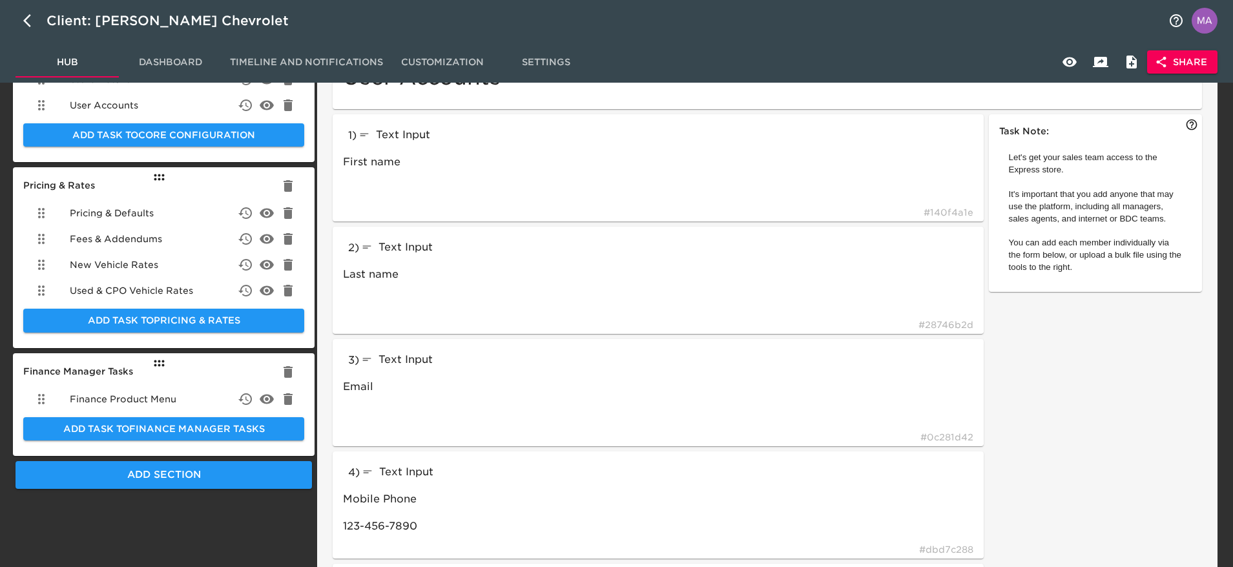
click at [134, 244] on span "Fees & Addendums" at bounding box center [116, 239] width 92 height 13
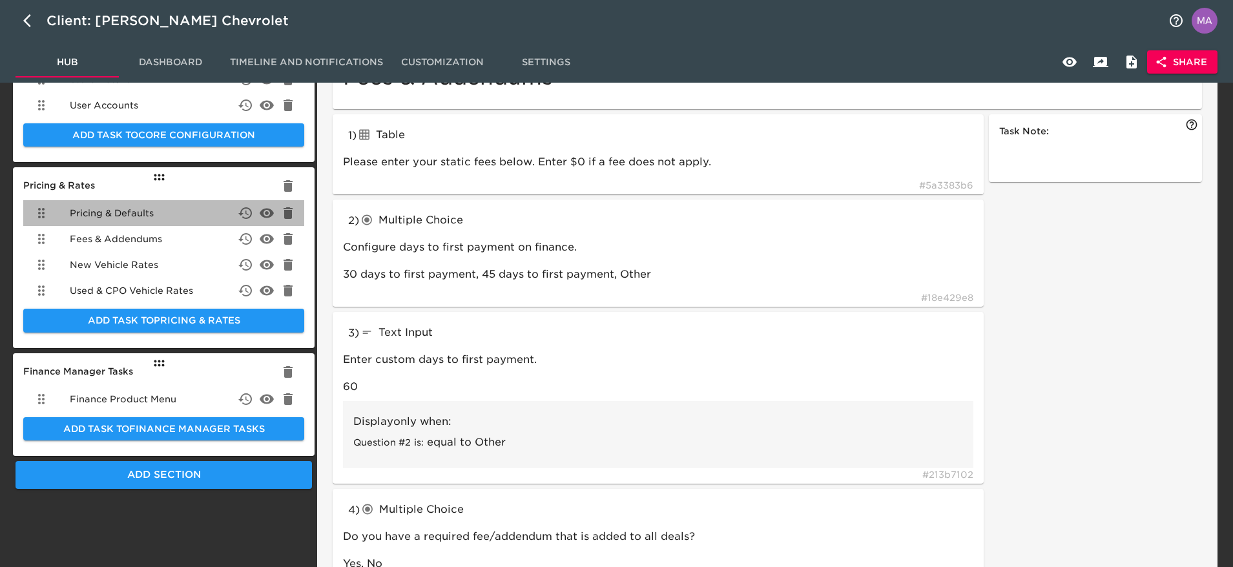
click at [145, 207] on span "Pricing & Defaults" at bounding box center [112, 213] width 84 height 13
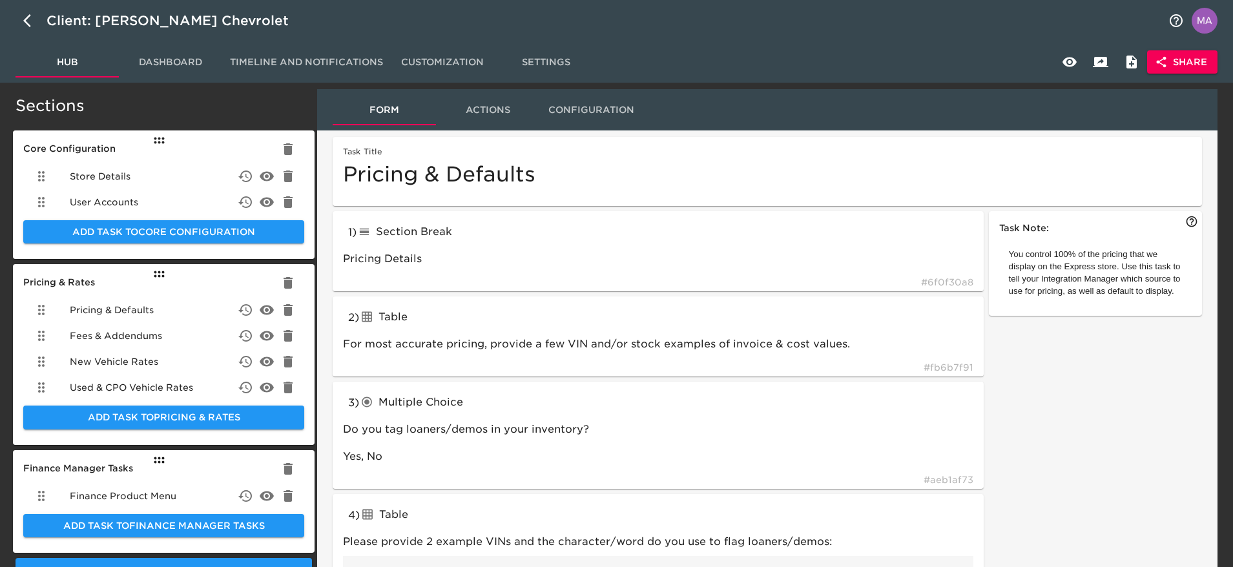
click at [140, 170] on div "Store Details" at bounding box center [163, 176] width 281 height 26
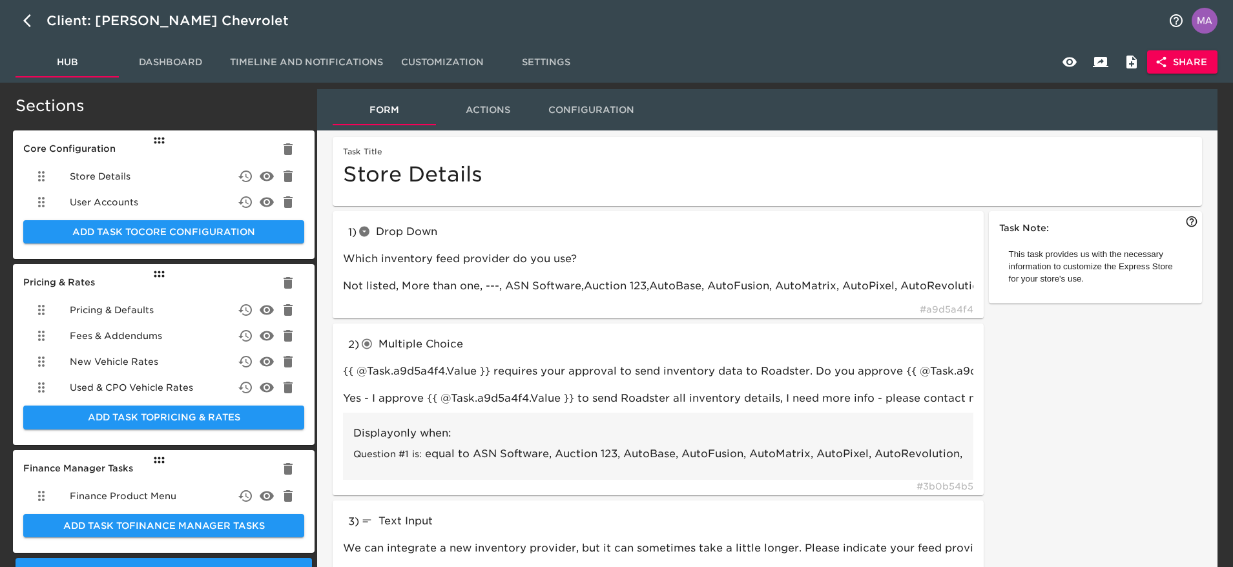
drag, startPoint x: 214, startPoint y: 392, endPoint x: 176, endPoint y: 134, distance: 260.6
click at [224, 104] on h5 "Sections" at bounding box center [161, 106] width 290 height 21
click at [25, 23] on icon "button" at bounding box center [31, 21] width 16 height 16
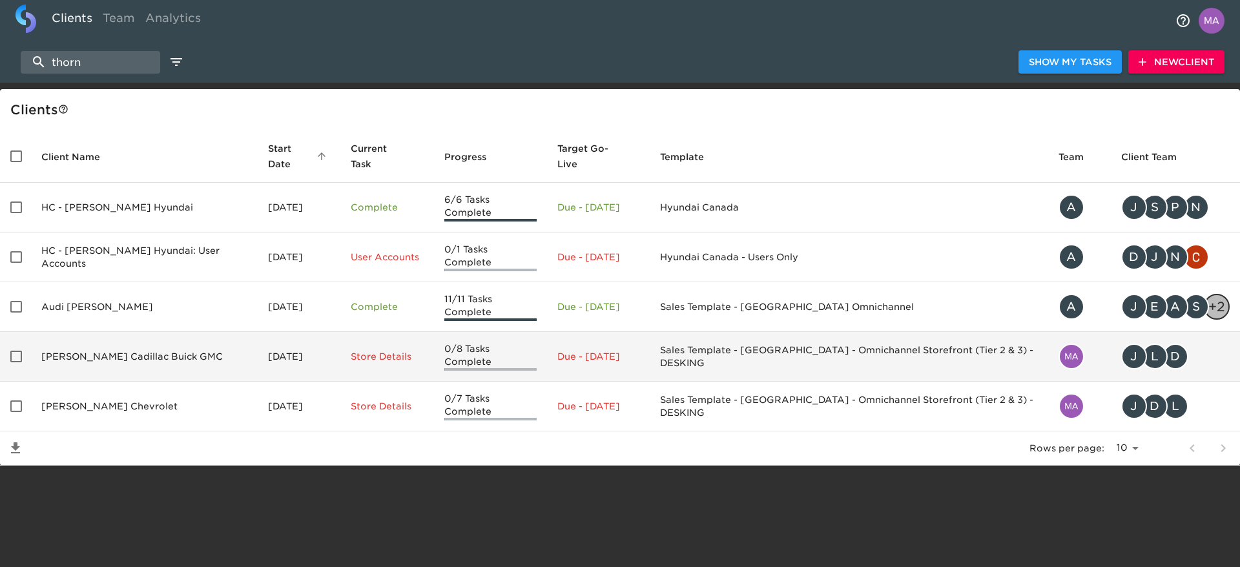
click at [124, 332] on td "[PERSON_NAME] Cadillac Buick GMC" at bounding box center [144, 357] width 227 height 50
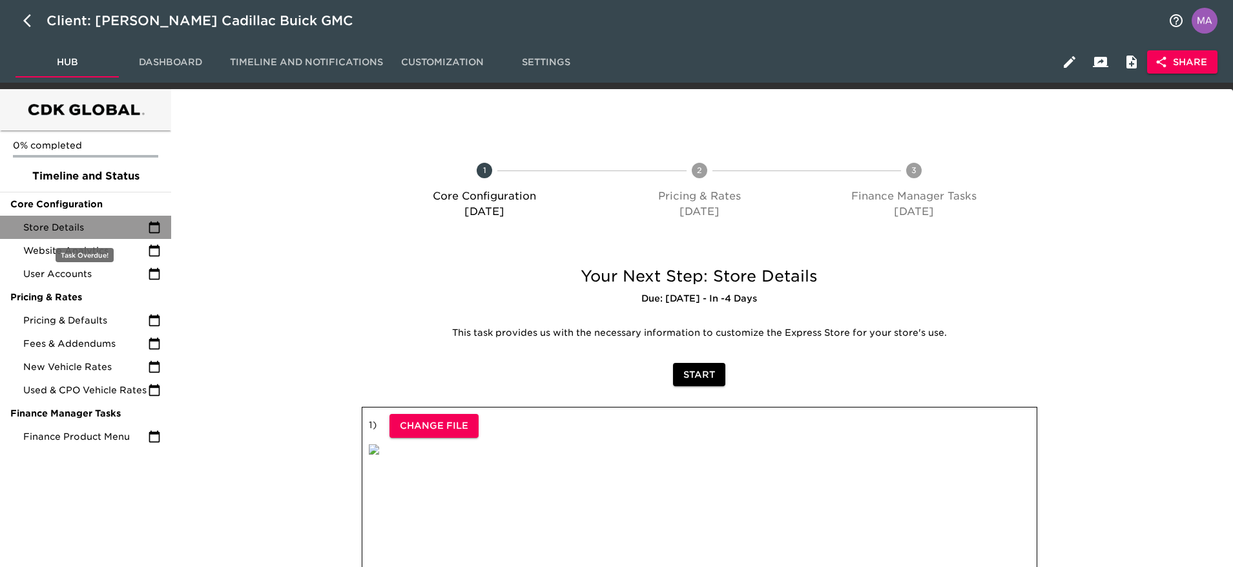
click at [94, 225] on span "Store Details" at bounding box center [85, 227] width 125 height 13
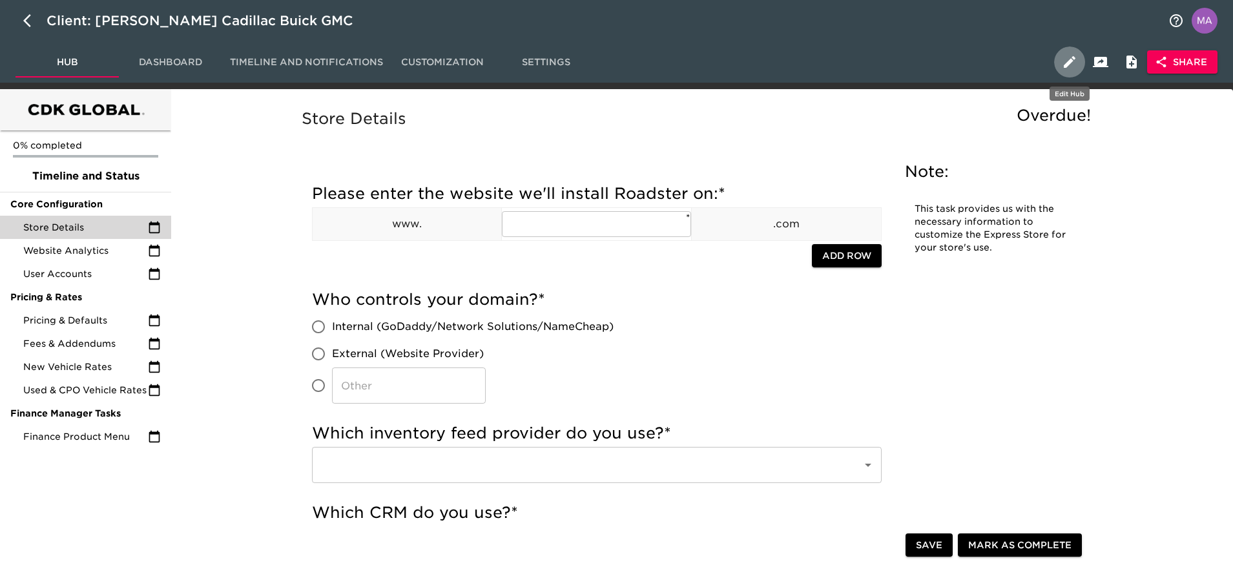
click at [1064, 59] on icon "button" at bounding box center [1070, 62] width 16 height 16
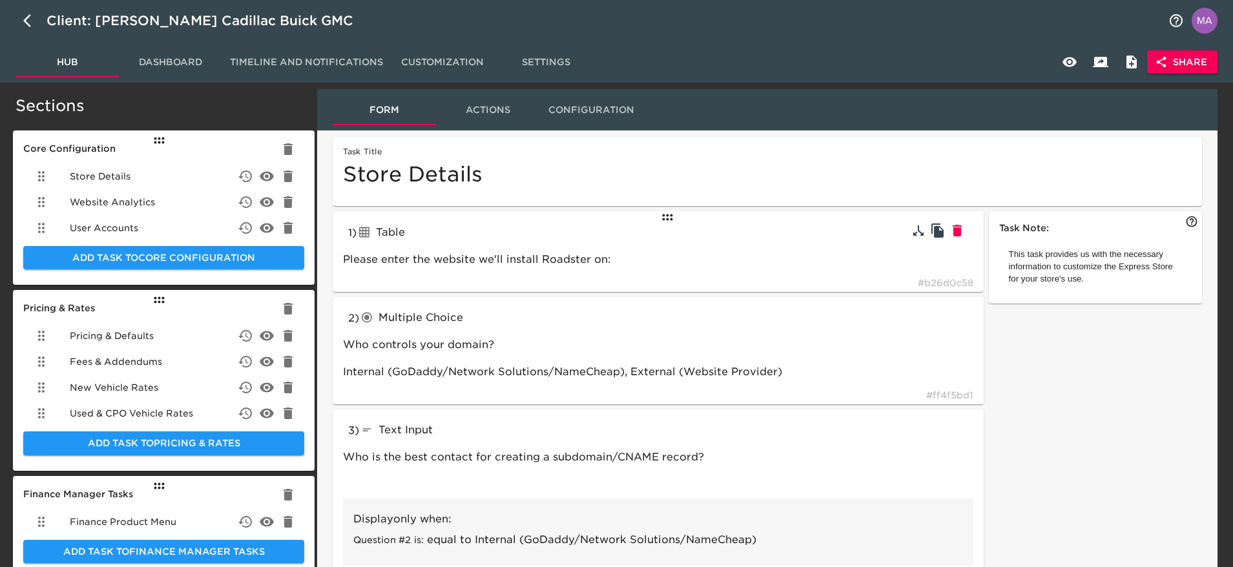
click at [964, 231] on icon "button" at bounding box center [958, 231] width 16 height 16
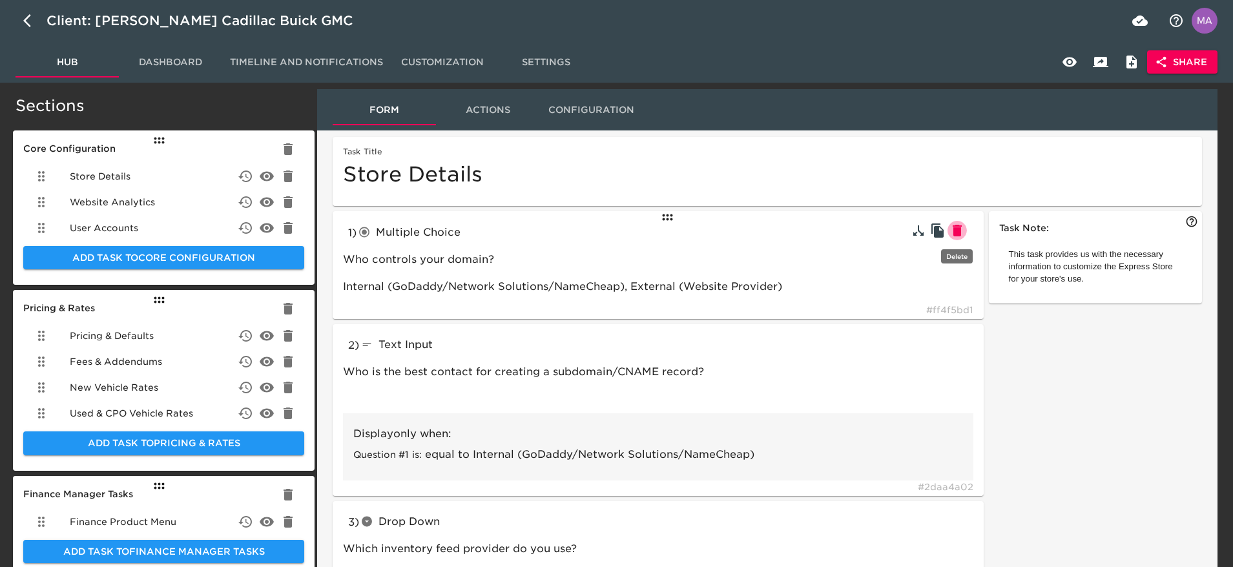
click at [964, 231] on icon "button" at bounding box center [958, 231] width 16 height 16
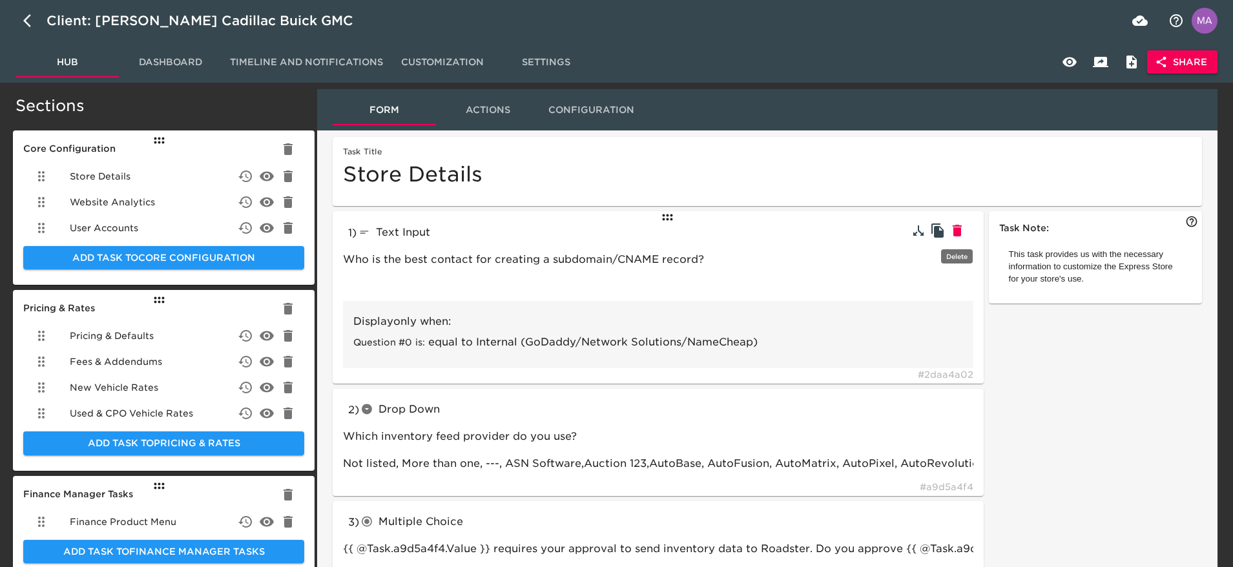
click at [964, 231] on icon "button" at bounding box center [958, 231] width 16 height 16
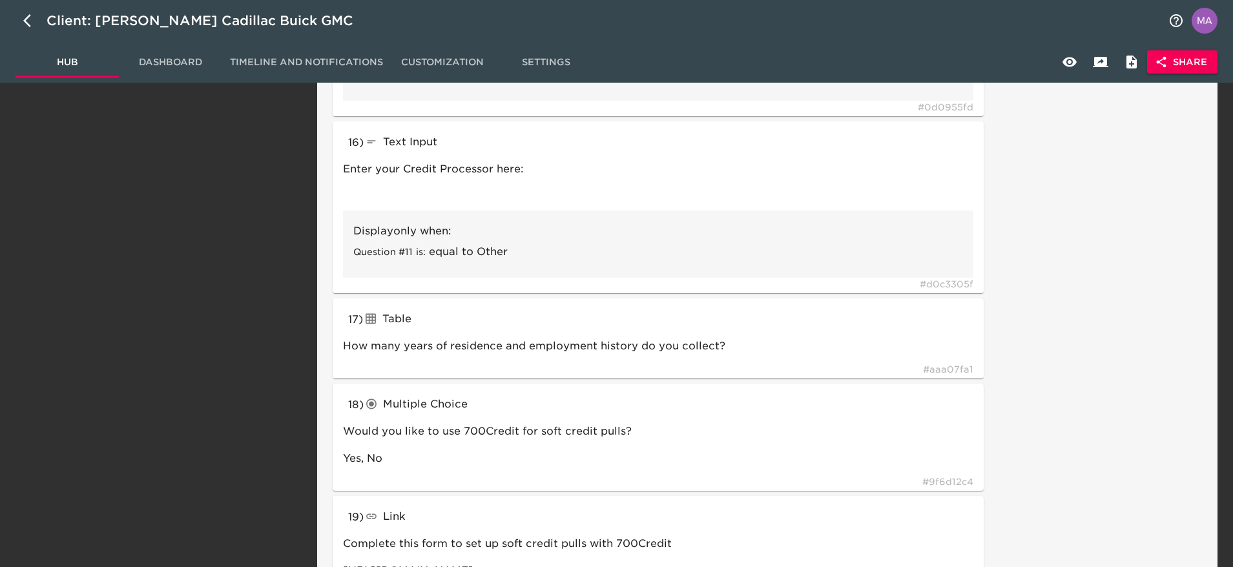
scroll to position [2520, 0]
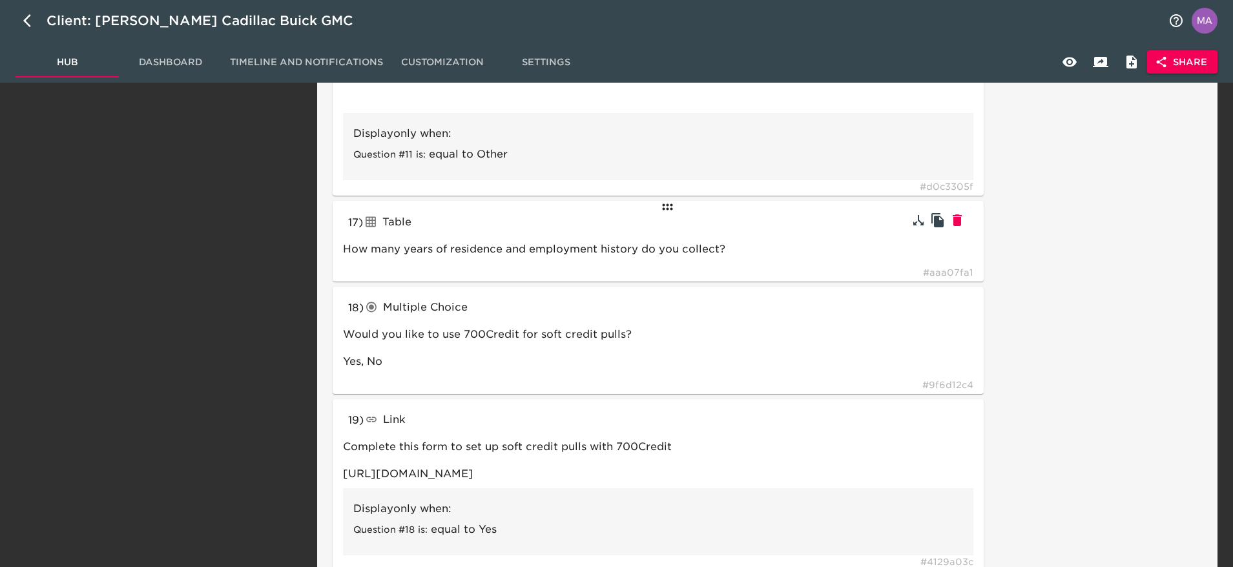
click at [960, 218] on icon "button" at bounding box center [957, 220] width 9 height 12
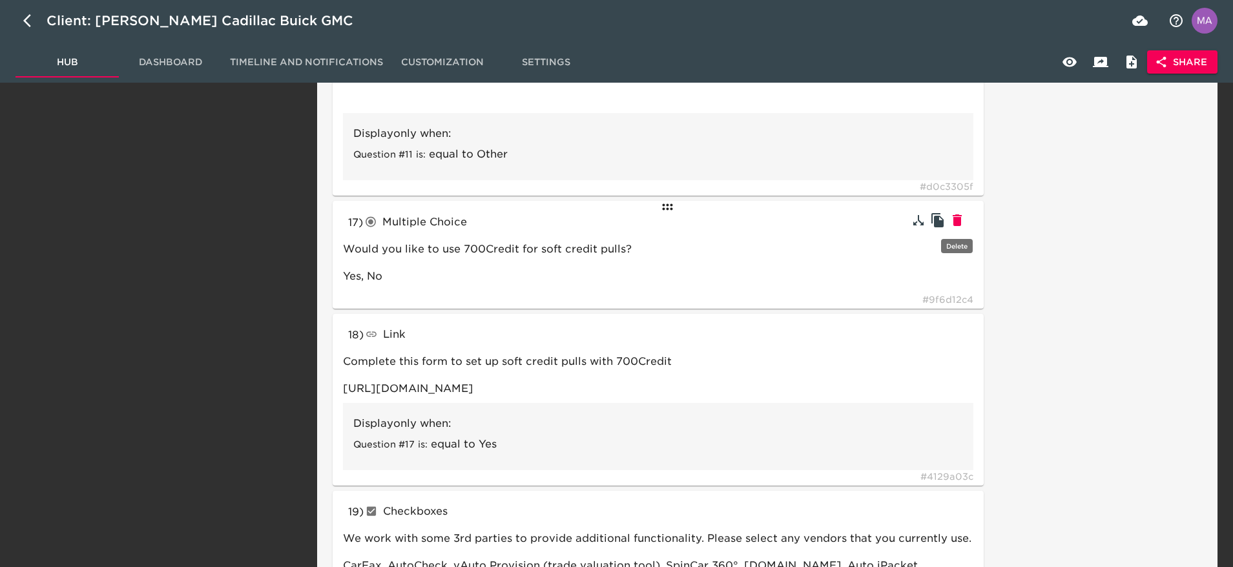
click at [960, 218] on icon "button" at bounding box center [957, 220] width 9 height 12
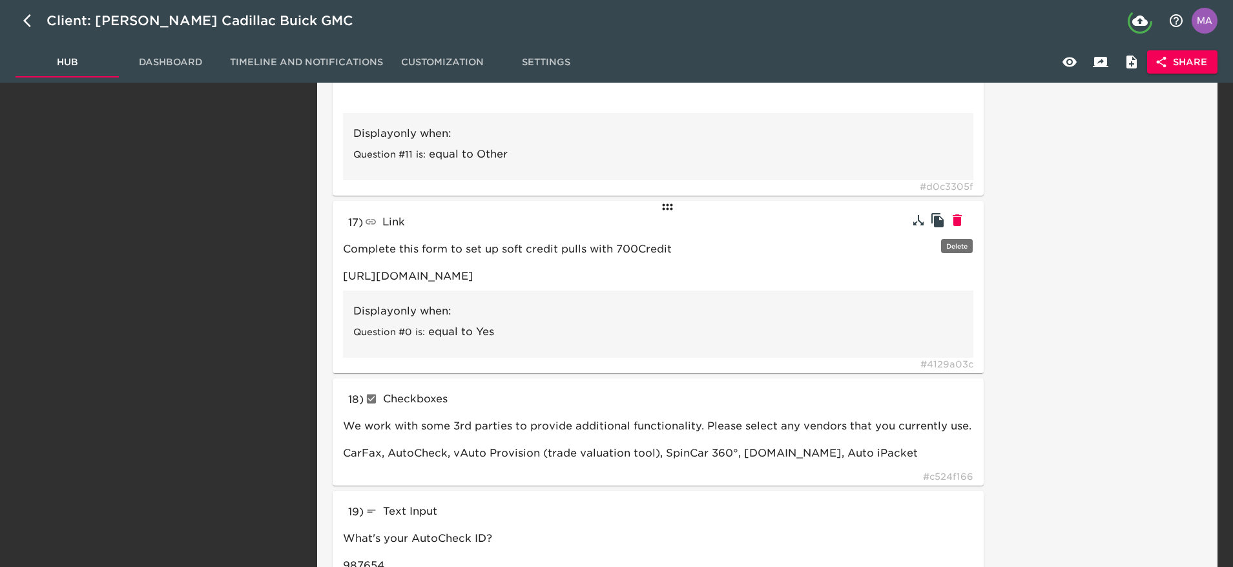
click at [960, 218] on icon "button" at bounding box center [957, 220] width 9 height 12
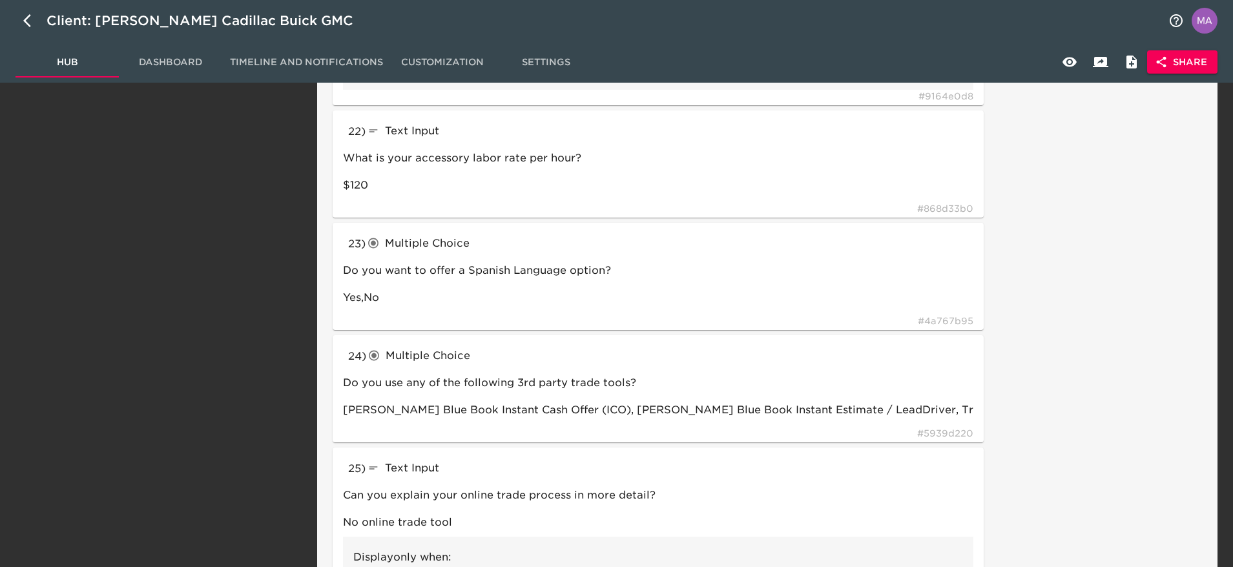
scroll to position [3392, 0]
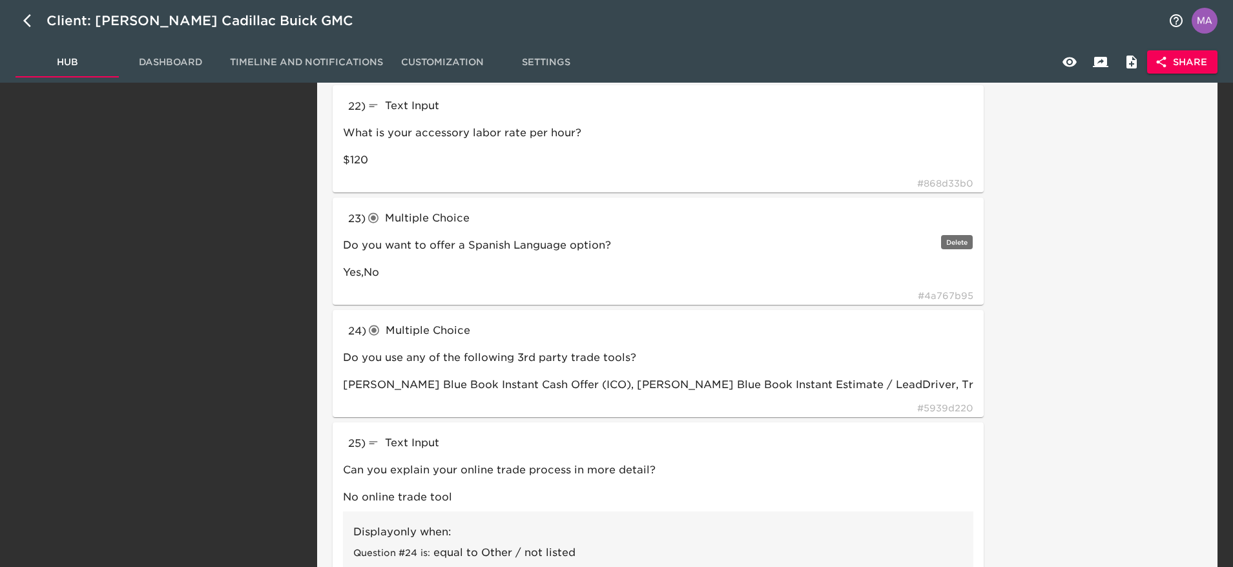
click at [0, 0] on icon "button" at bounding box center [0, 0] width 0 height 0
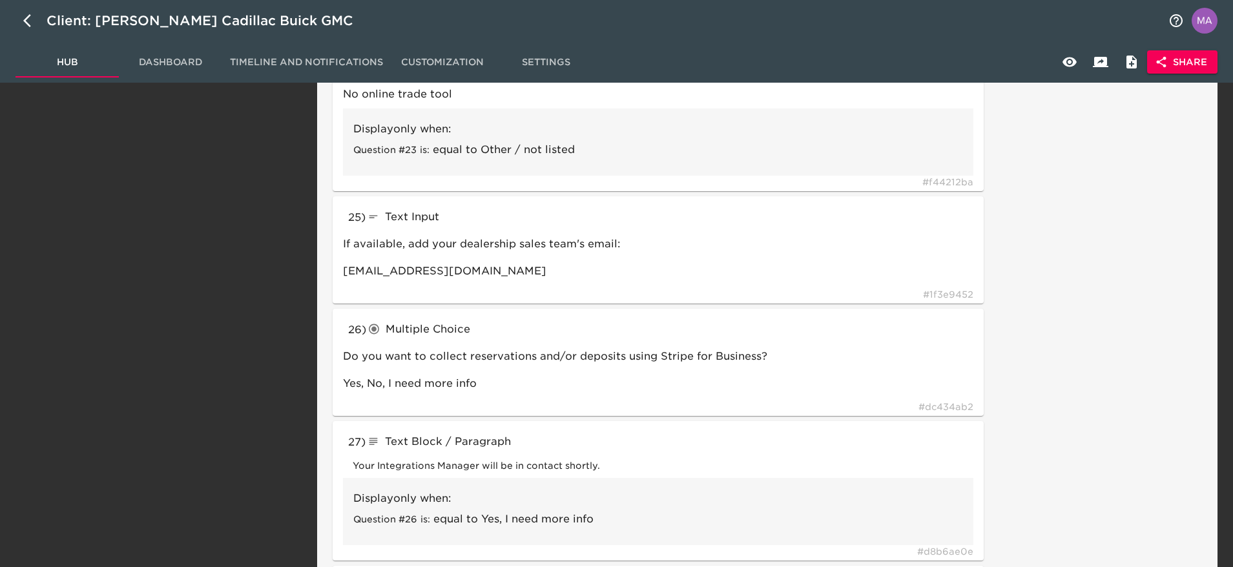
scroll to position [3779, 0]
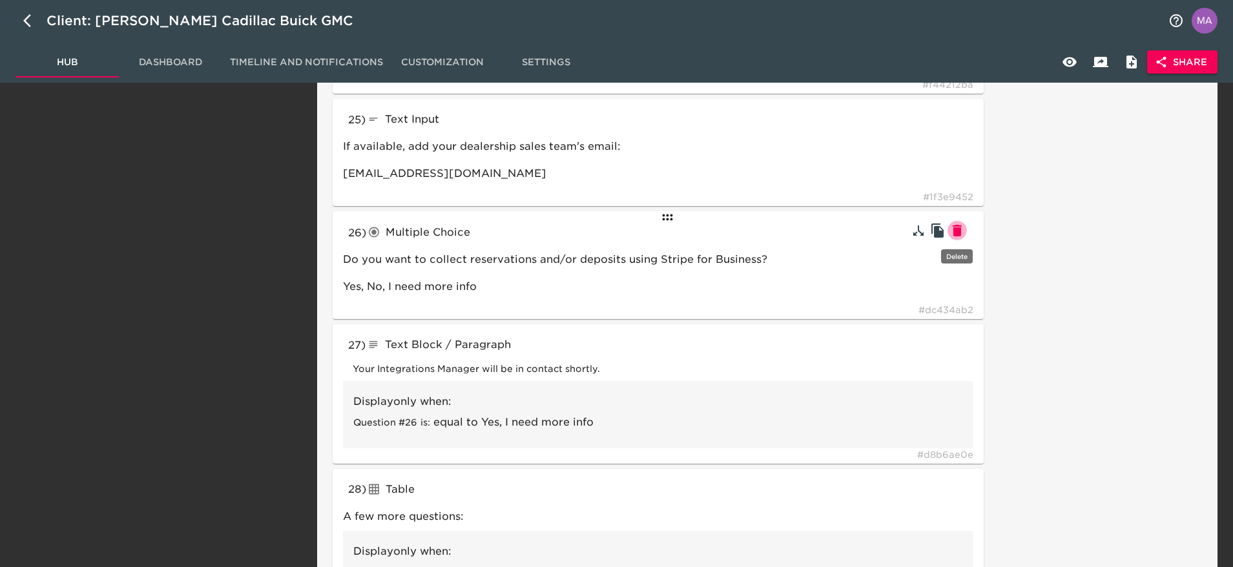
click at [959, 229] on icon "button" at bounding box center [957, 231] width 9 height 12
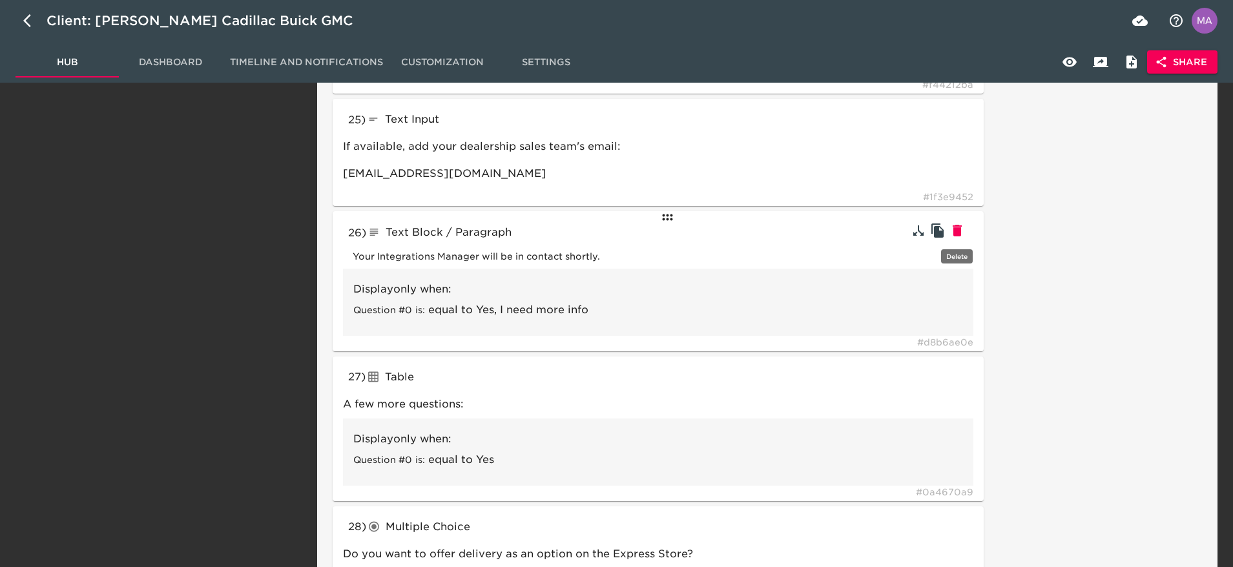
click at [959, 229] on icon "button" at bounding box center [957, 231] width 9 height 12
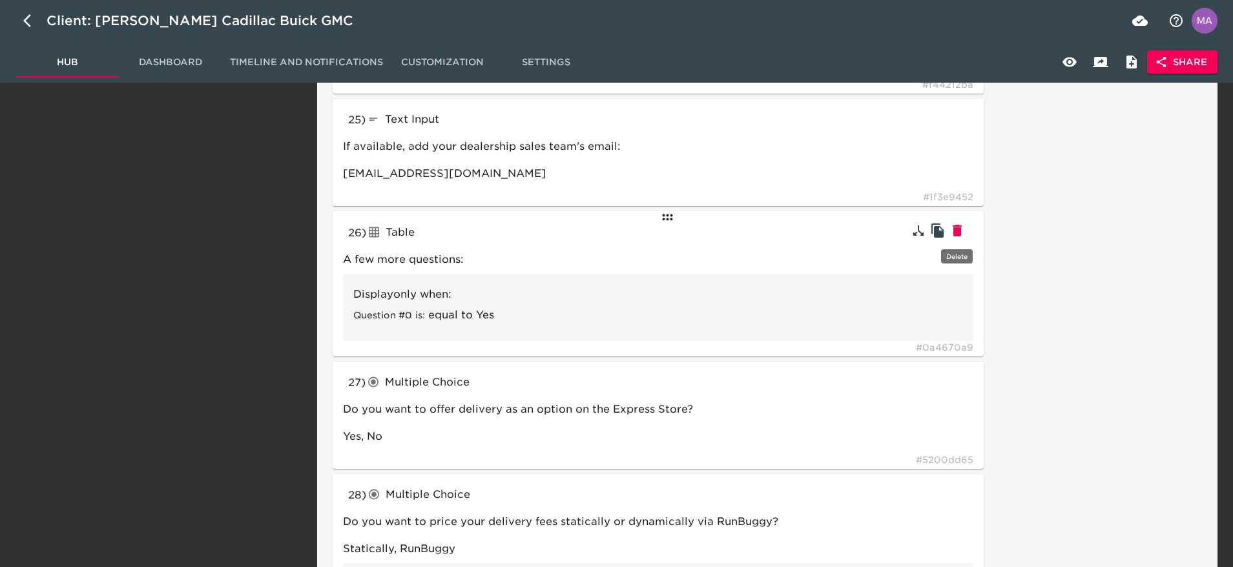
click at [959, 229] on icon "button" at bounding box center [957, 231] width 9 height 12
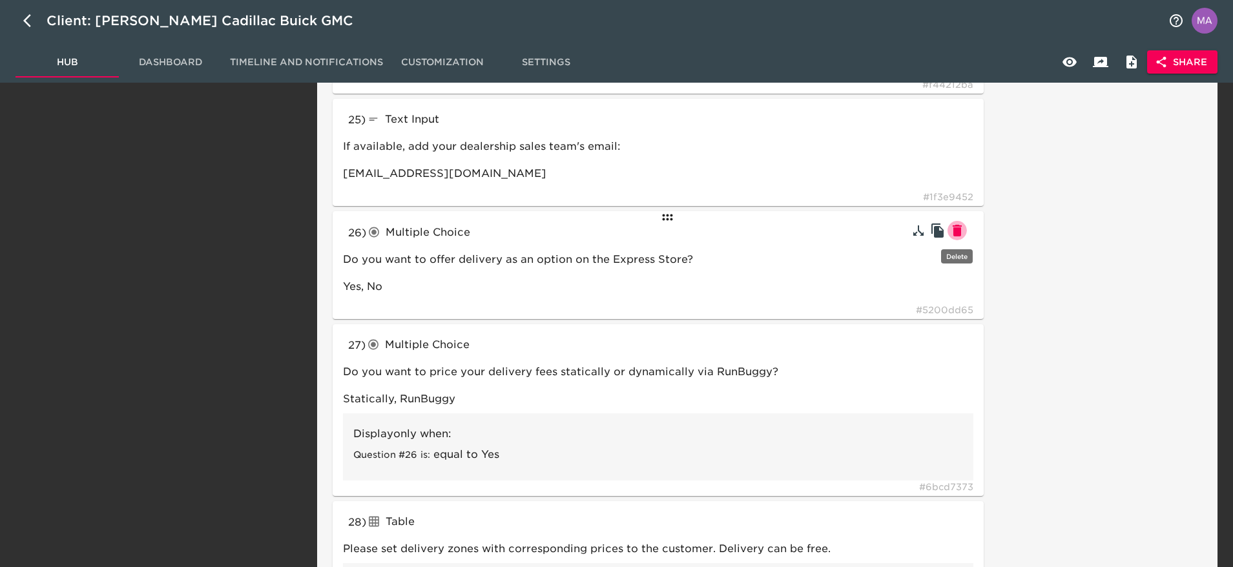
click at [959, 229] on icon "button" at bounding box center [957, 231] width 9 height 12
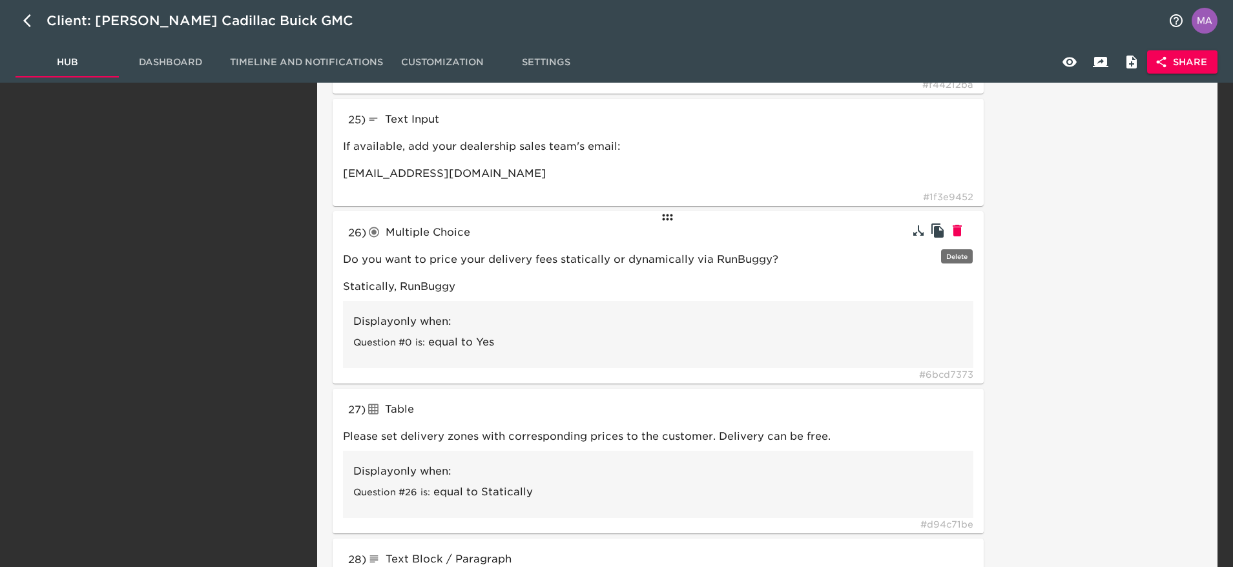
click at [959, 229] on icon "button" at bounding box center [957, 231] width 9 height 12
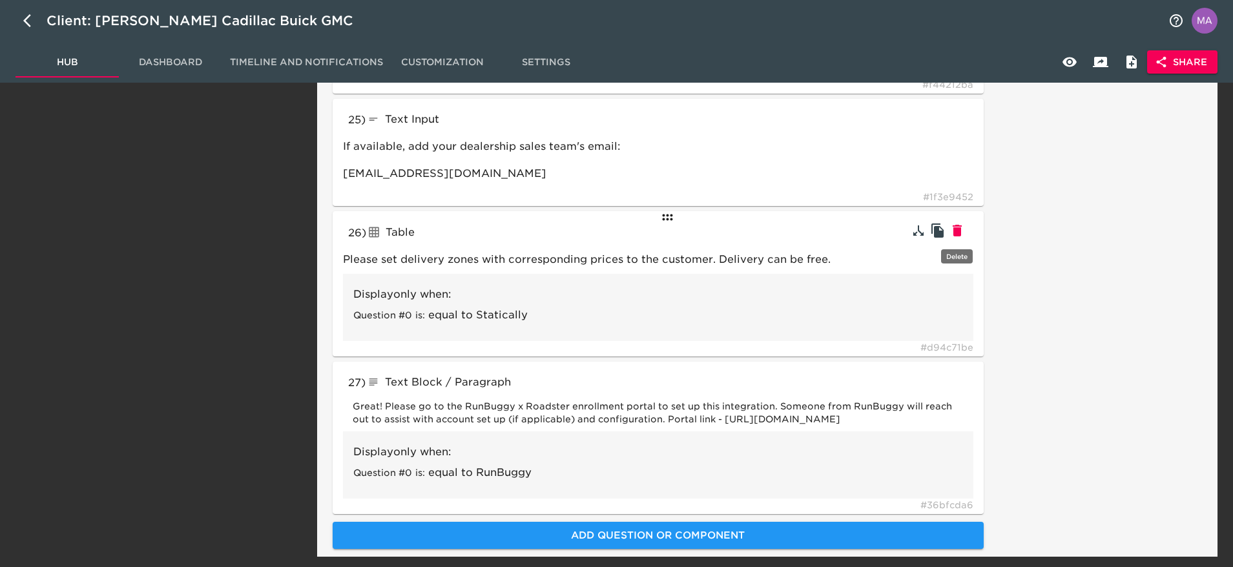
click at [959, 229] on icon "button" at bounding box center [957, 231] width 9 height 12
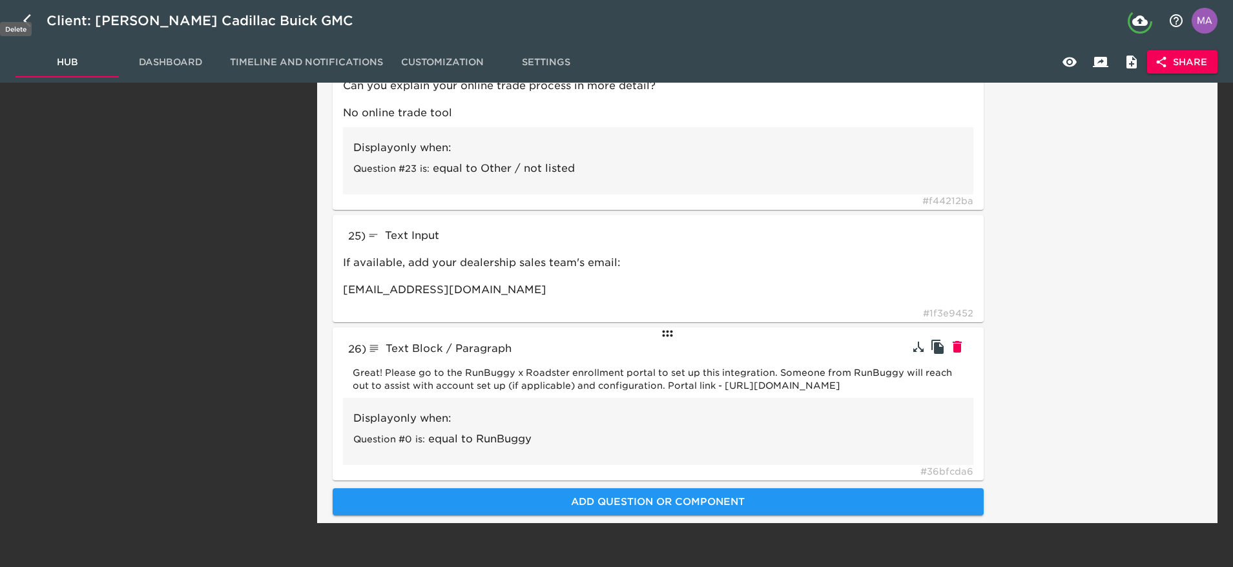
scroll to position [3676, 0]
click at [0, 0] on icon "button" at bounding box center [0, 0] width 0 height 0
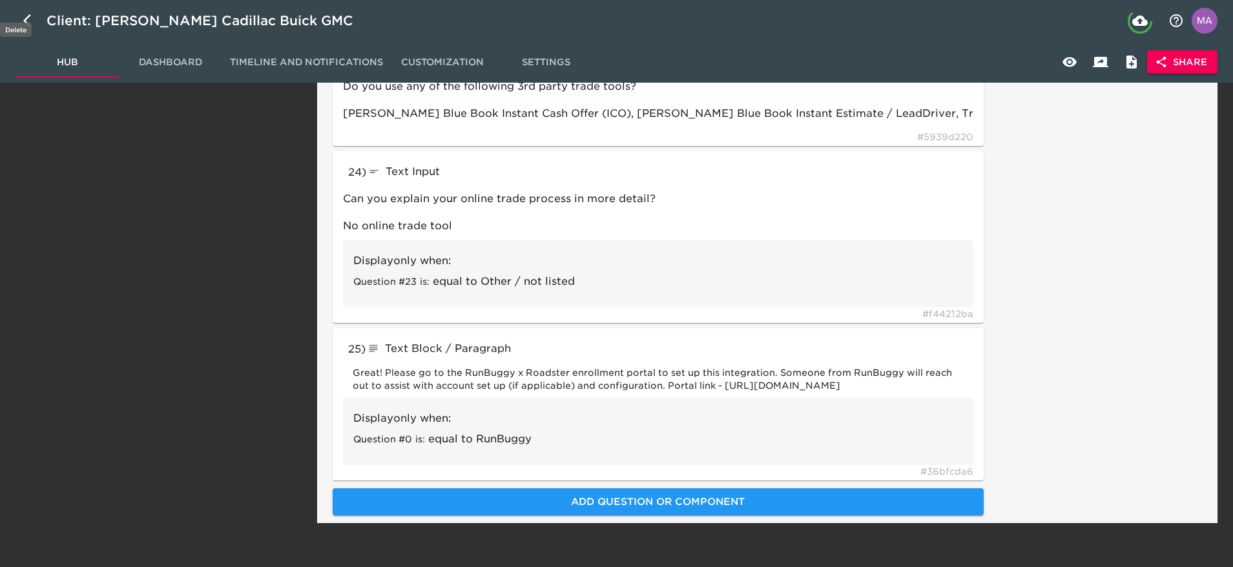
scroll to position [3564, 0]
click at [965, 339] on icon "button" at bounding box center [958, 347] width 16 height 16
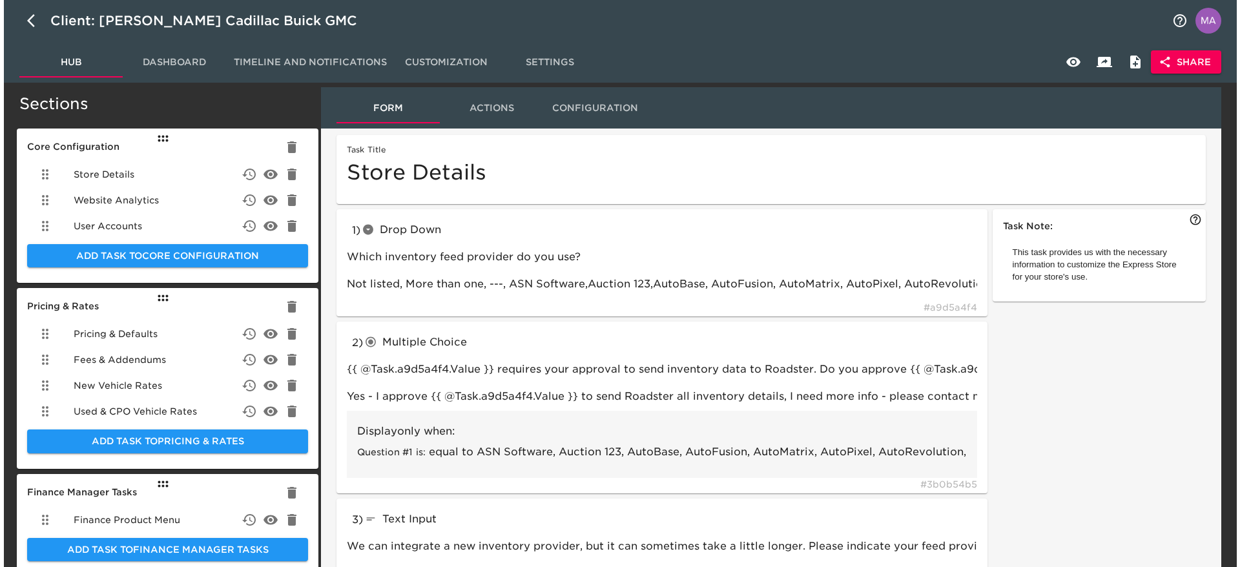
scroll to position [0, 0]
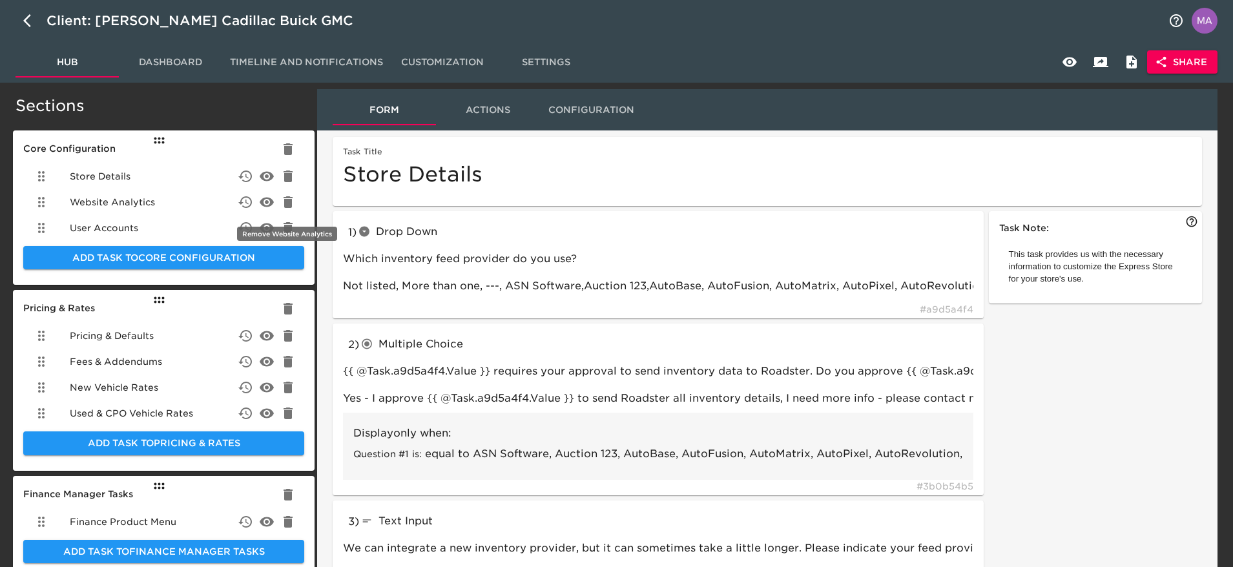
click at [292, 196] on icon "delete" at bounding box center [288, 202] width 16 height 16
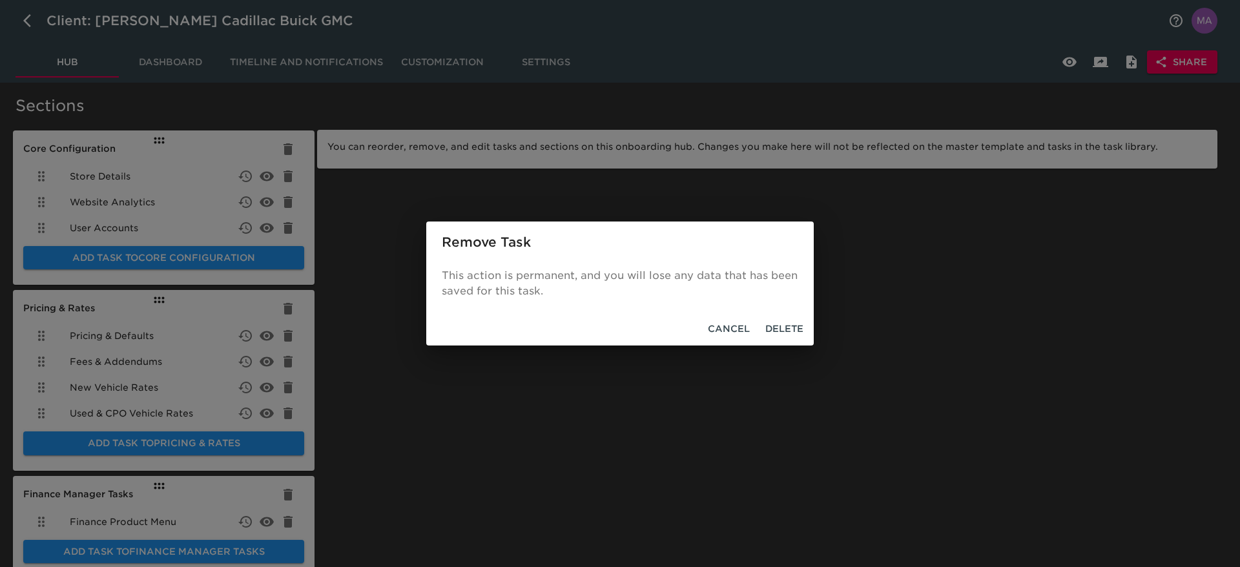
click at [787, 329] on span "Delete" at bounding box center [785, 329] width 38 height 16
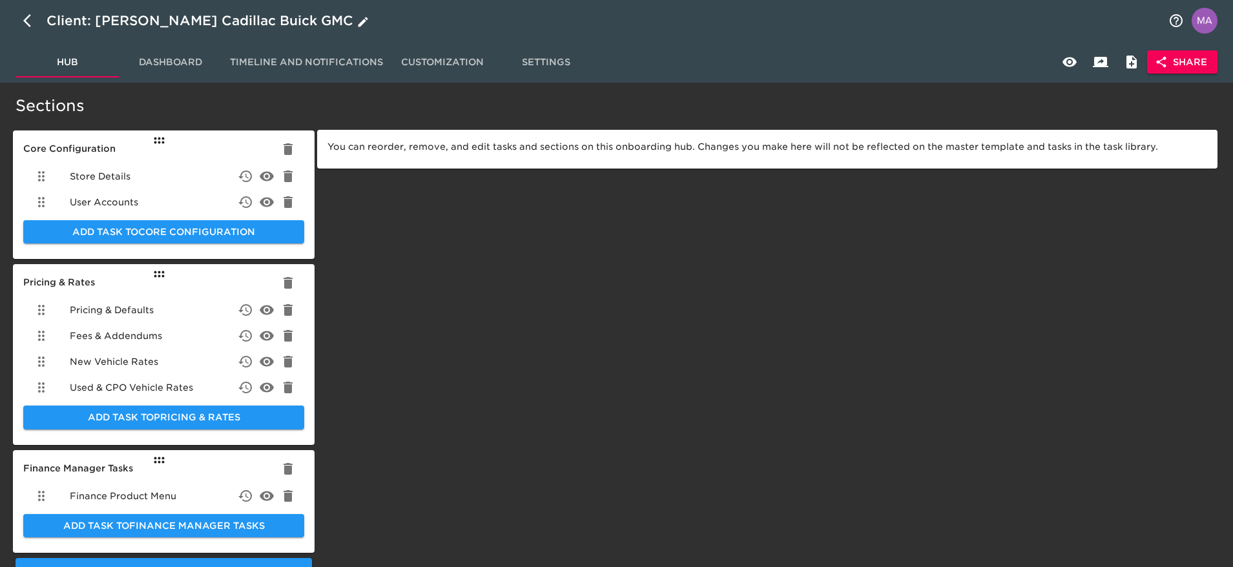
click at [20, 31] on button "button" at bounding box center [31, 20] width 31 height 31
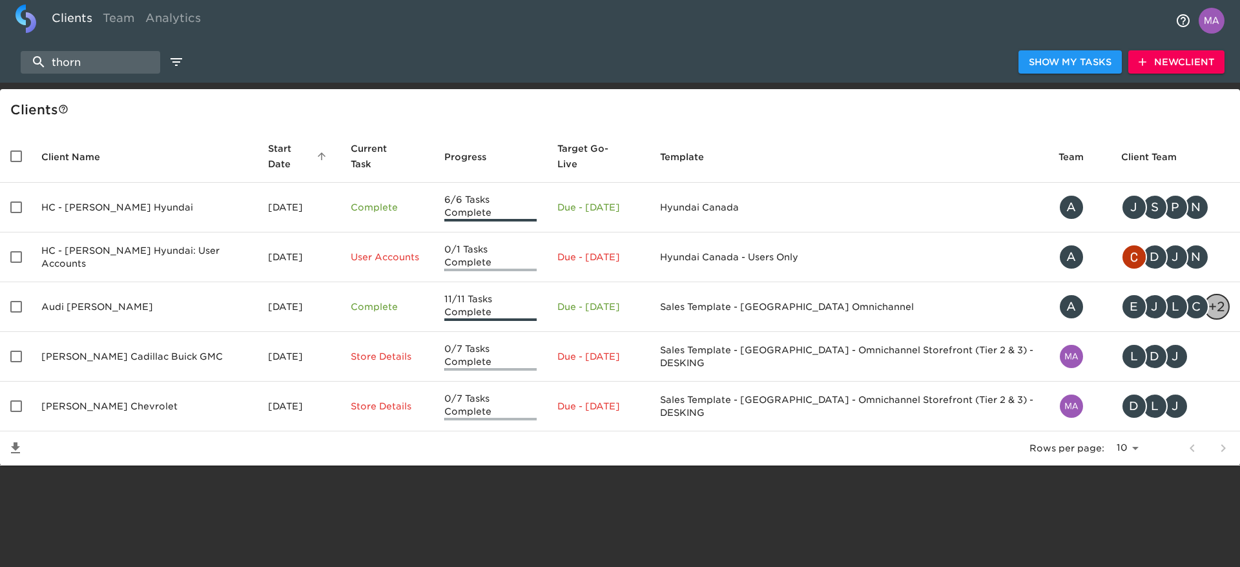
click at [26, 507] on html "Clients Team Analytics thorn Show My Tasks New Client Client s Client Name Star…" at bounding box center [620, 253] width 1240 height 507
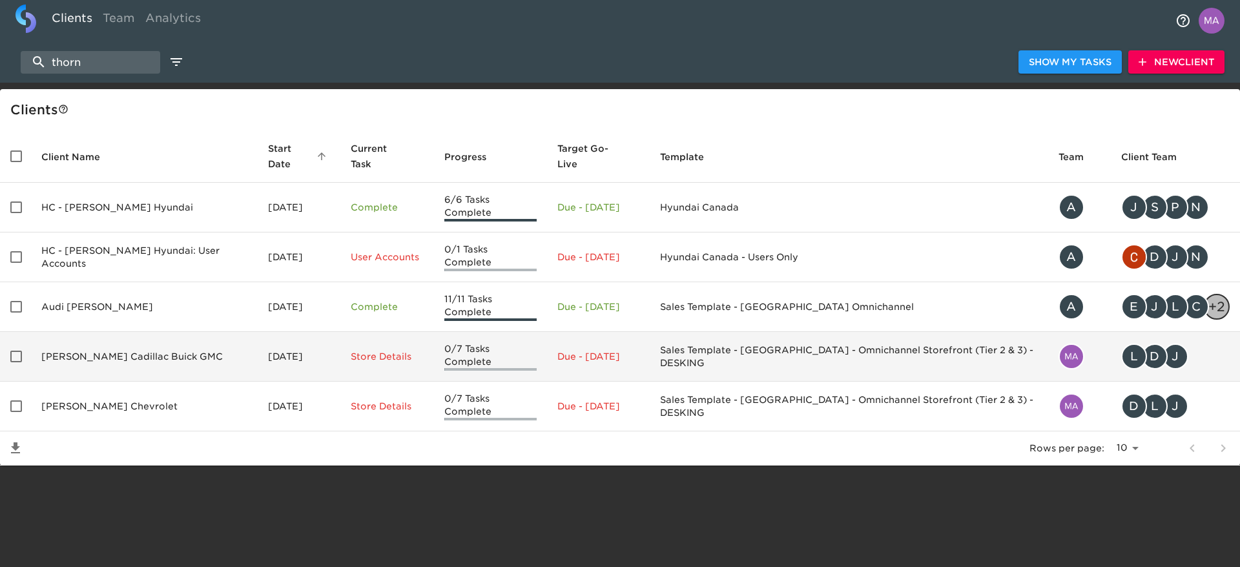
click at [163, 332] on td "[PERSON_NAME] Cadillac Buick GMC" at bounding box center [144, 357] width 227 height 50
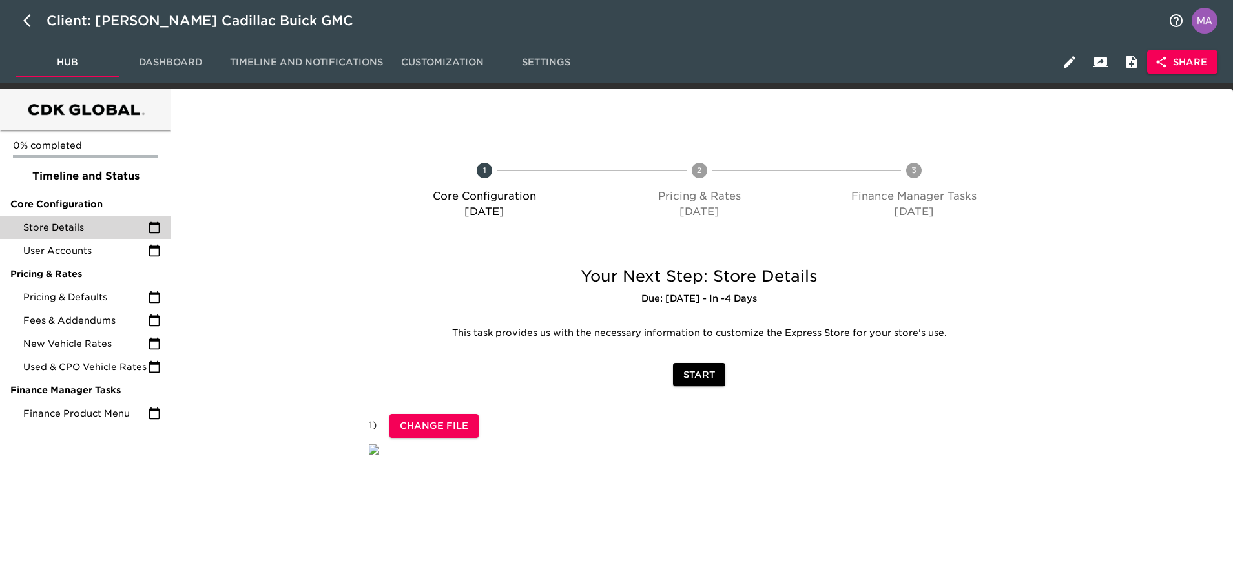
click at [1165, 58] on icon "button" at bounding box center [1162, 62] width 10 height 11
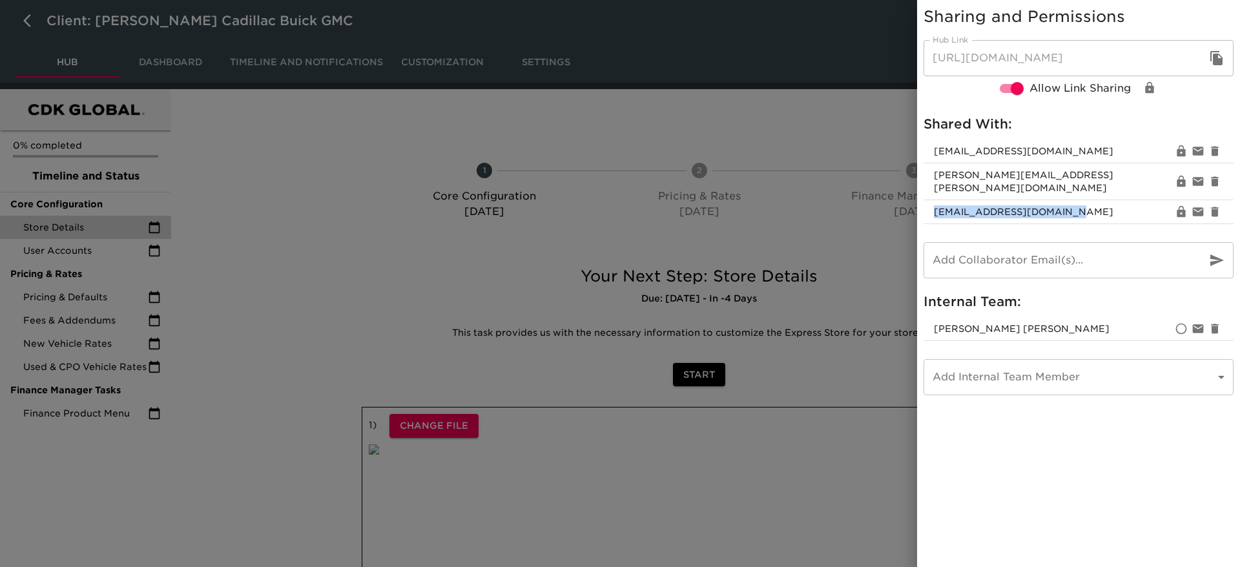
drag, startPoint x: 1065, startPoint y: 198, endPoint x: 928, endPoint y: 202, distance: 137.7
click at [928, 202] on li "[EMAIL_ADDRESS][DOMAIN_NAME]" at bounding box center [1079, 212] width 310 height 24
copy span "[EMAIL_ADDRESS][DOMAIN_NAME]"
drag, startPoint x: 1098, startPoint y: 151, endPoint x: 930, endPoint y: 149, distance: 168.0
click at [930, 149] on li "[EMAIL_ADDRESS][DOMAIN_NAME]" at bounding box center [1079, 152] width 310 height 24
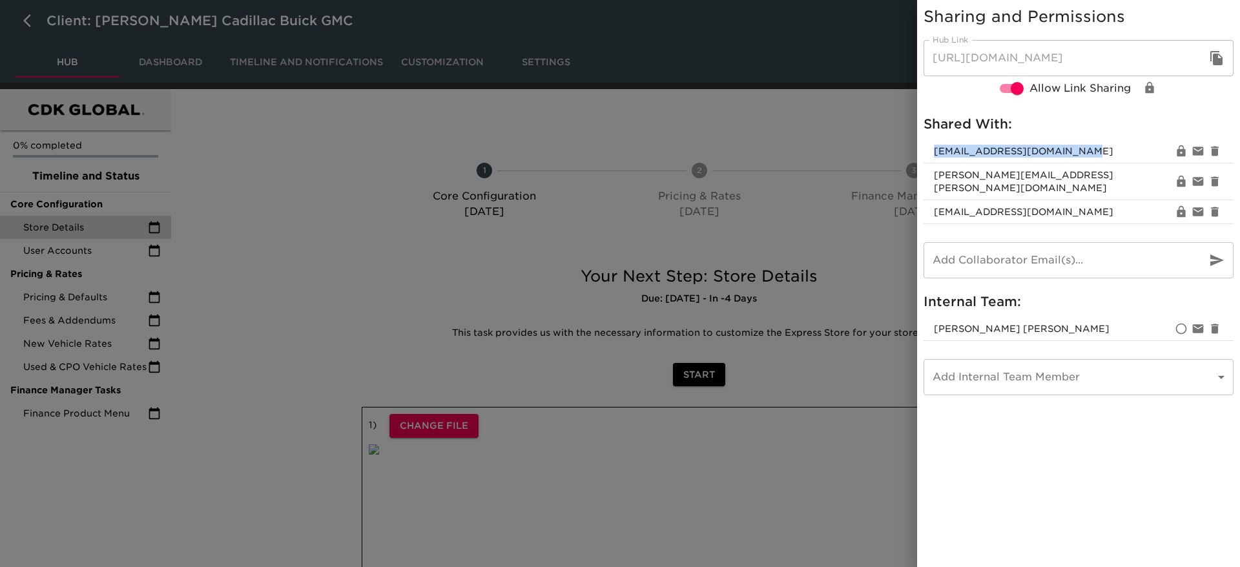
copy span "[EMAIL_ADDRESS][DOMAIN_NAME]"
click at [794, 92] on div at bounding box center [620, 283] width 1240 height 567
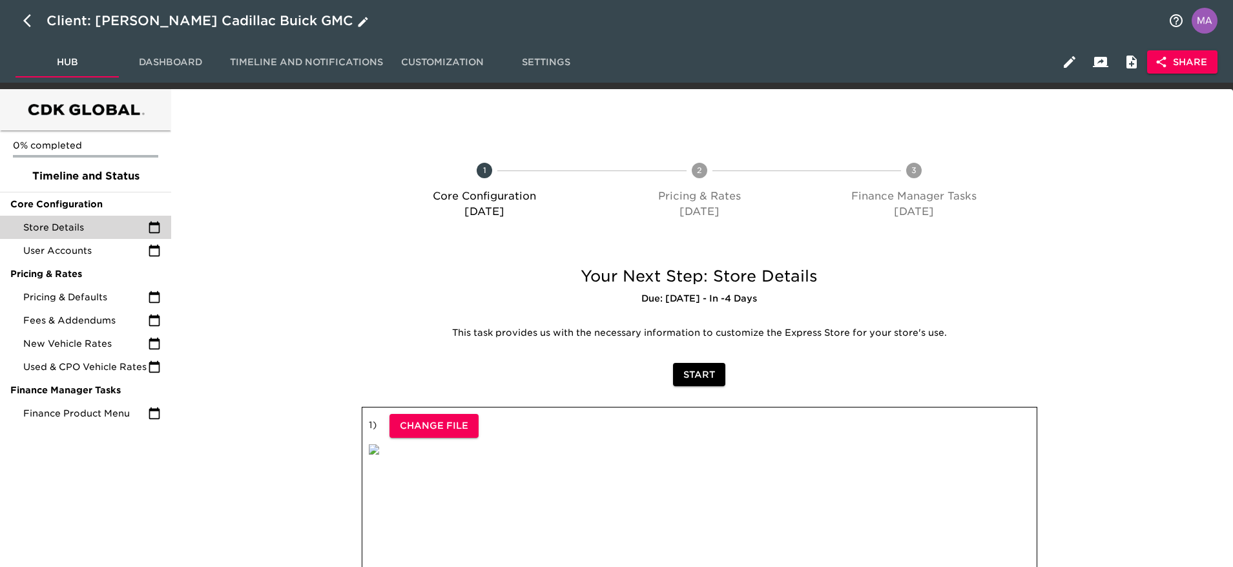
click at [28, 19] on icon "button" at bounding box center [31, 21] width 16 height 16
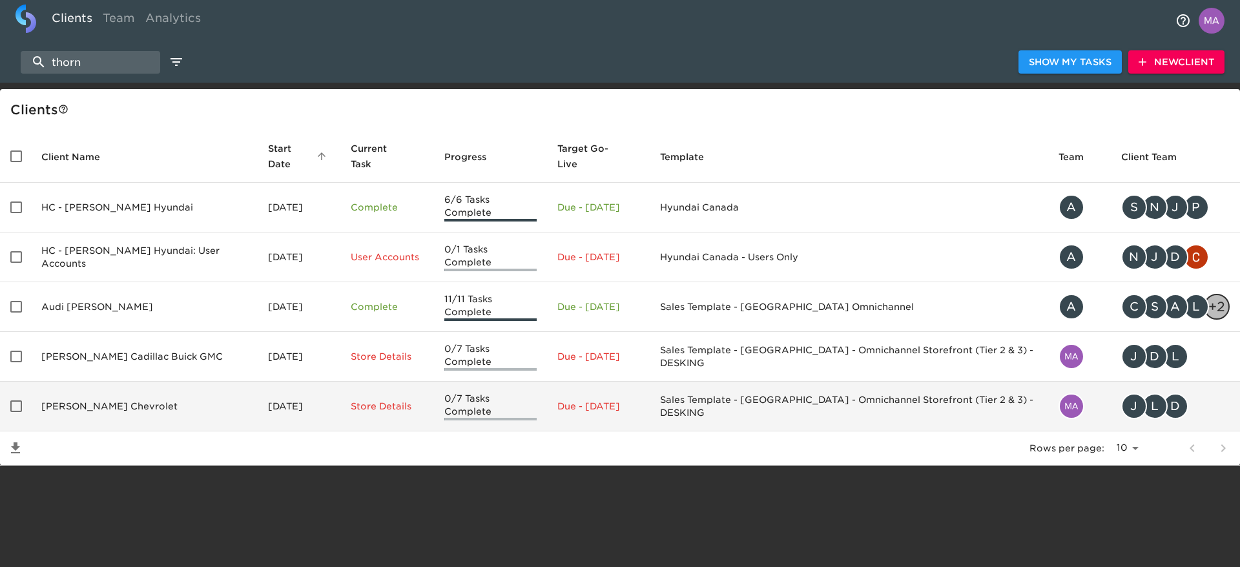
click at [134, 392] on td "[PERSON_NAME] Chevrolet" at bounding box center [144, 407] width 227 height 50
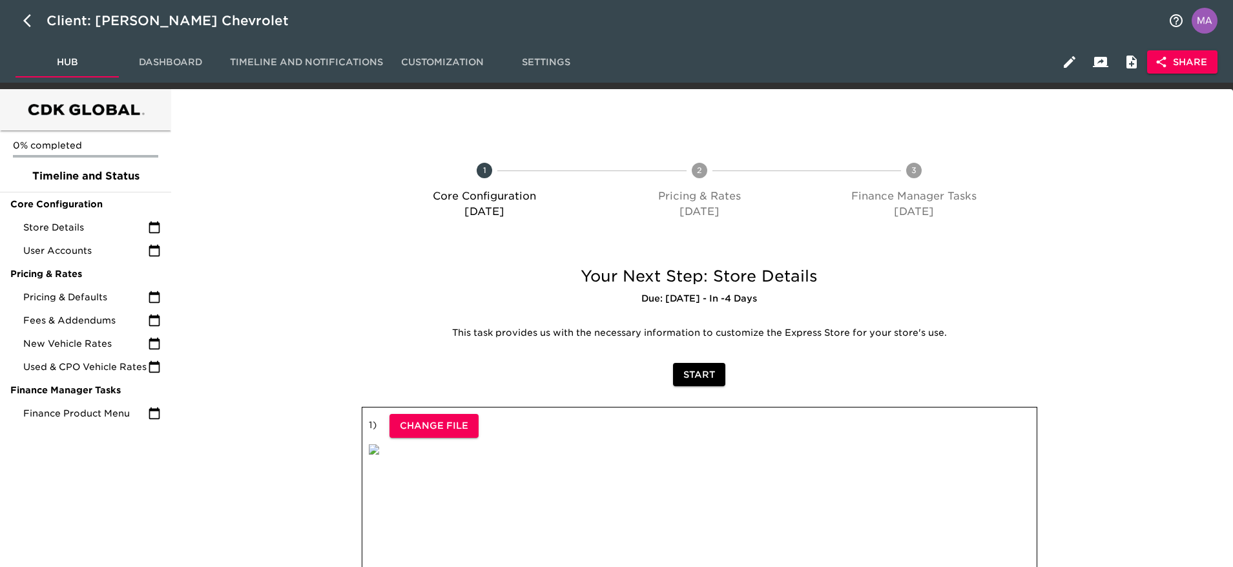
click at [1160, 65] on icon "button" at bounding box center [1161, 62] width 13 height 13
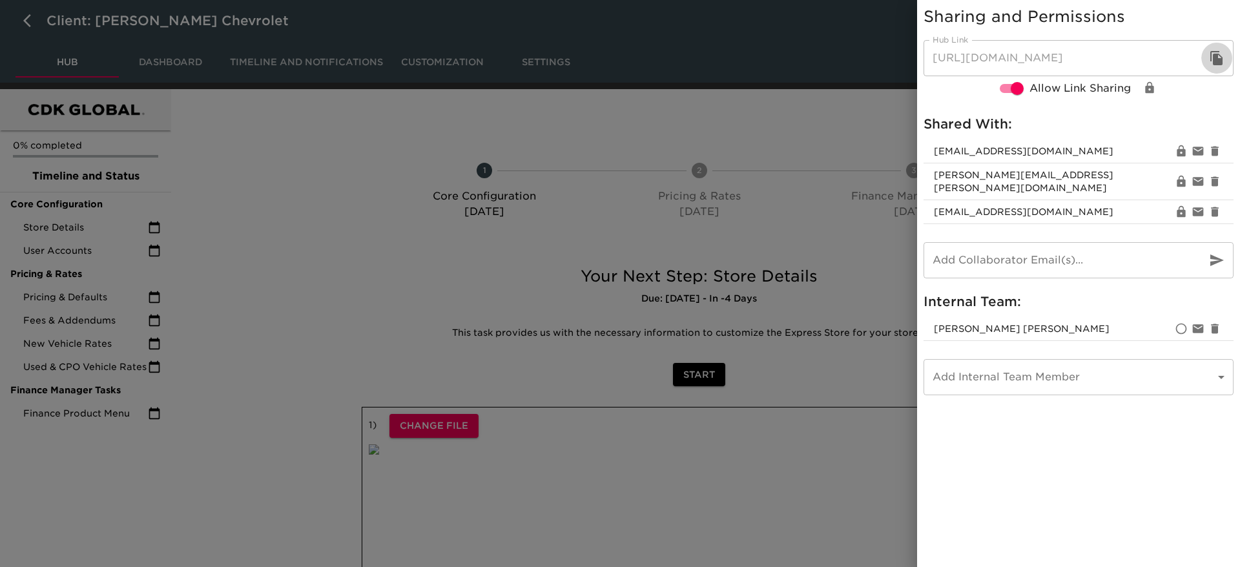
click at [1209, 66] on button "button" at bounding box center [1217, 58] width 31 height 31
click at [1218, 57] on icon "button" at bounding box center [1217, 58] width 12 height 14
